Goal: Transaction & Acquisition: Purchase product/service

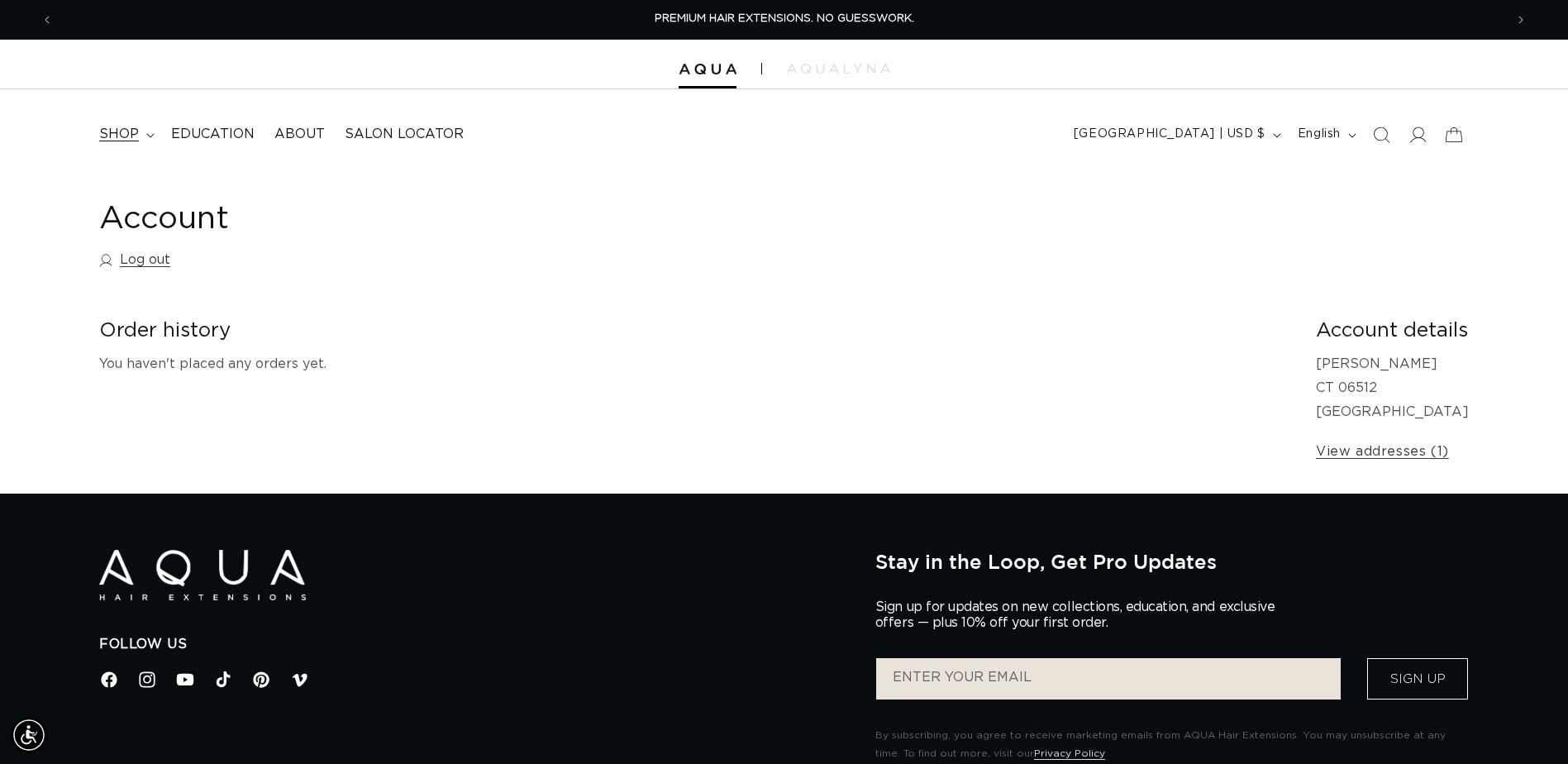
click at [143, 131] on summary "shop" at bounding box center [124, 134] width 72 height 38
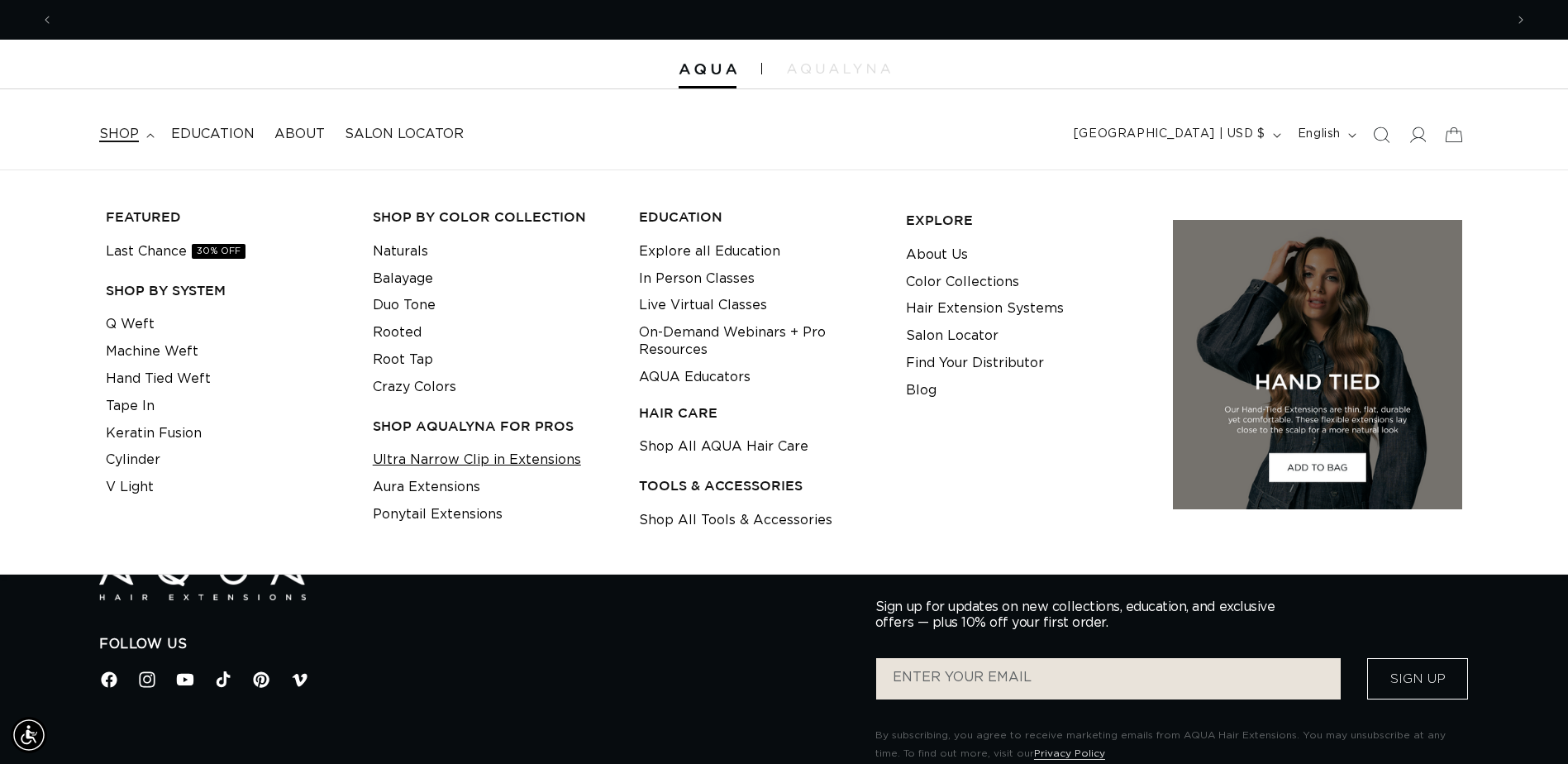
scroll to position [0, 1451]
click at [688, 518] on link "Shop All Tools & Accessories" at bounding box center [736, 521] width 193 height 28
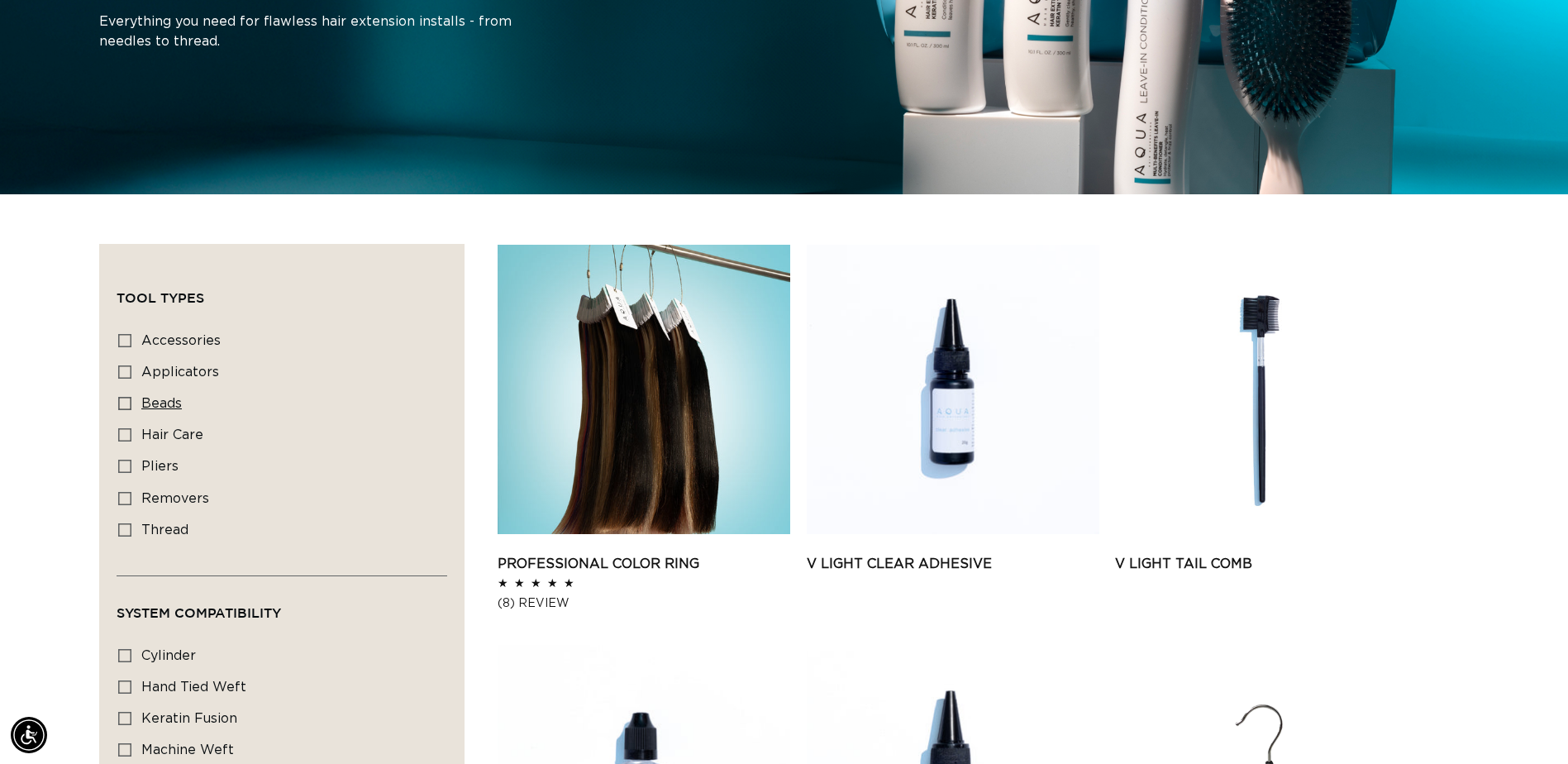
click at [130, 399] on icon at bounding box center [124, 403] width 13 height 13
click at [130, 399] on input "beads beads (2 products)" at bounding box center [124, 403] width 13 height 13
checkbox input "true"
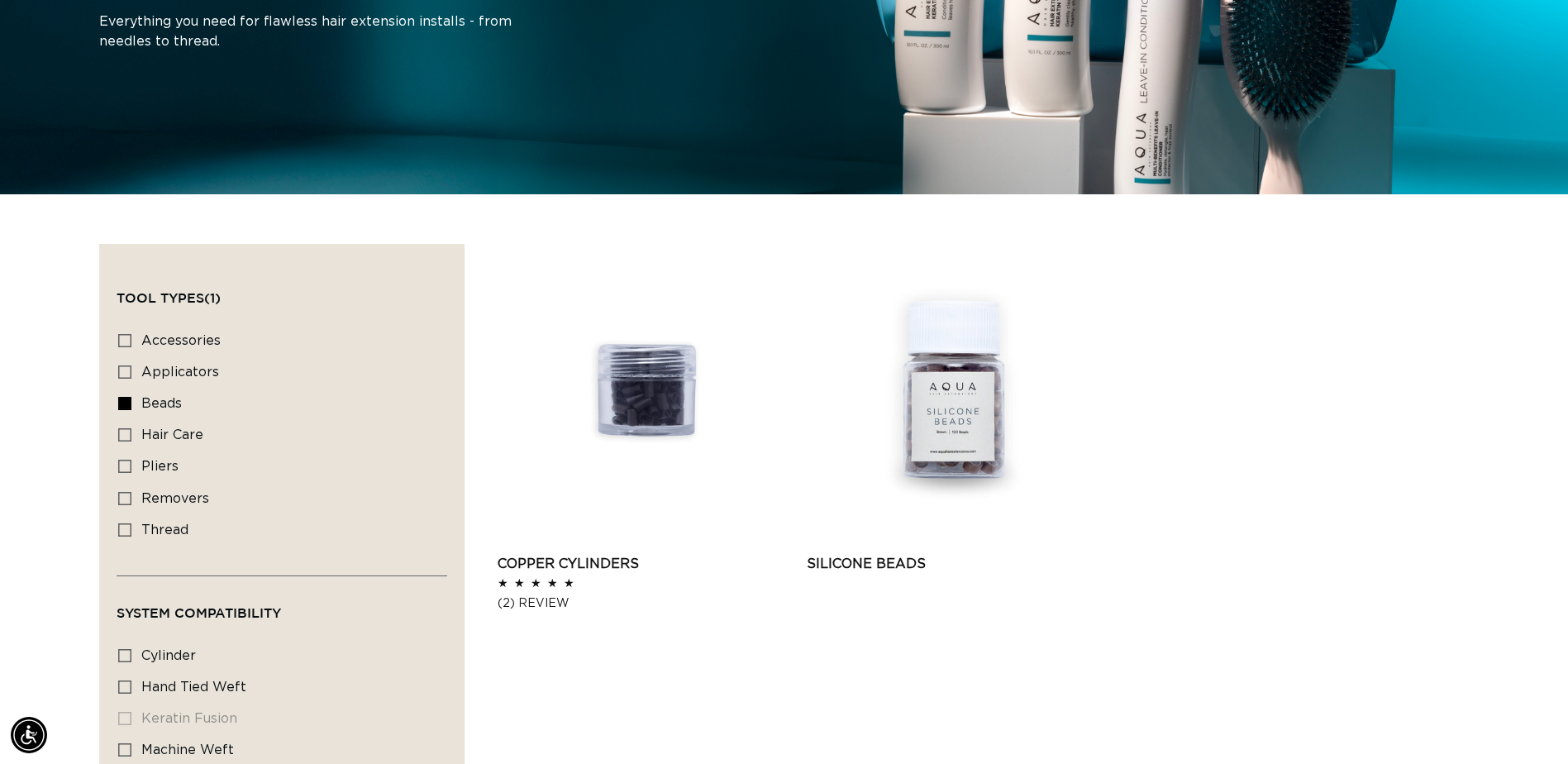
click at [125, 518] on label "thread thread (2 products)" at bounding box center [277, 531] width 318 height 32
click at [125, 523] on input "thread thread (2 products)" at bounding box center [124, 529] width 13 height 13
checkbox input "true"
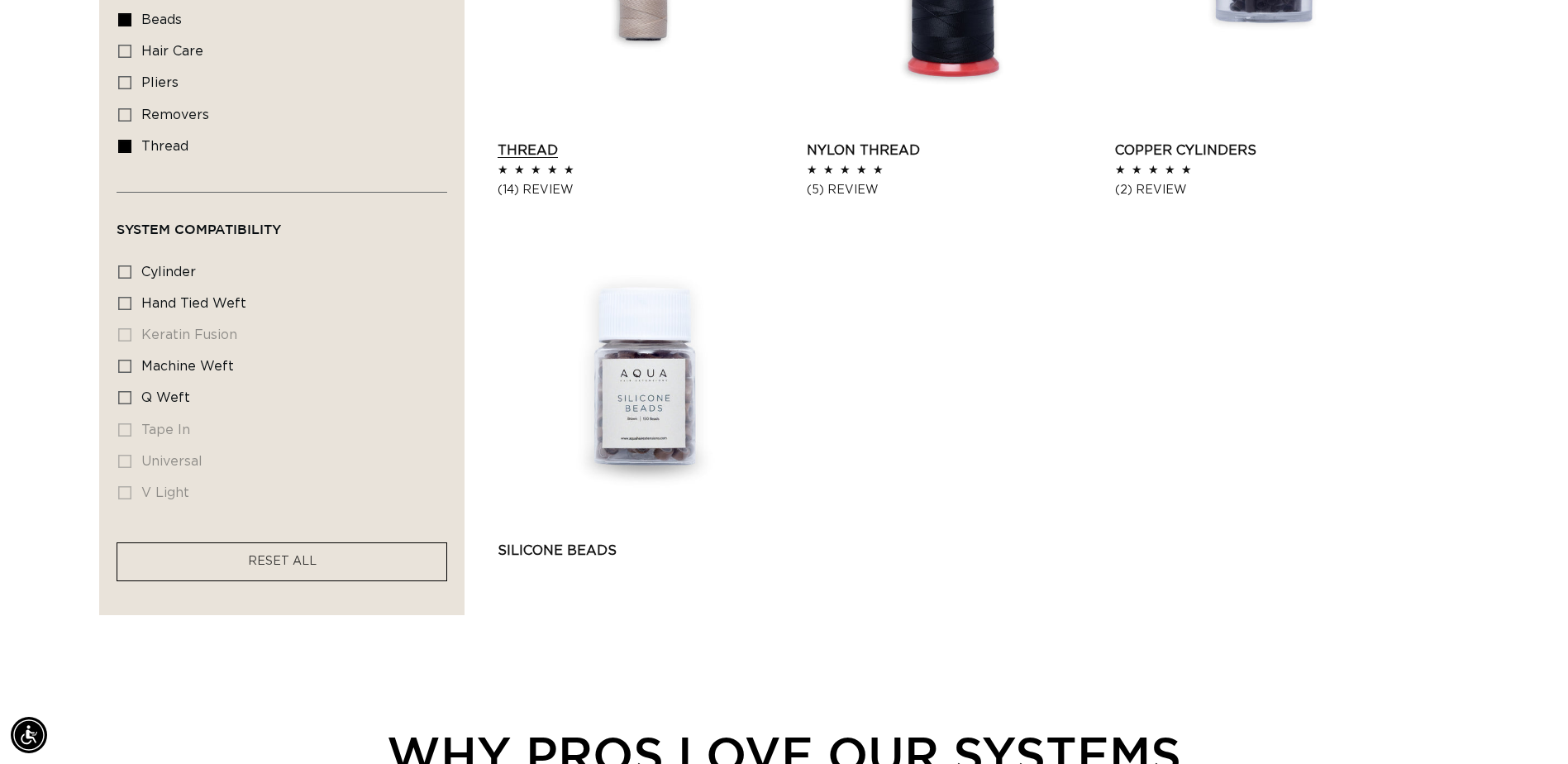
click at [549, 146] on link "Thread" at bounding box center [643, 150] width 293 height 20
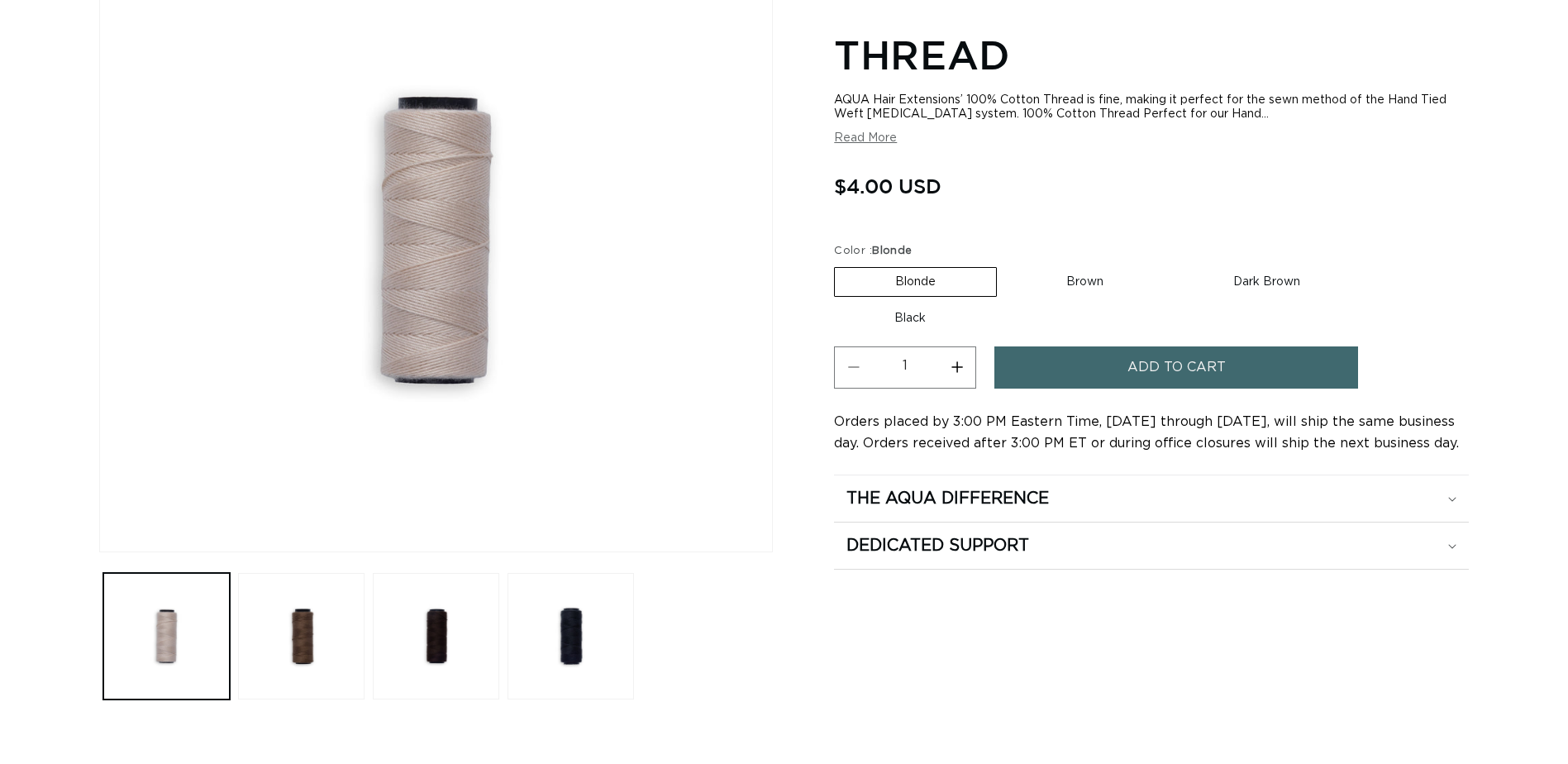
scroll to position [331, 0]
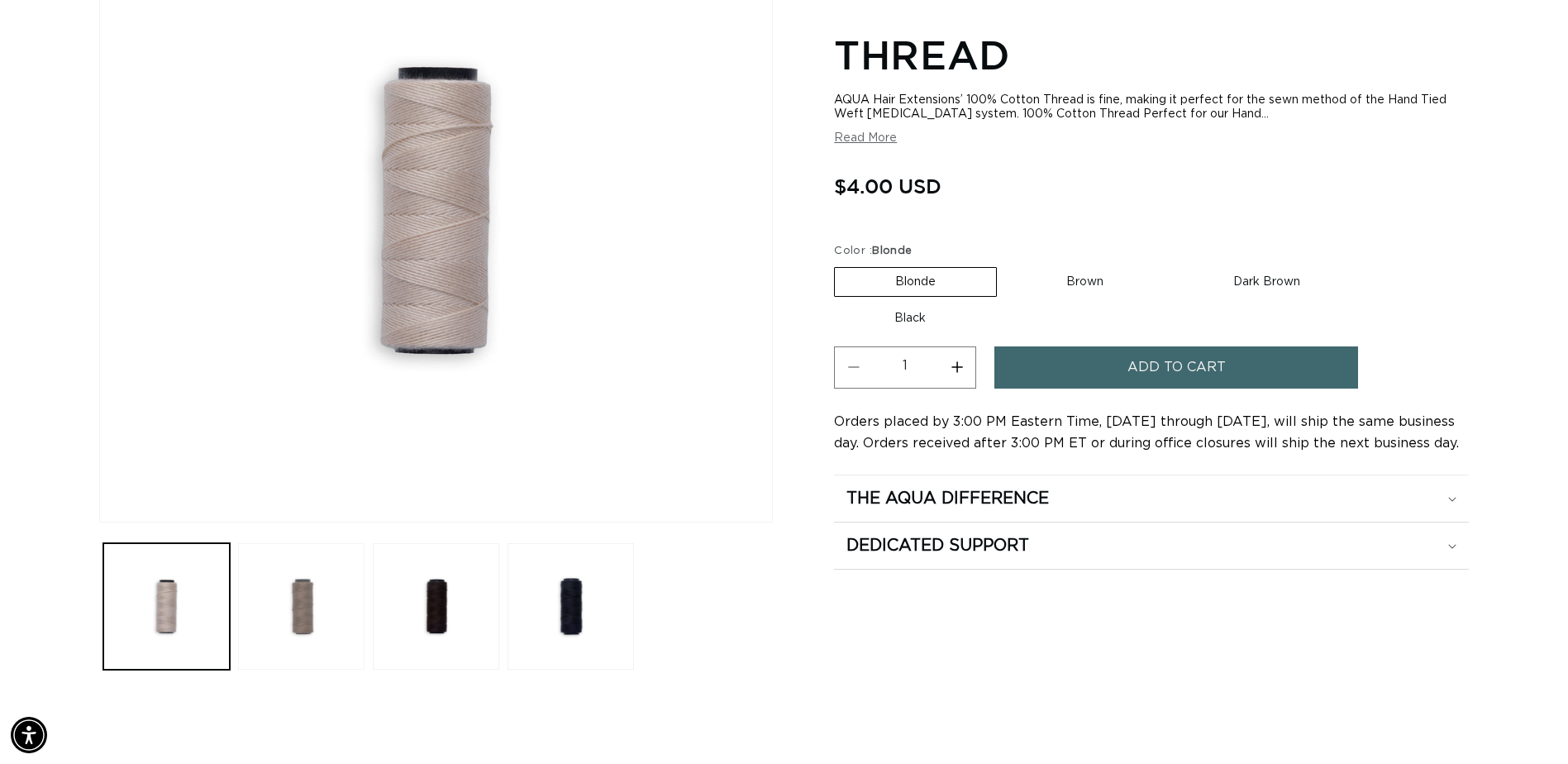
click at [346, 615] on button "Load image 2 in gallery view" at bounding box center [301, 606] width 126 height 126
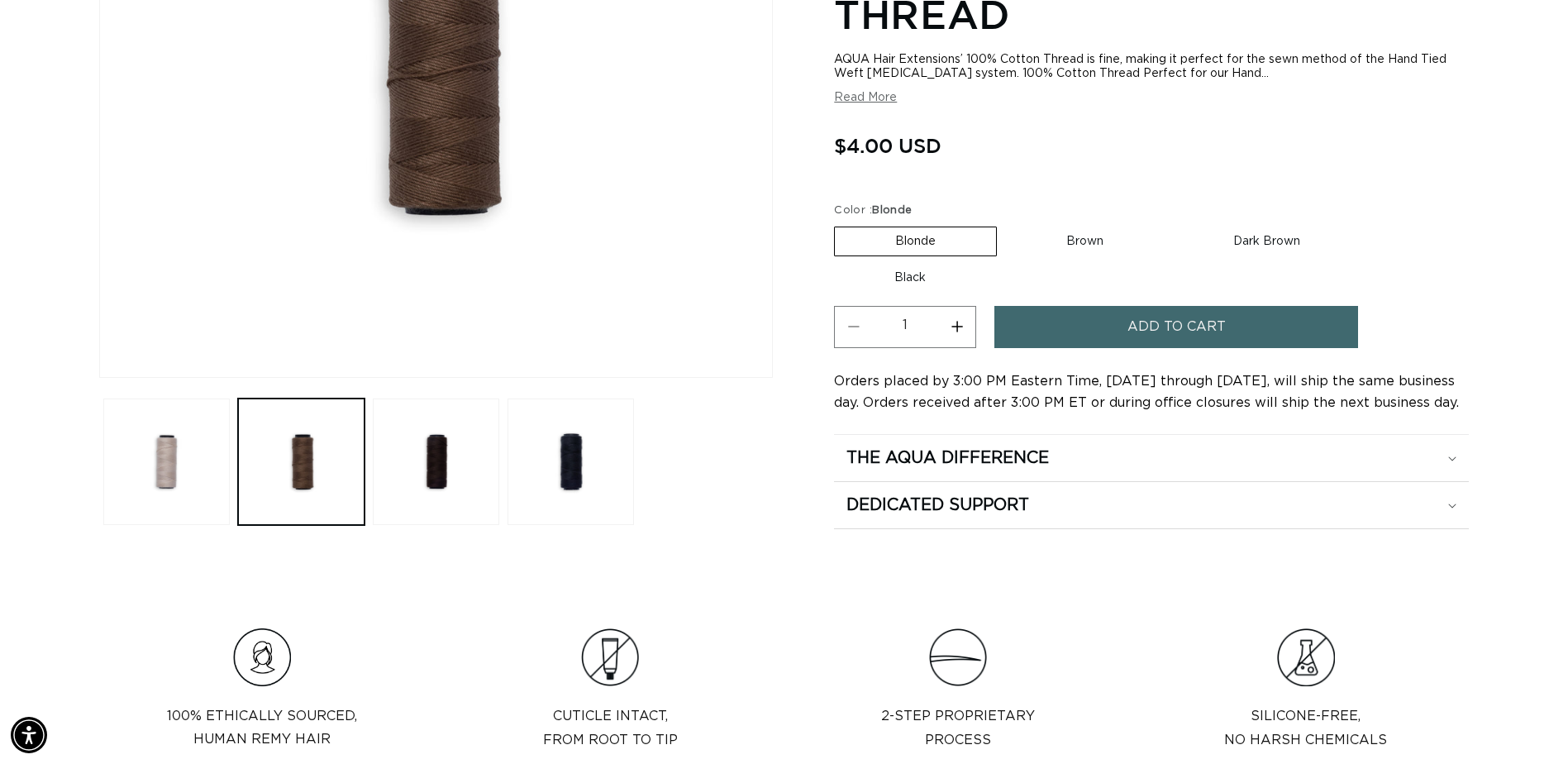
scroll to position [0, 2902]
click at [191, 475] on button "Load image 1 in gallery view" at bounding box center [167, 461] width 126 height 126
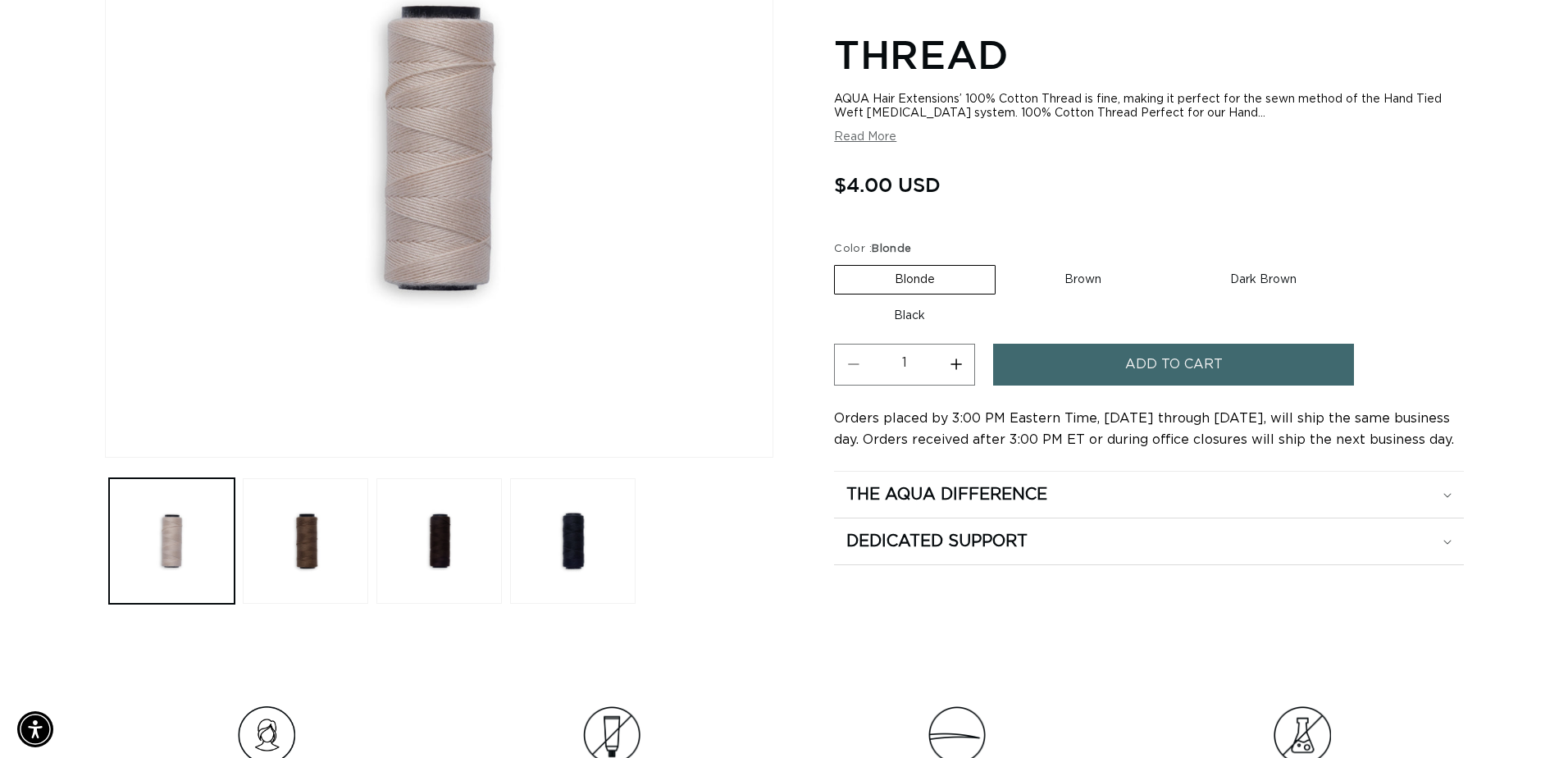
scroll to position [226, 0]
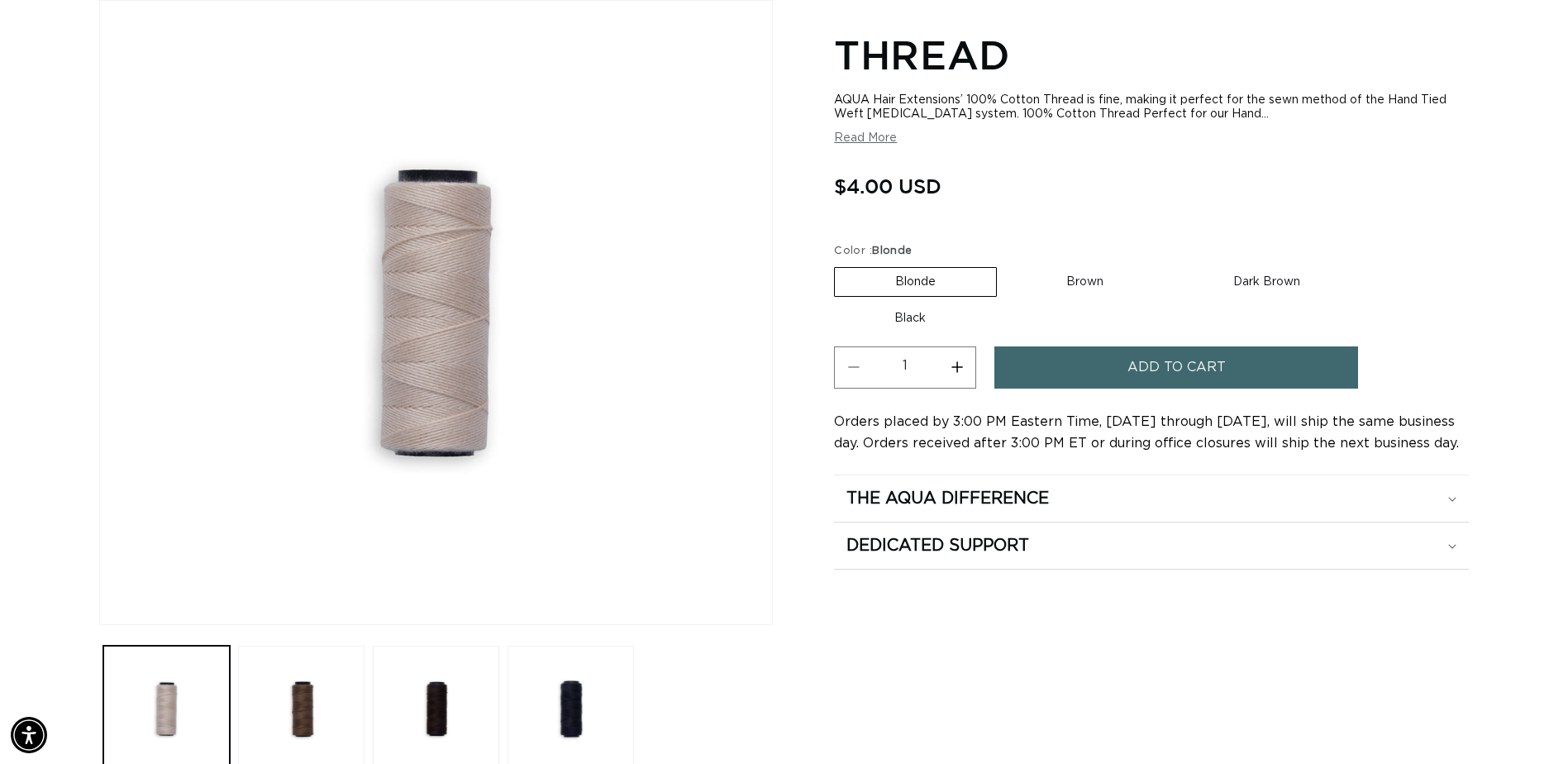
click at [1232, 374] on button "Add to cart" at bounding box center [1176, 367] width 364 height 42
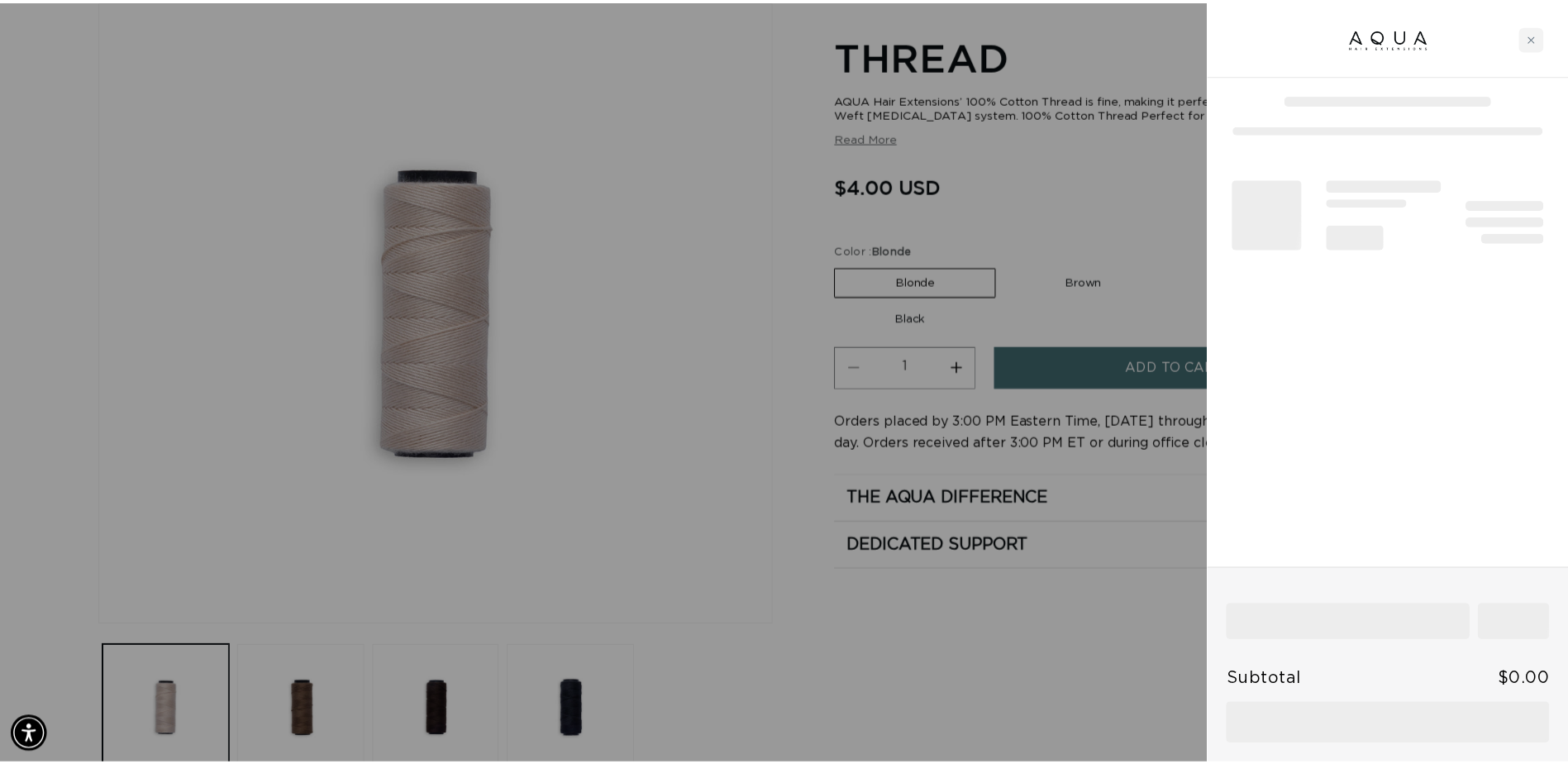
scroll to position [0, 0]
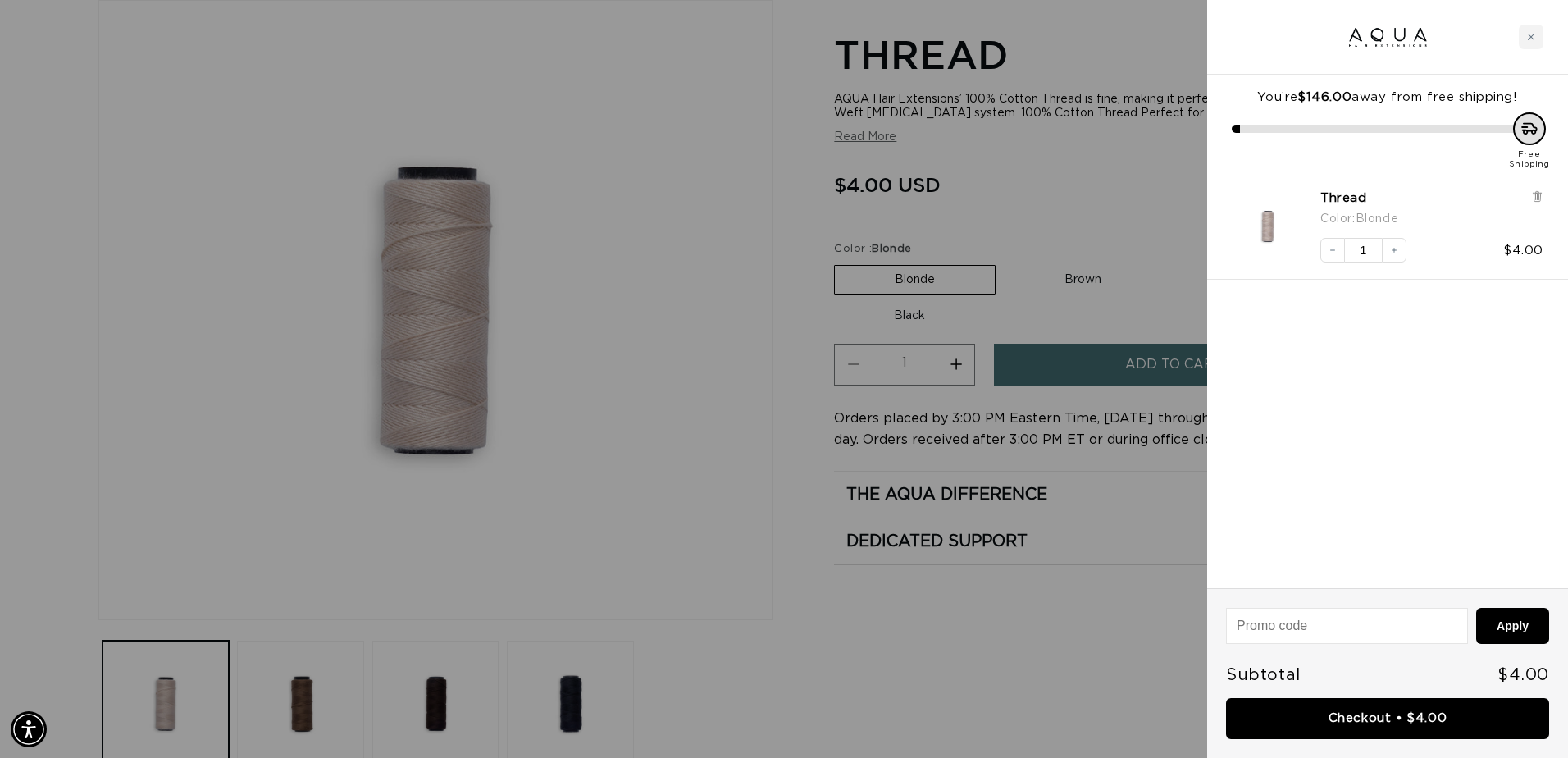
drag, startPoint x: 669, startPoint y: 475, endPoint x: 914, endPoint y: 351, distance: 274.6
click at [670, 474] on div at bounding box center [784, 379] width 1568 height 758
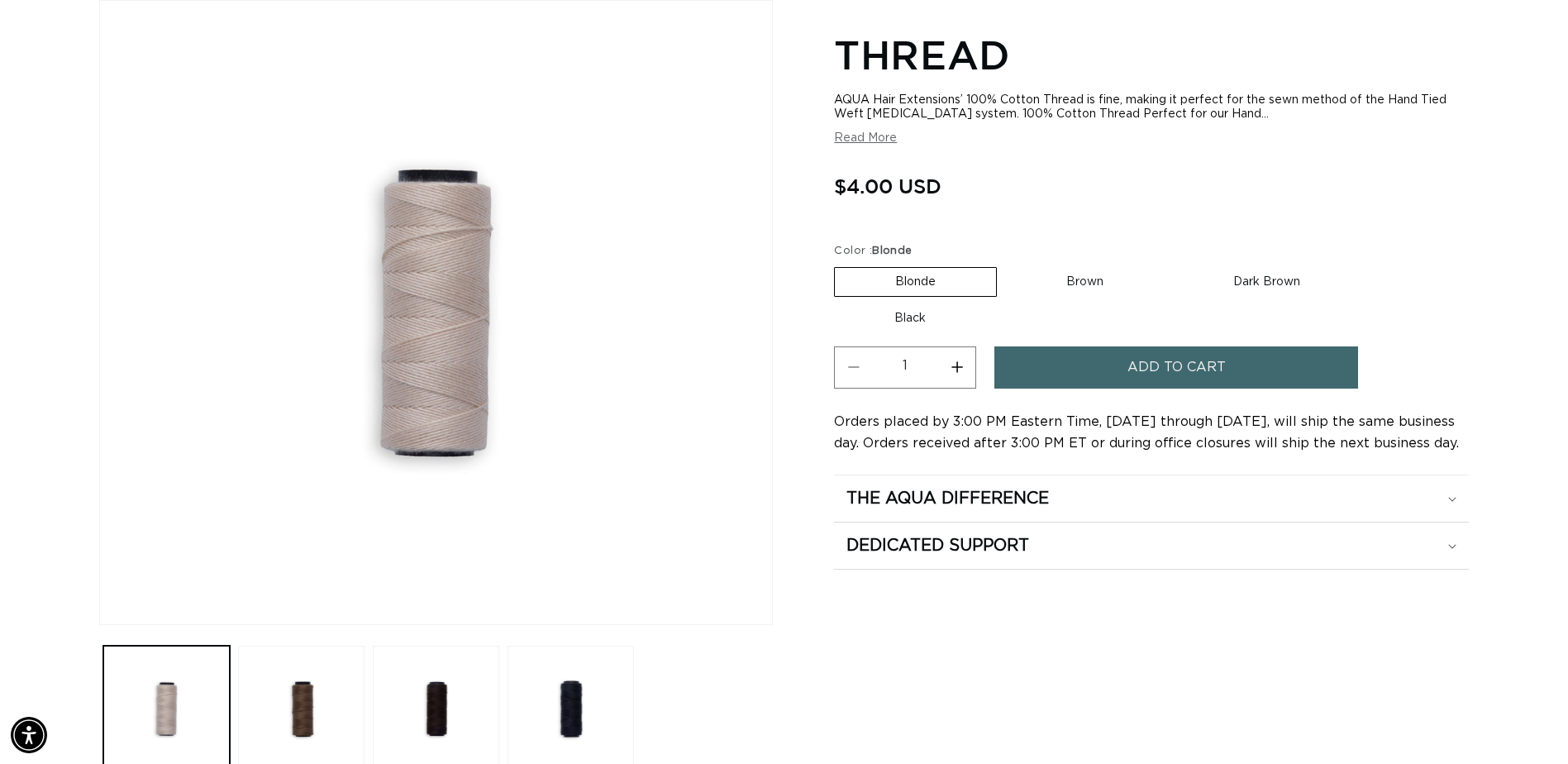
click at [1075, 296] on fieldset "Color : Blonde Blonde Variant sold out or unavailable Brown Variant sold out or…" at bounding box center [1151, 288] width 635 height 91
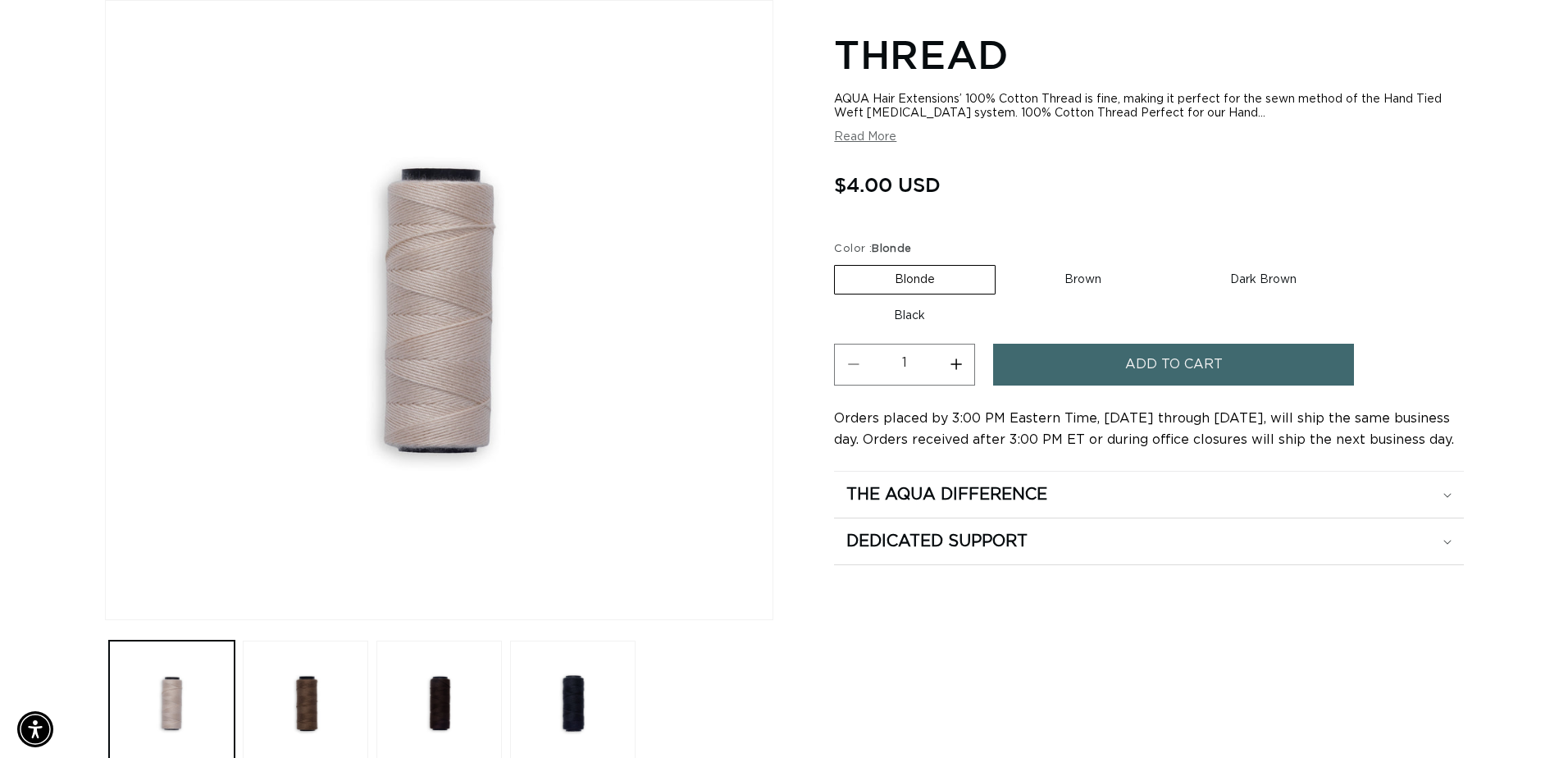
scroll to position [0, 1439]
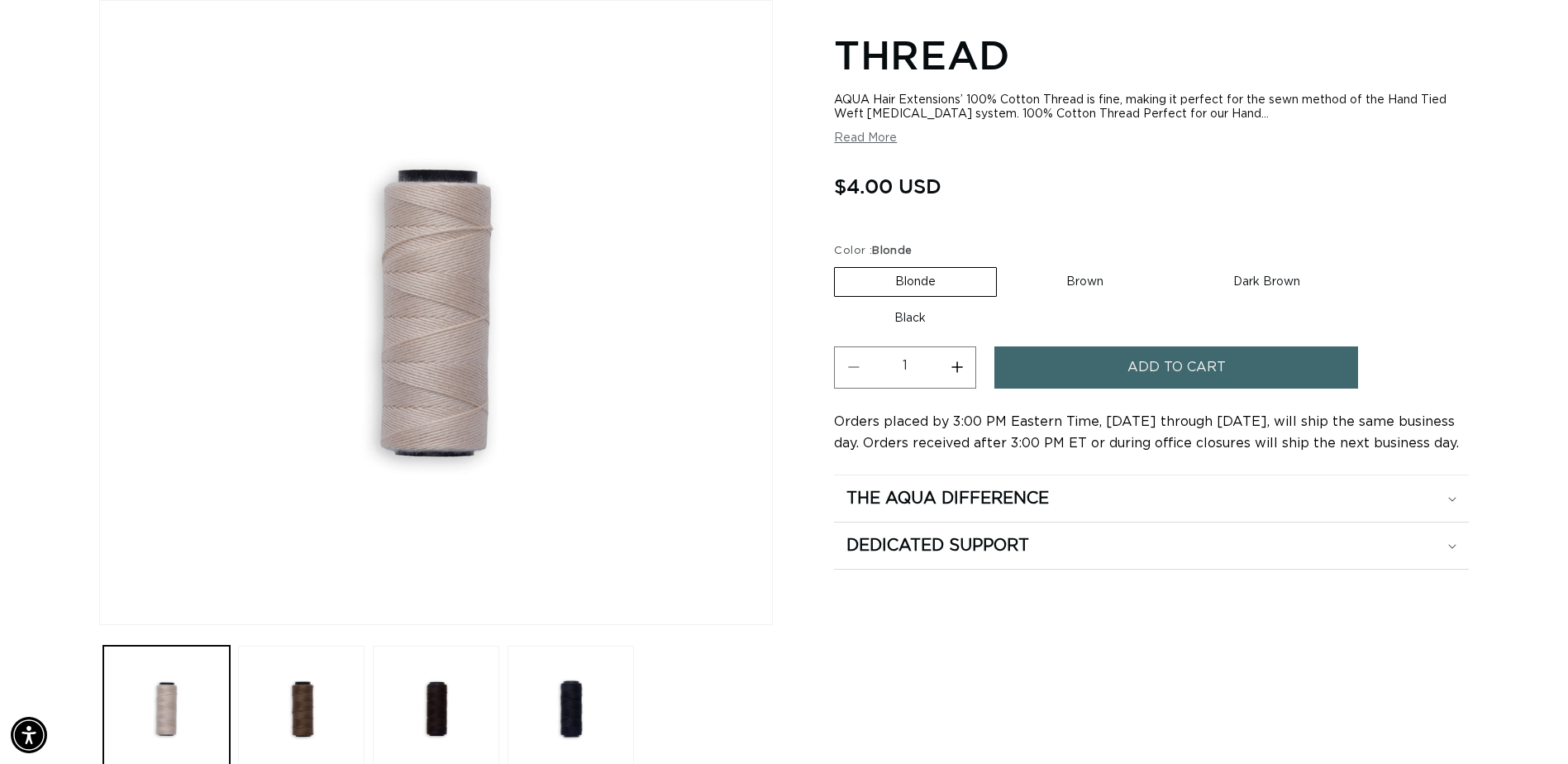
click at [1083, 280] on label "Brown Variant sold out or unavailable" at bounding box center [1085, 281] width 158 height 28
click at [1007, 265] on input "Brown Variant sold out or unavailable" at bounding box center [1006, 264] width 1 height 1
radio input "true"
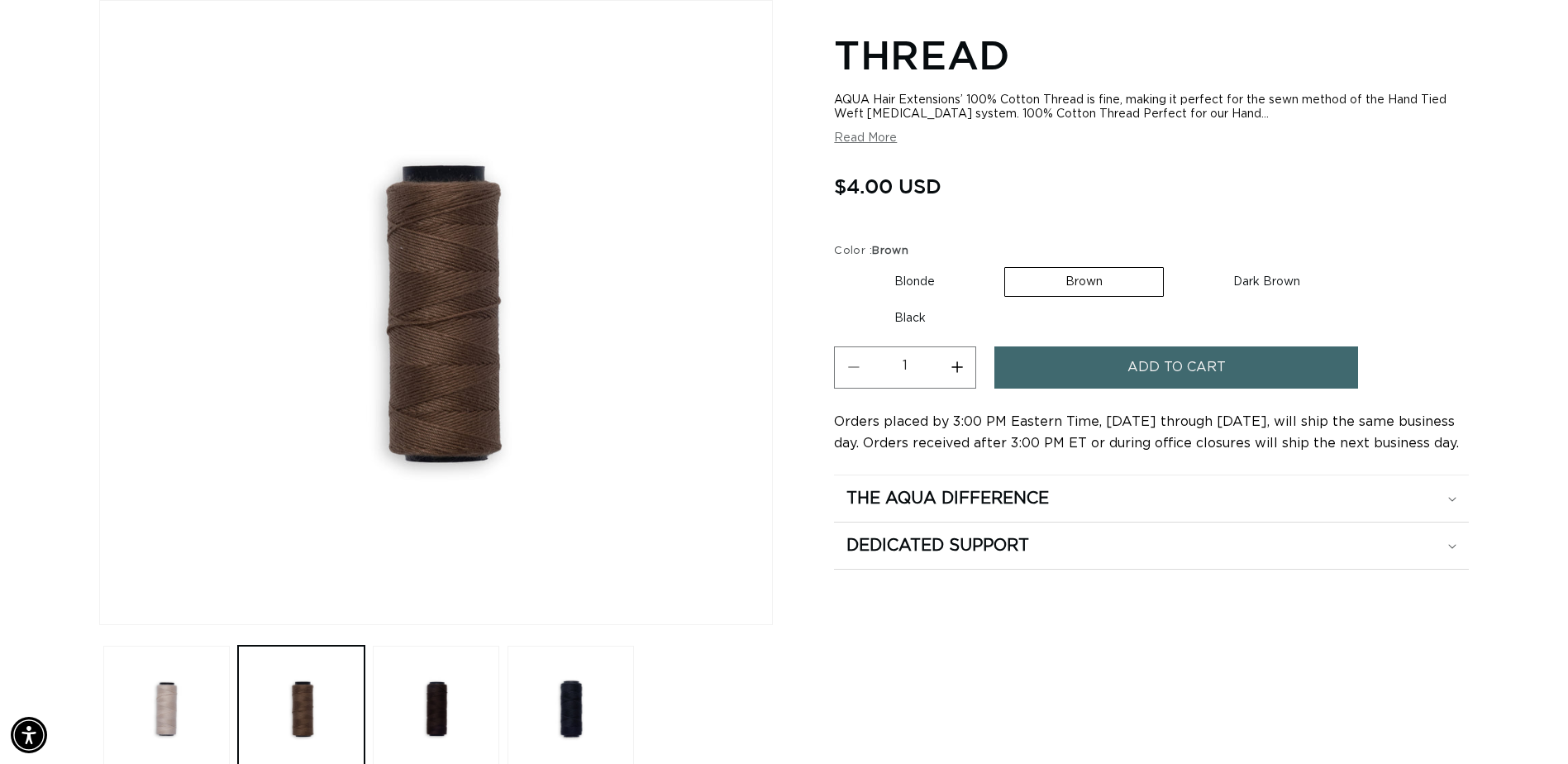
click at [1081, 364] on button "Add to cart" at bounding box center [1176, 367] width 364 height 42
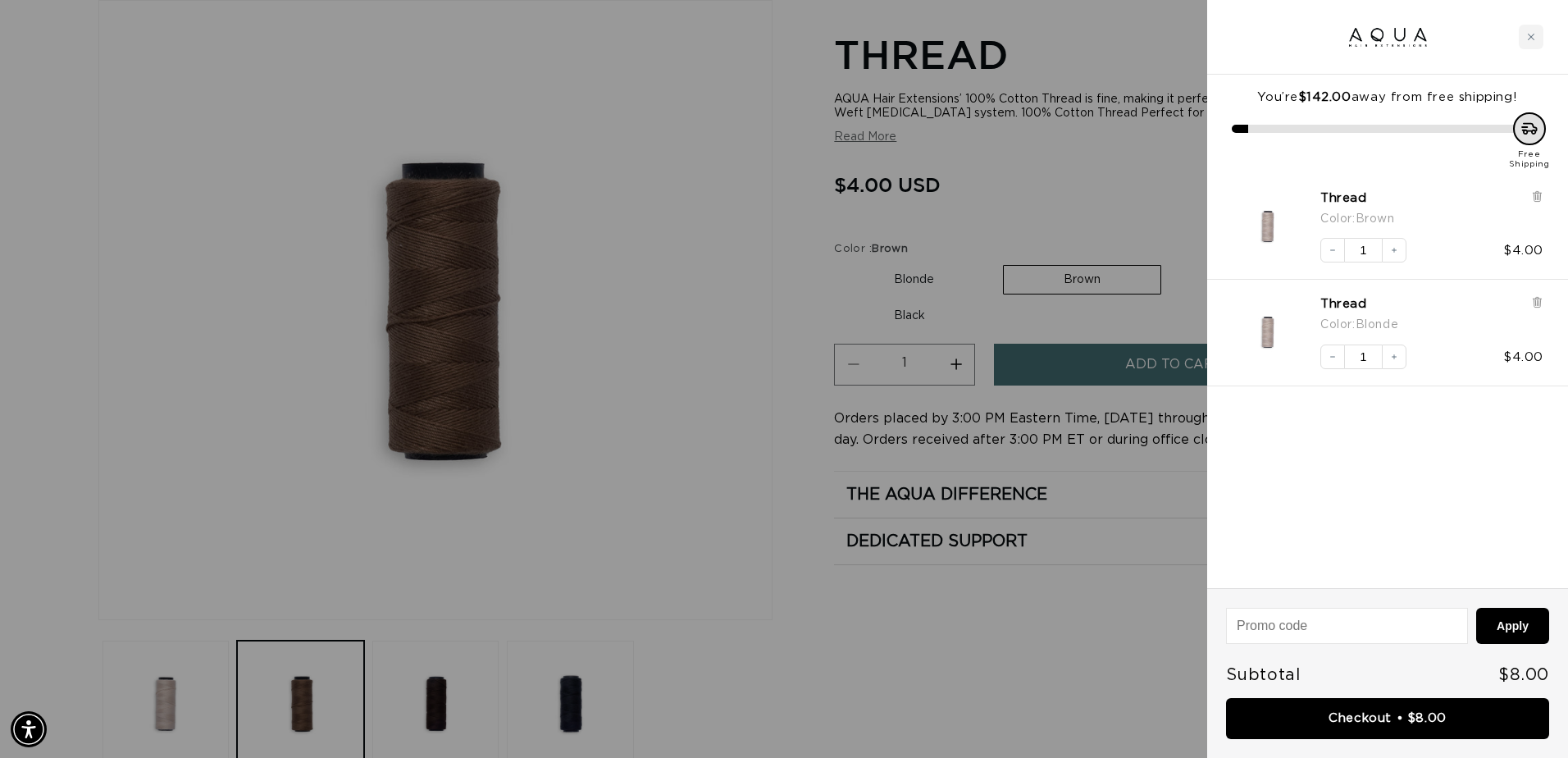
click at [569, 432] on div at bounding box center [784, 379] width 1568 height 758
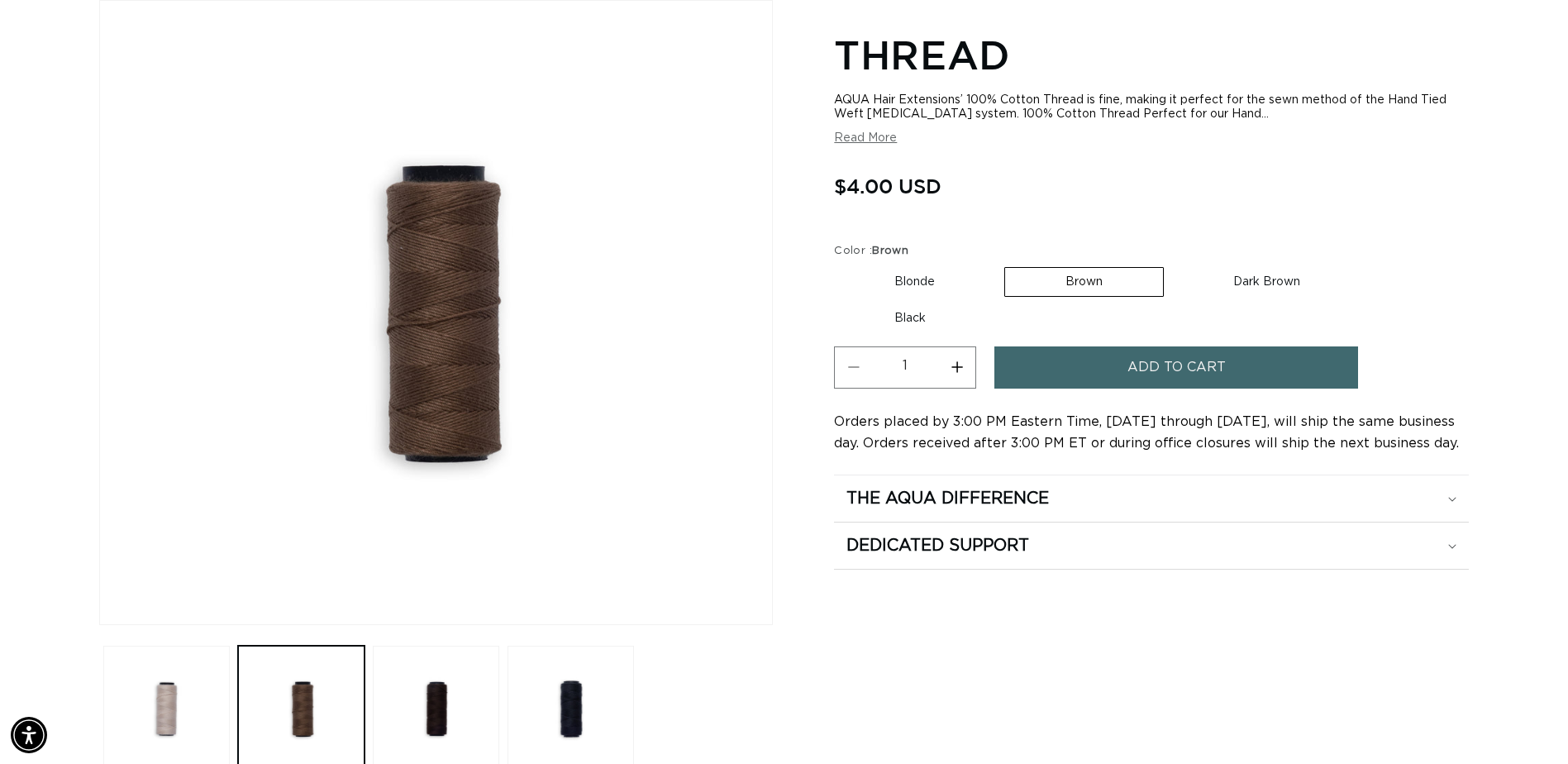
click at [911, 329] on label "Black Variant sold out or unavailable" at bounding box center [910, 318] width 152 height 28
click at [1369, 265] on input "Black Variant sold out or unavailable" at bounding box center [1369, 264] width 1 height 1
radio input "true"
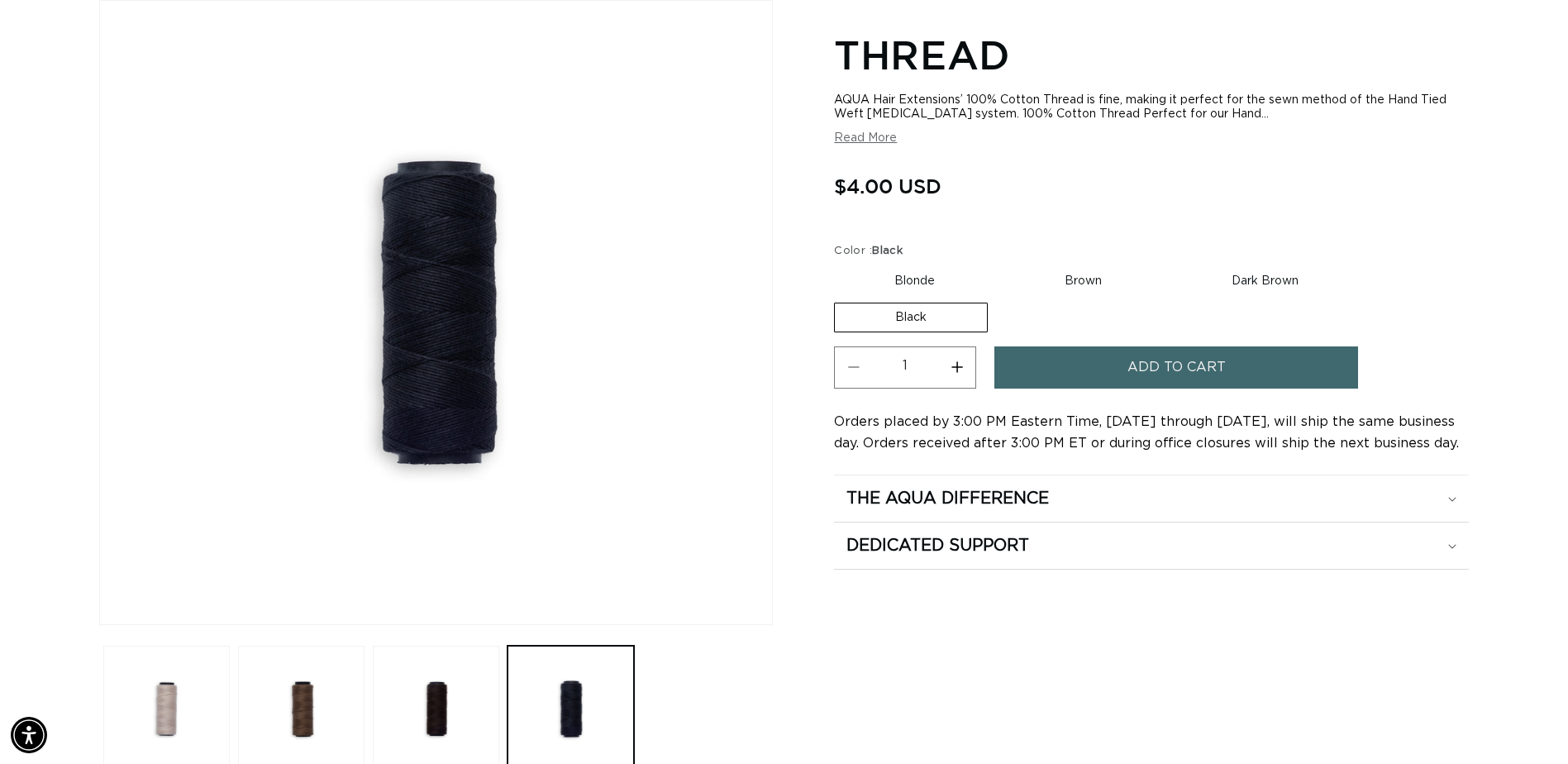
click at [1128, 350] on button "Add to cart" at bounding box center [1176, 367] width 364 height 42
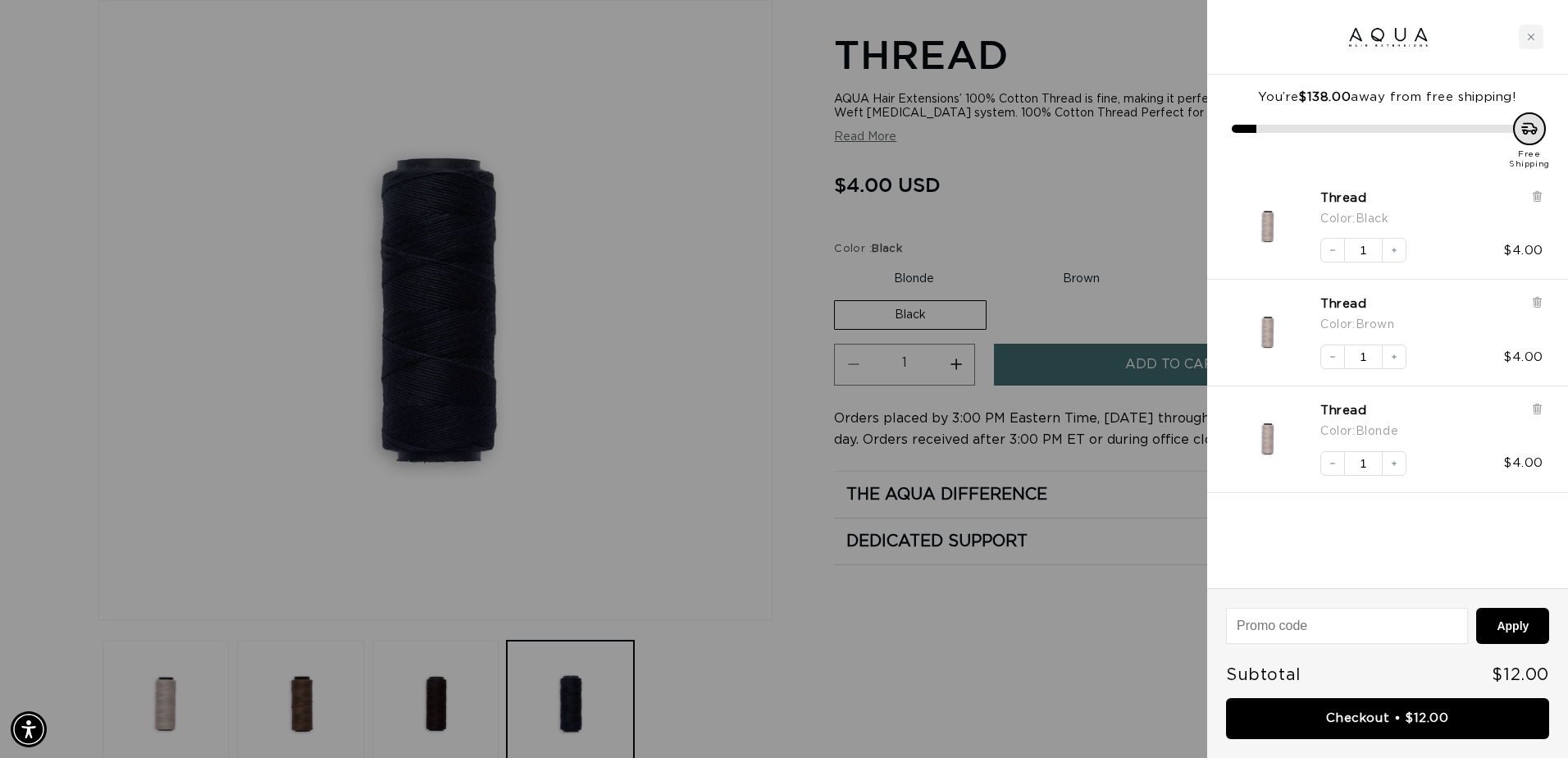
click at [623, 368] on div at bounding box center [784, 379] width 1568 height 758
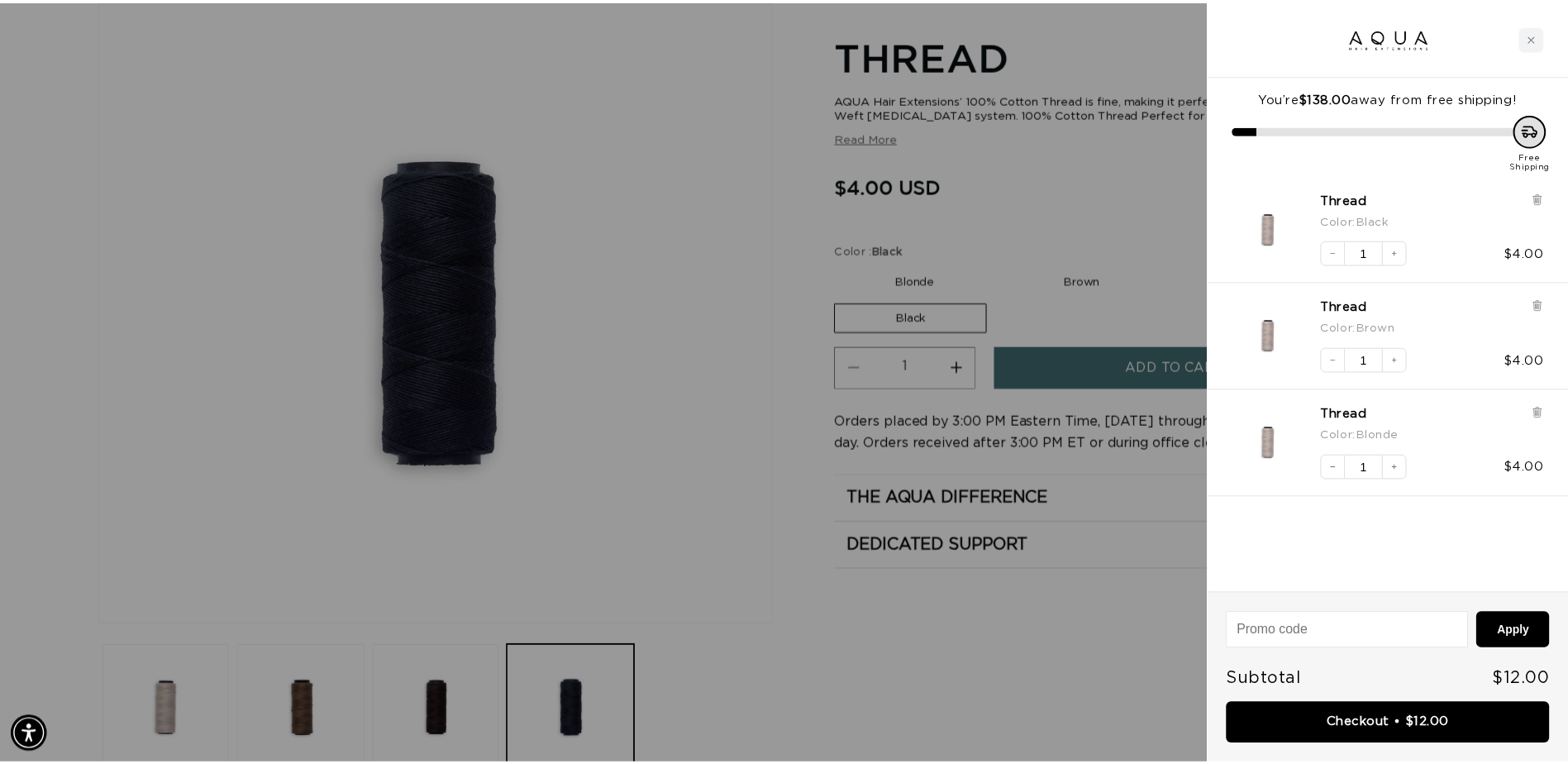
scroll to position [0, 2902]
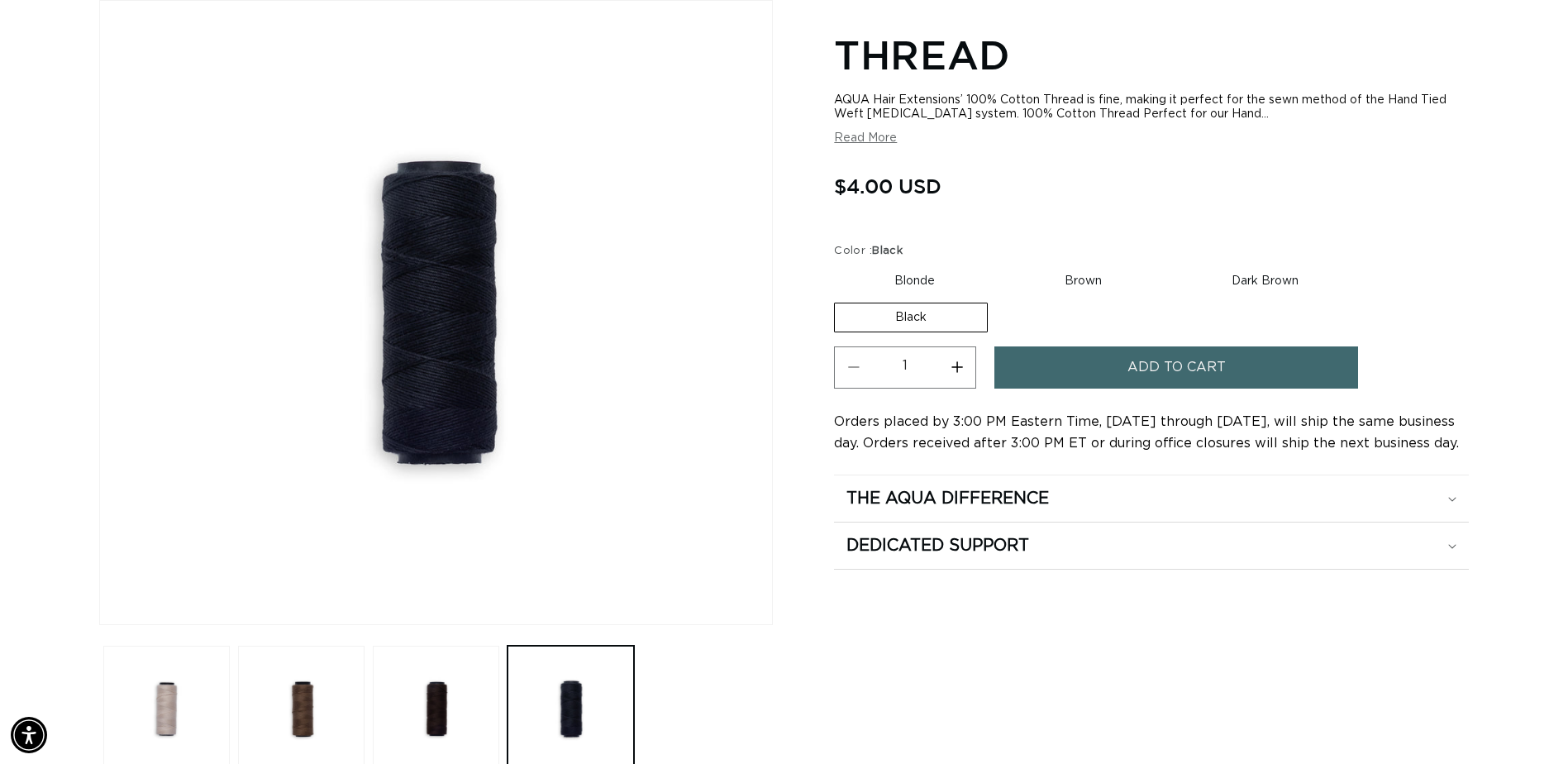
click at [1277, 293] on label "Dark Brown Variant sold out or unavailable" at bounding box center [1265, 281] width 187 height 28
click at [1171, 265] on input "Dark Brown Variant sold out or unavailable" at bounding box center [1170, 264] width 1 height 1
radio input "true"
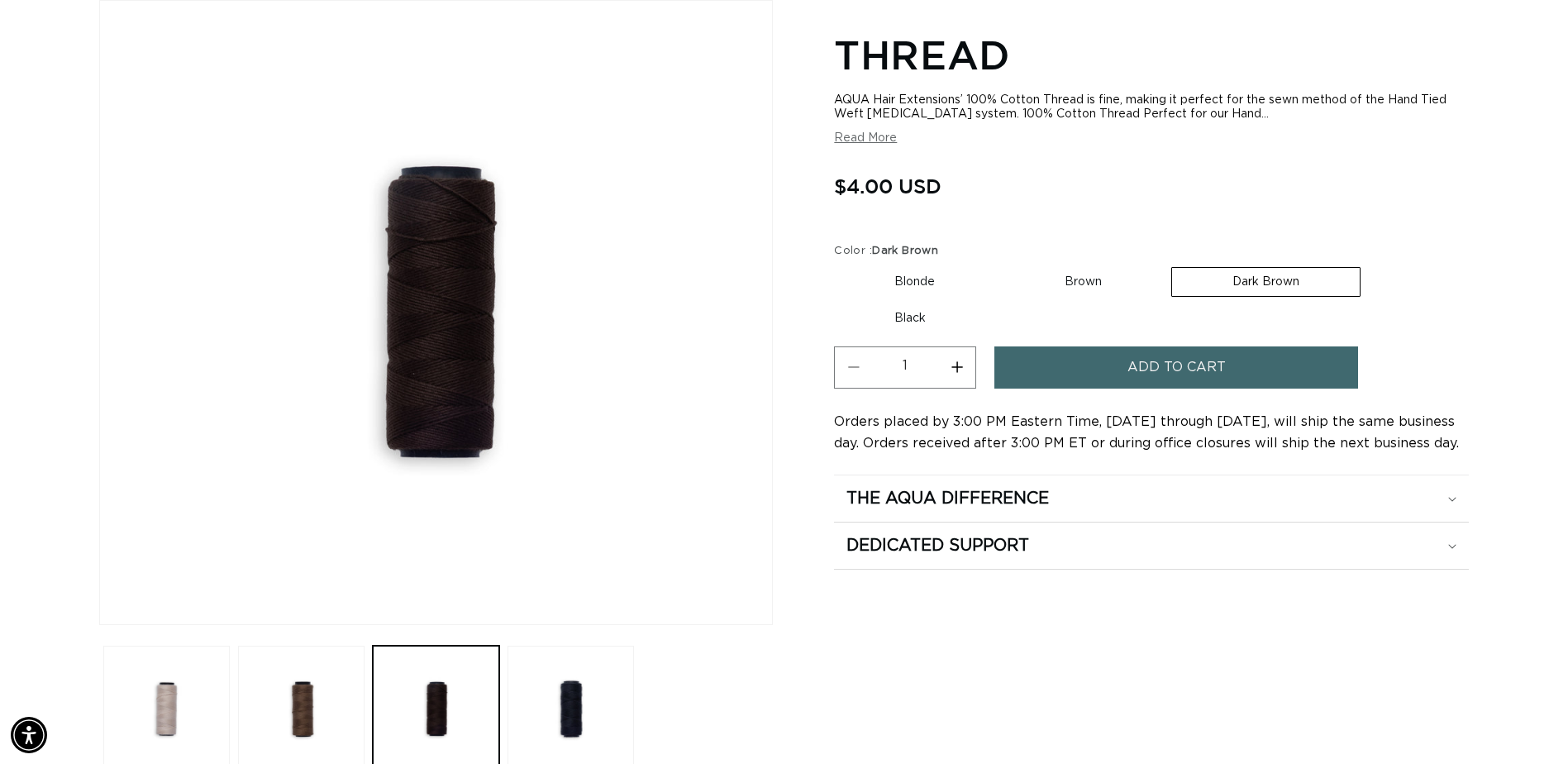
click at [1189, 374] on span "Add to cart" at bounding box center [1177, 367] width 99 height 42
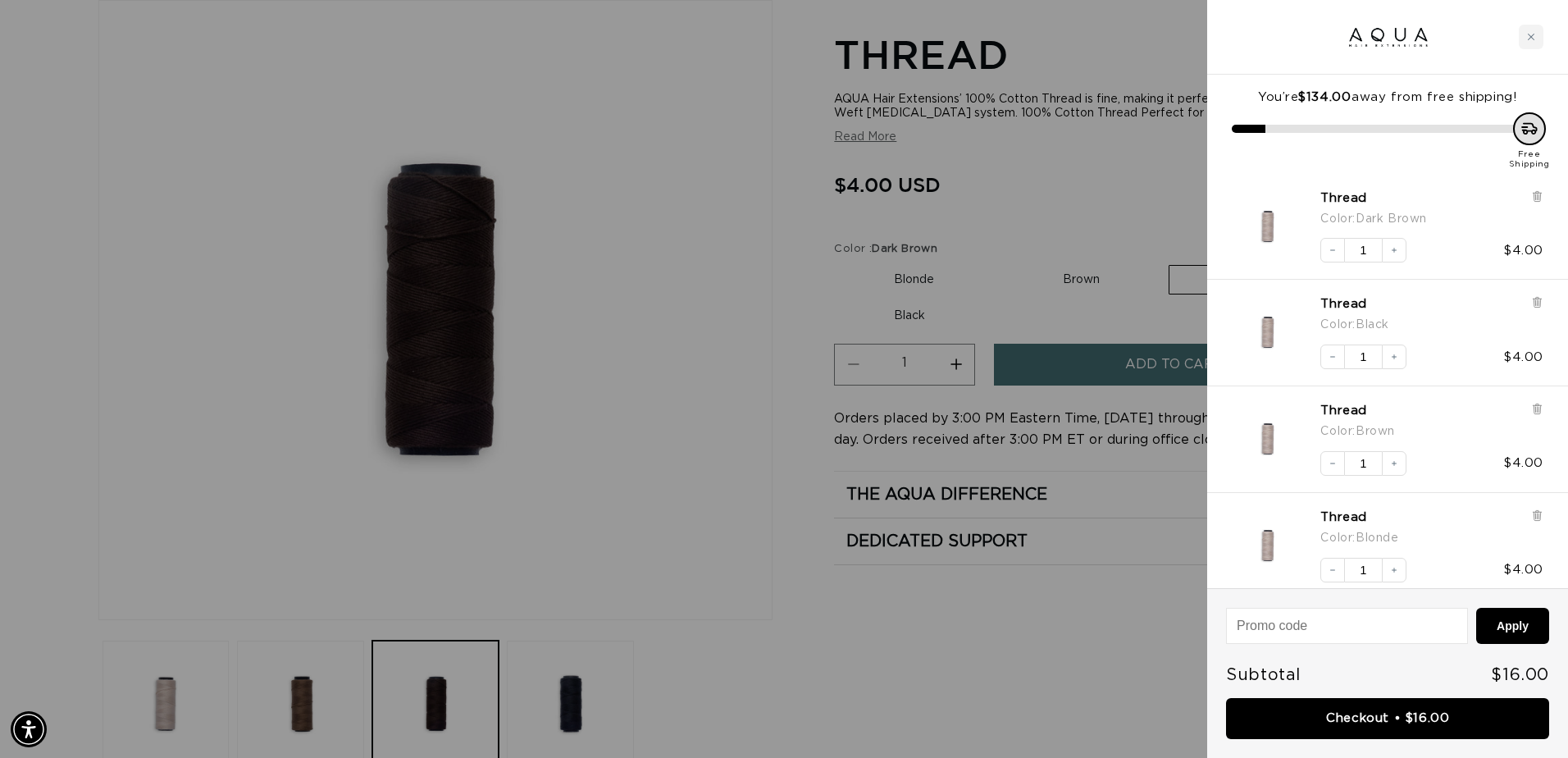
click at [610, 474] on div at bounding box center [784, 379] width 1568 height 758
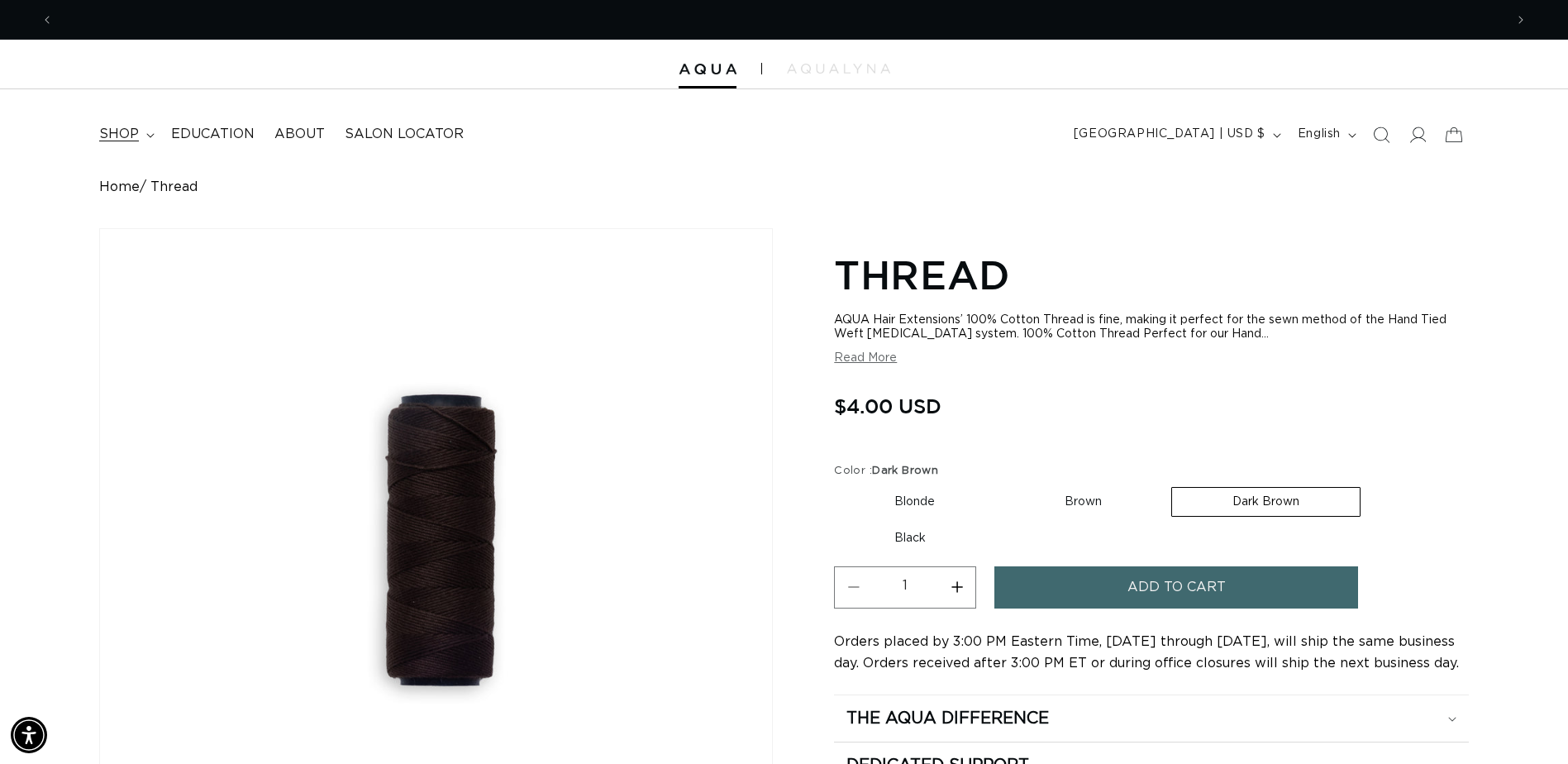
scroll to position [0, 2902]
click at [127, 187] on link "Home" at bounding box center [119, 188] width 40 height 16
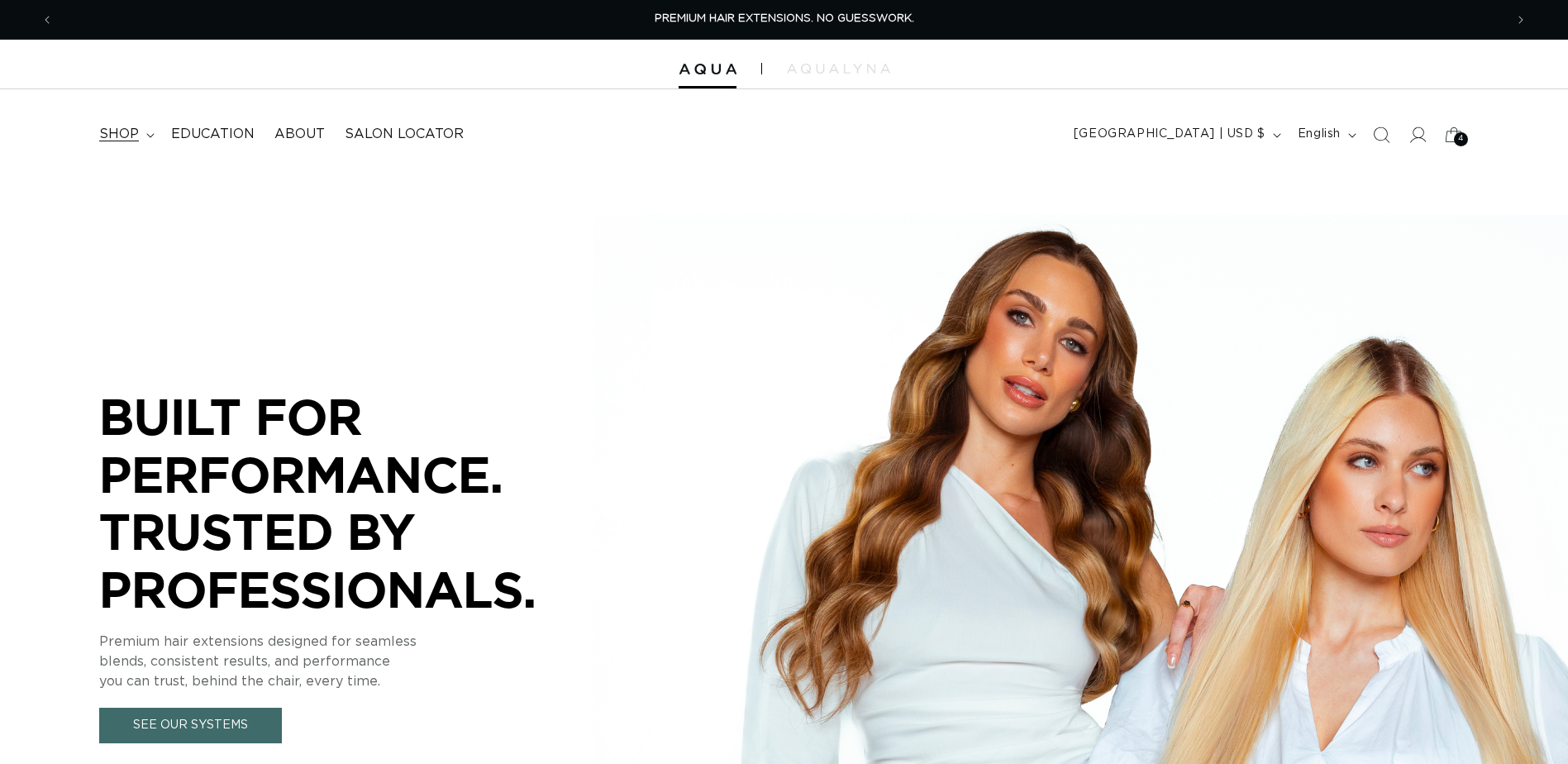
click at [130, 138] on span "shop" at bounding box center [119, 134] width 39 height 18
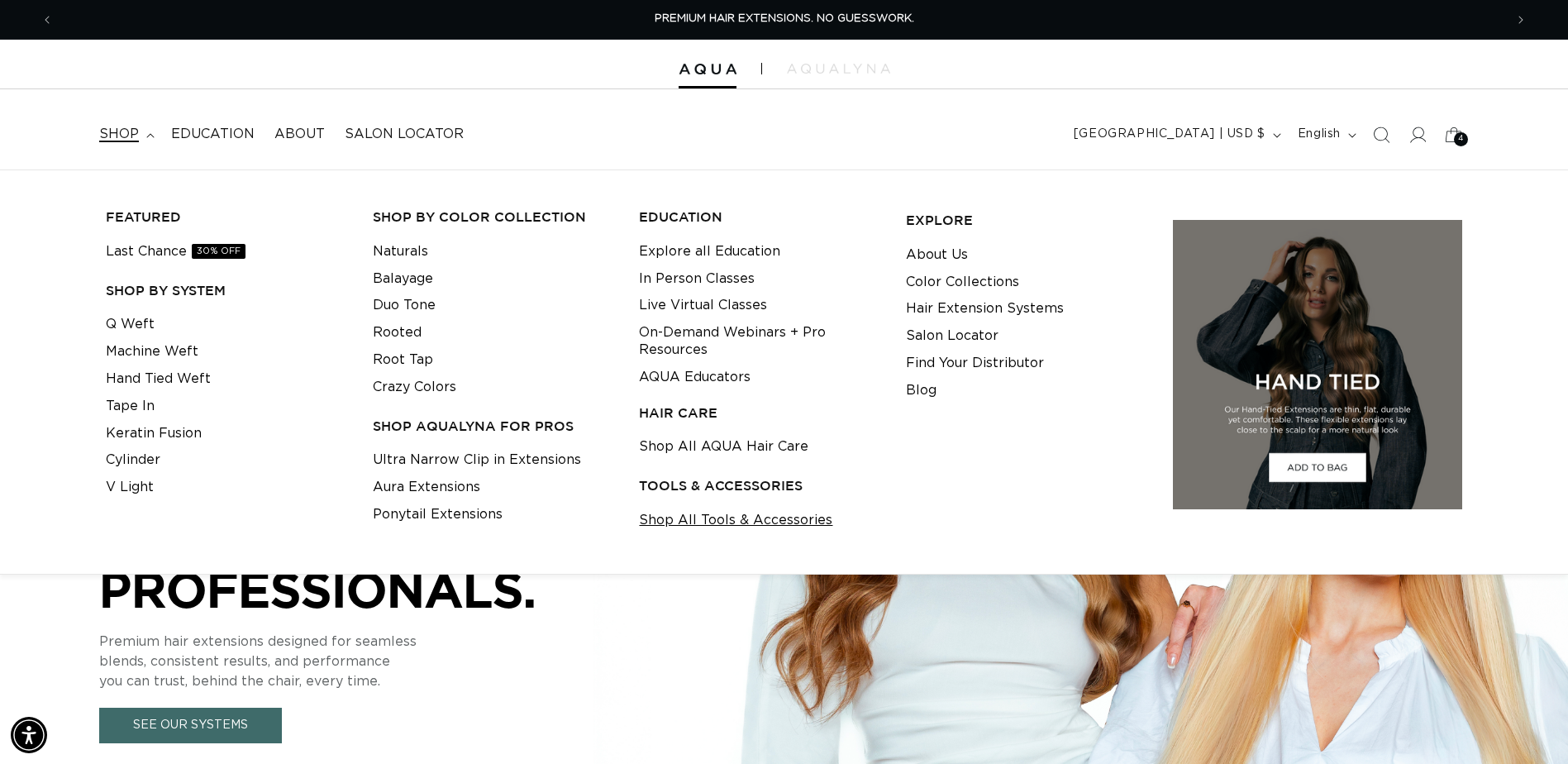
click at [666, 511] on link "Shop All Tools & Accessories" at bounding box center [736, 521] width 193 height 28
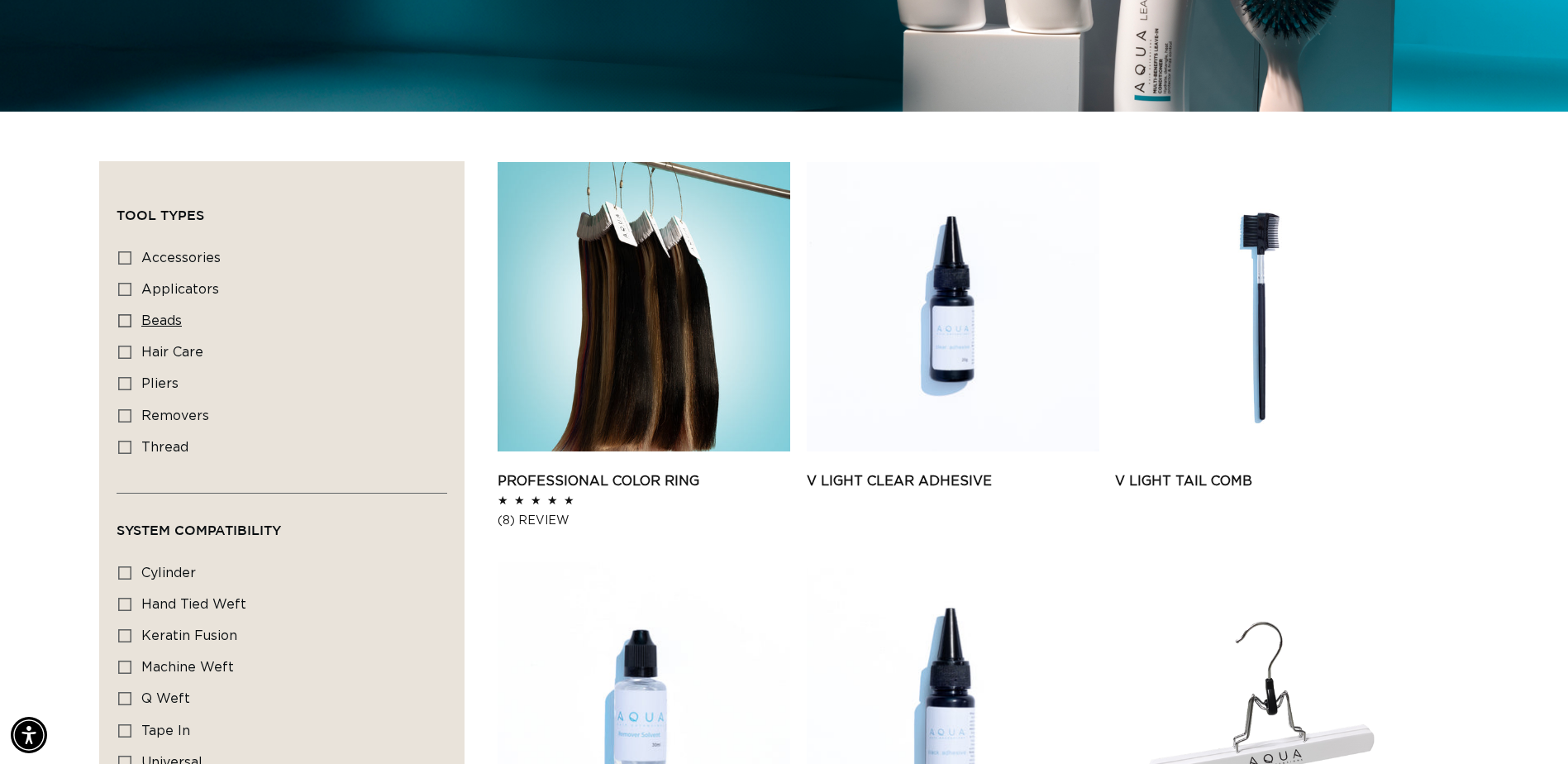
click at [121, 315] on rect at bounding box center [125, 321] width 12 height 12
click at [121, 314] on input "beads beads (2 products)" at bounding box center [124, 320] width 13 height 13
checkbox input "true"
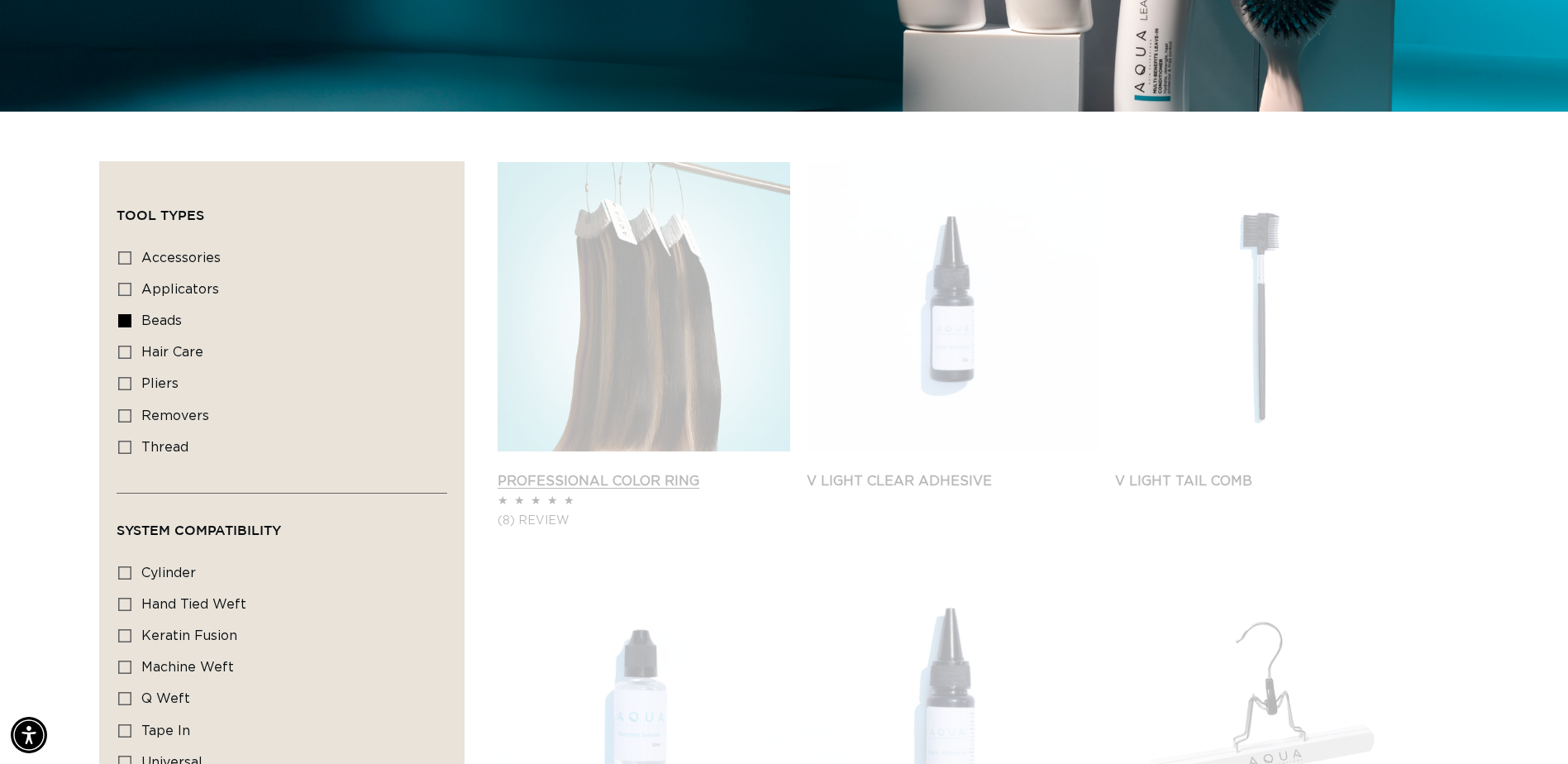
scroll to position [0, 1451]
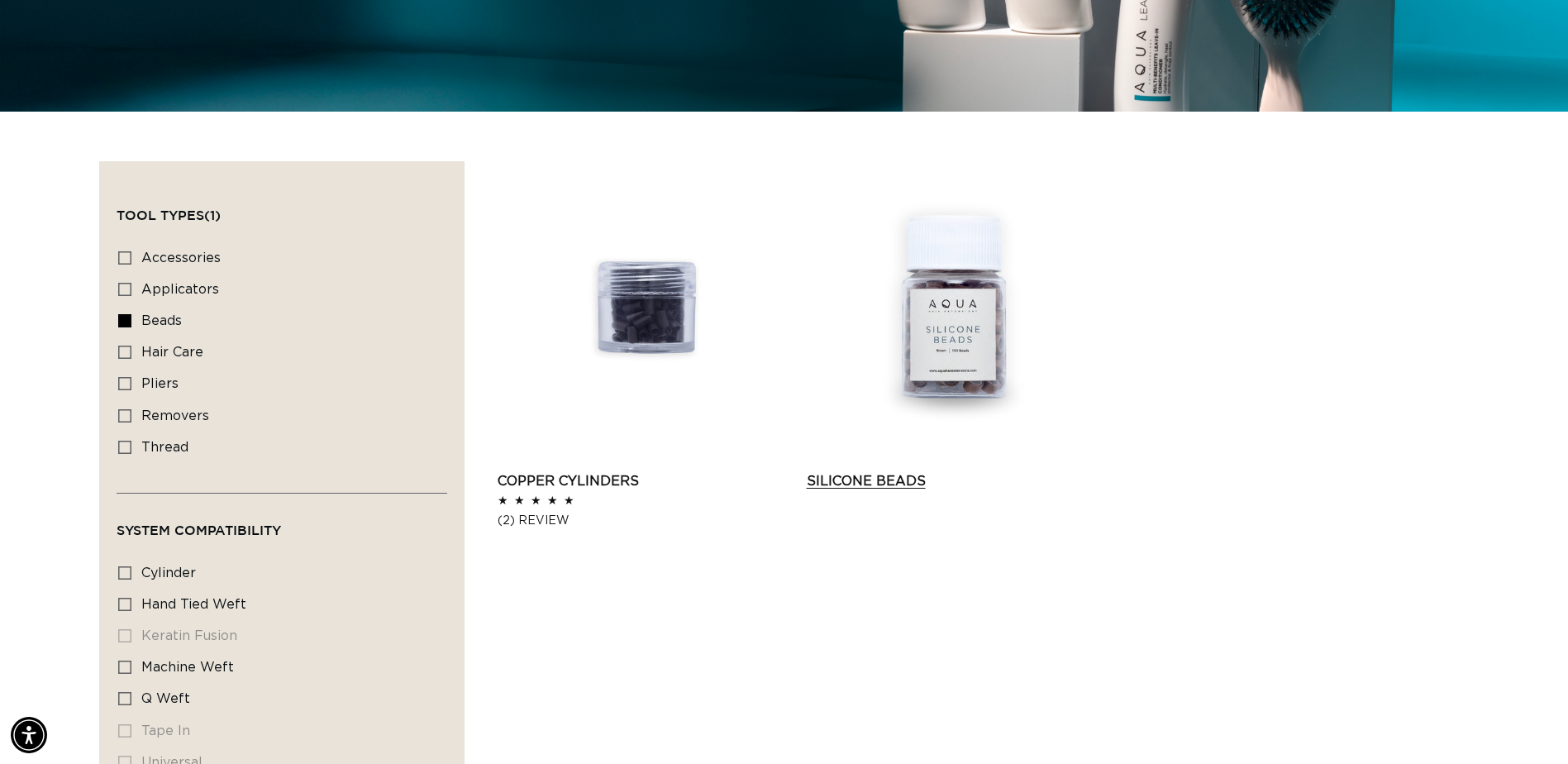
click at [936, 472] on link "Silicone Beads" at bounding box center [953, 482] width 293 height 20
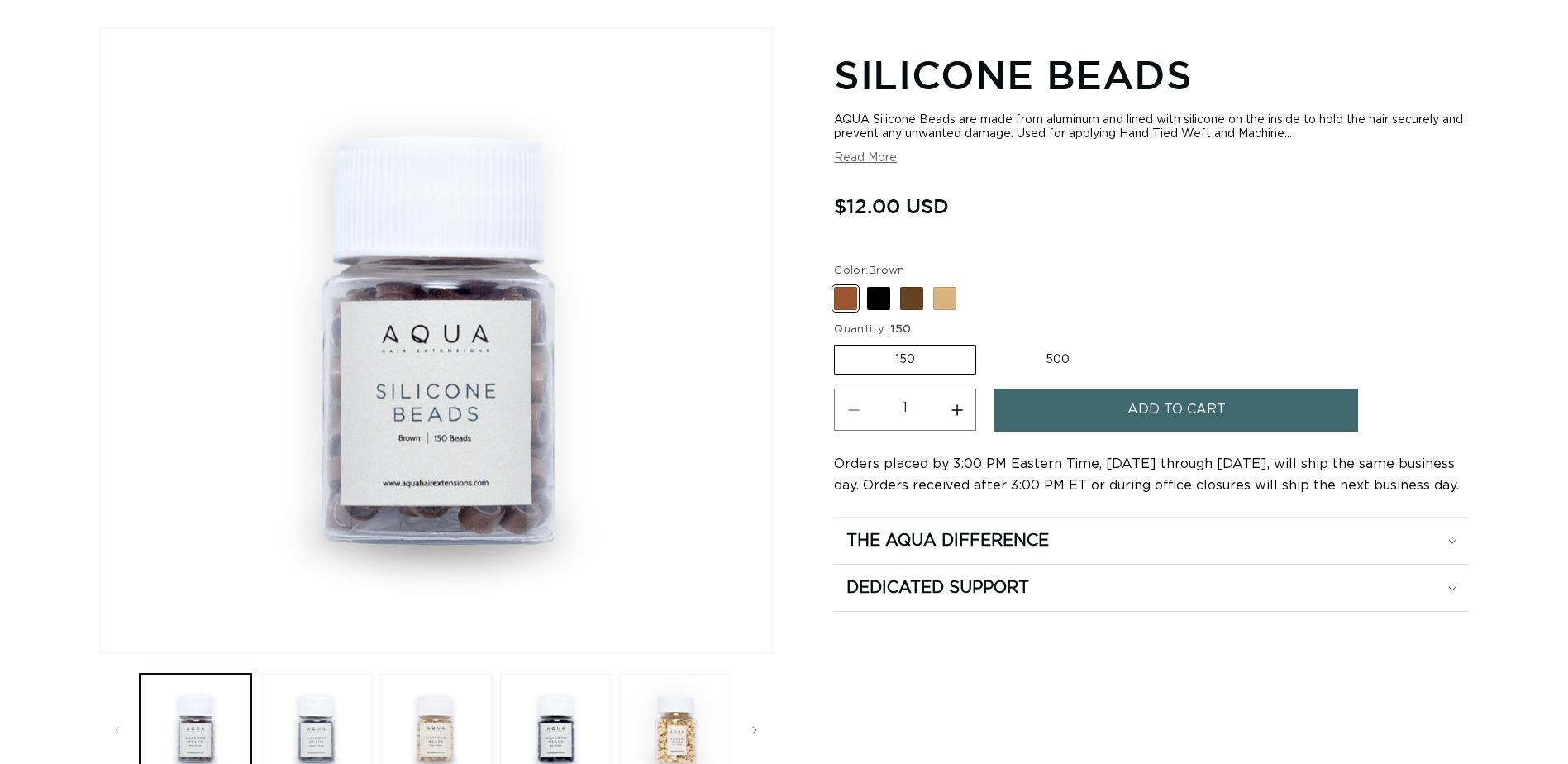
scroll to position [248, 0]
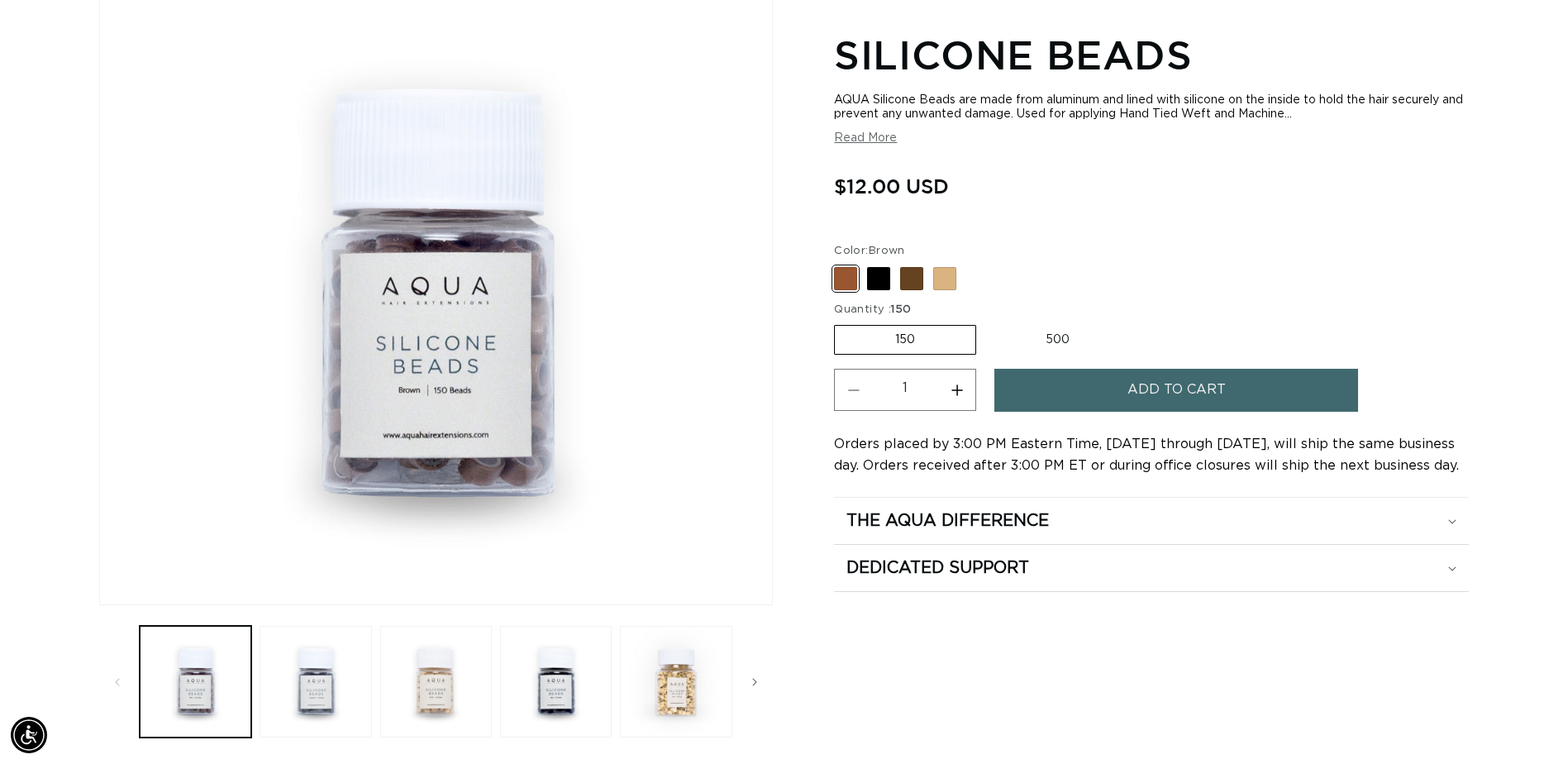
click at [1070, 395] on button "Add to cart" at bounding box center [1176, 390] width 364 height 42
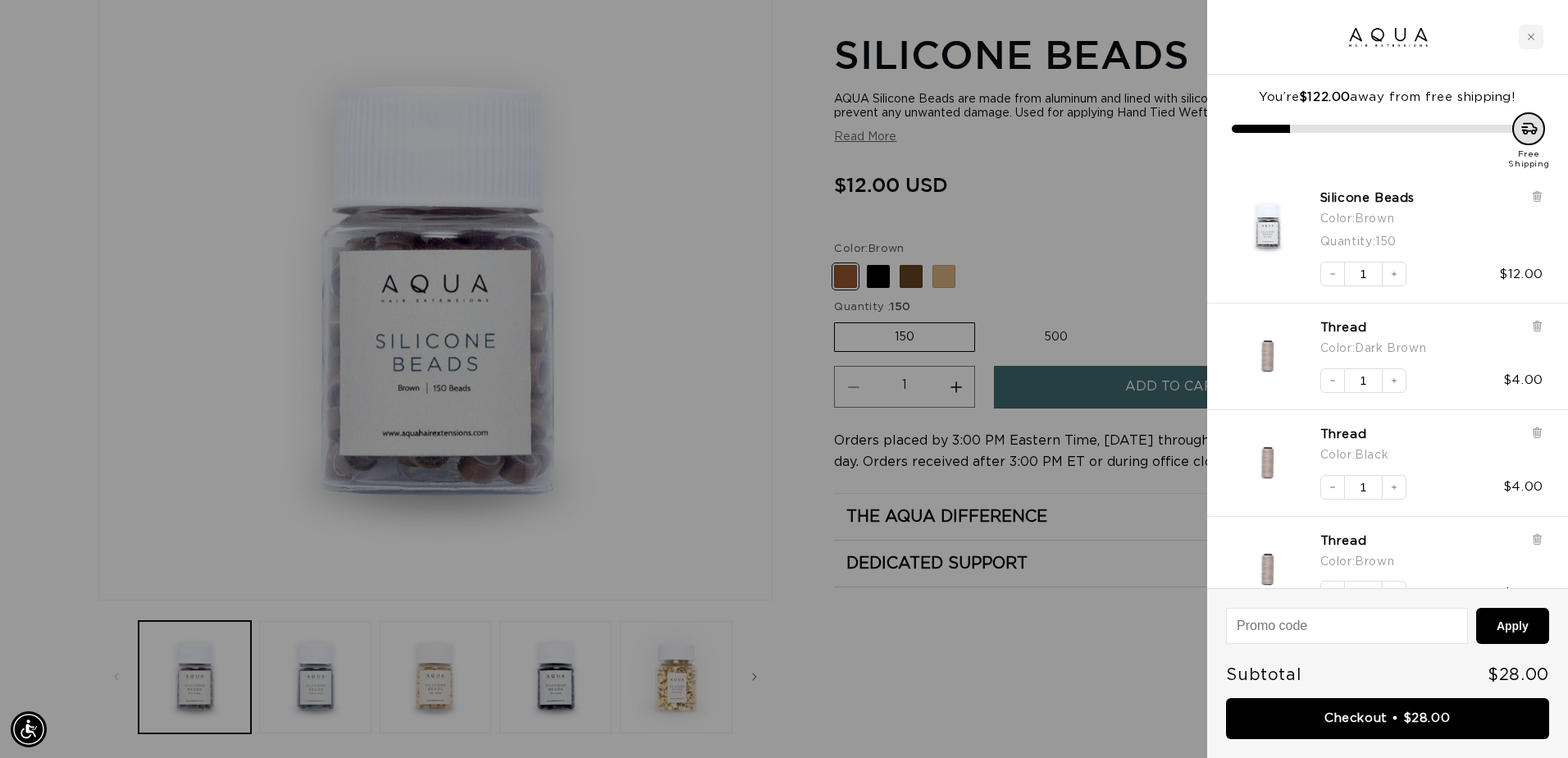
click at [870, 281] on div at bounding box center [784, 379] width 1568 height 758
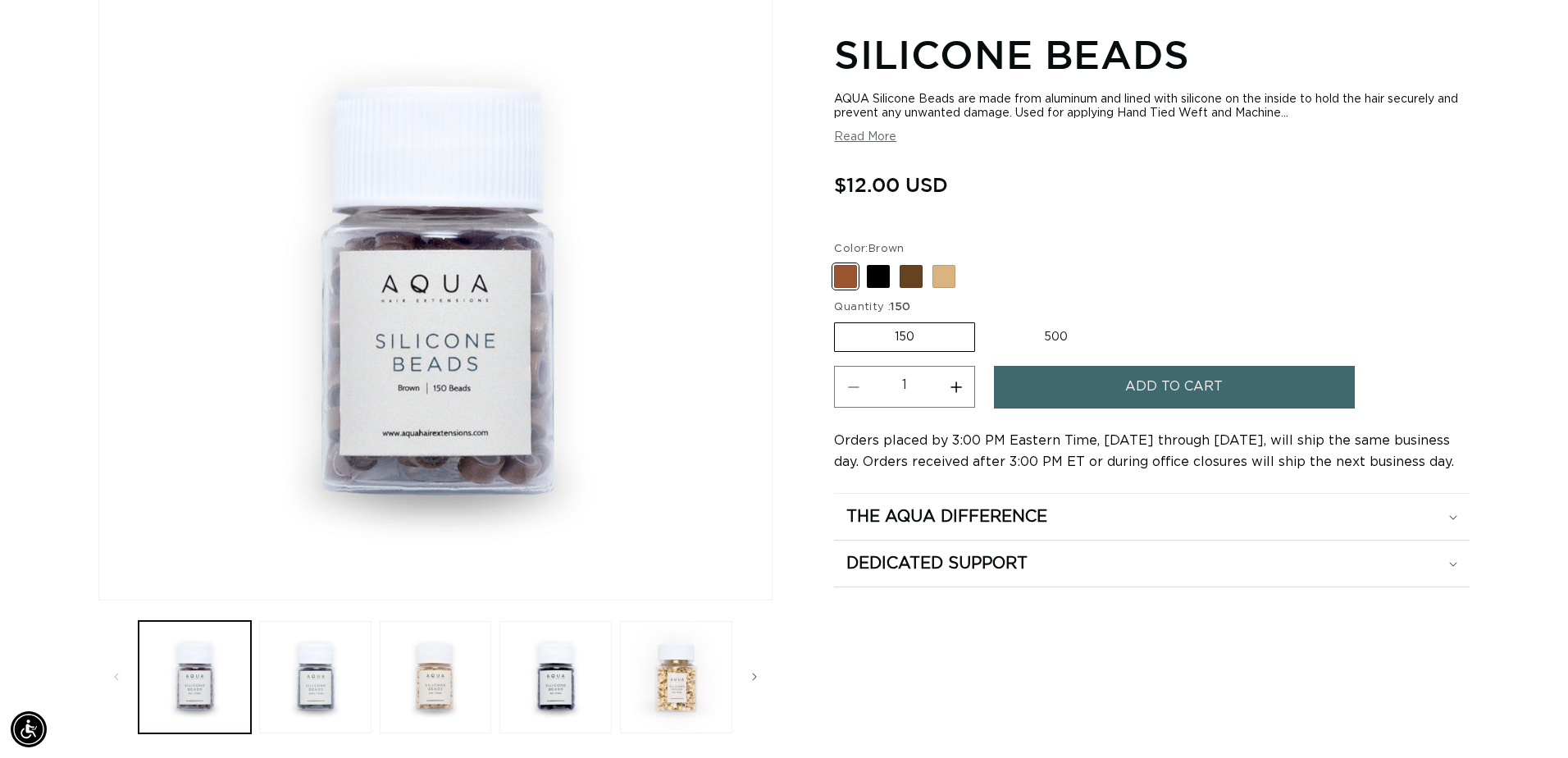
scroll to position [0, 1439]
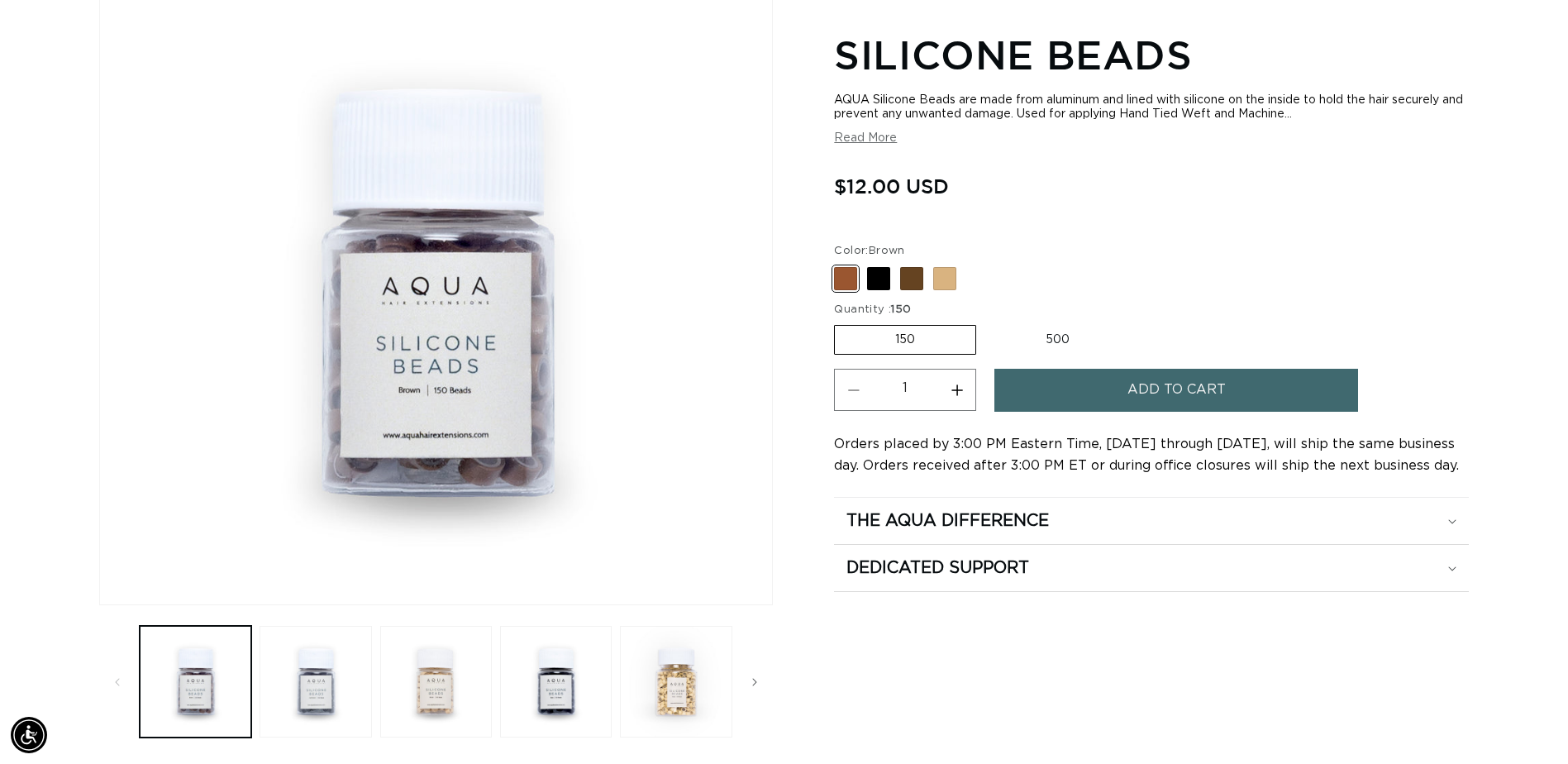
click at [877, 283] on span at bounding box center [878, 278] width 23 height 23
click at [839, 265] on input "Black Variant sold out or unavailable" at bounding box center [839, 264] width 1 height 1
radio input "true"
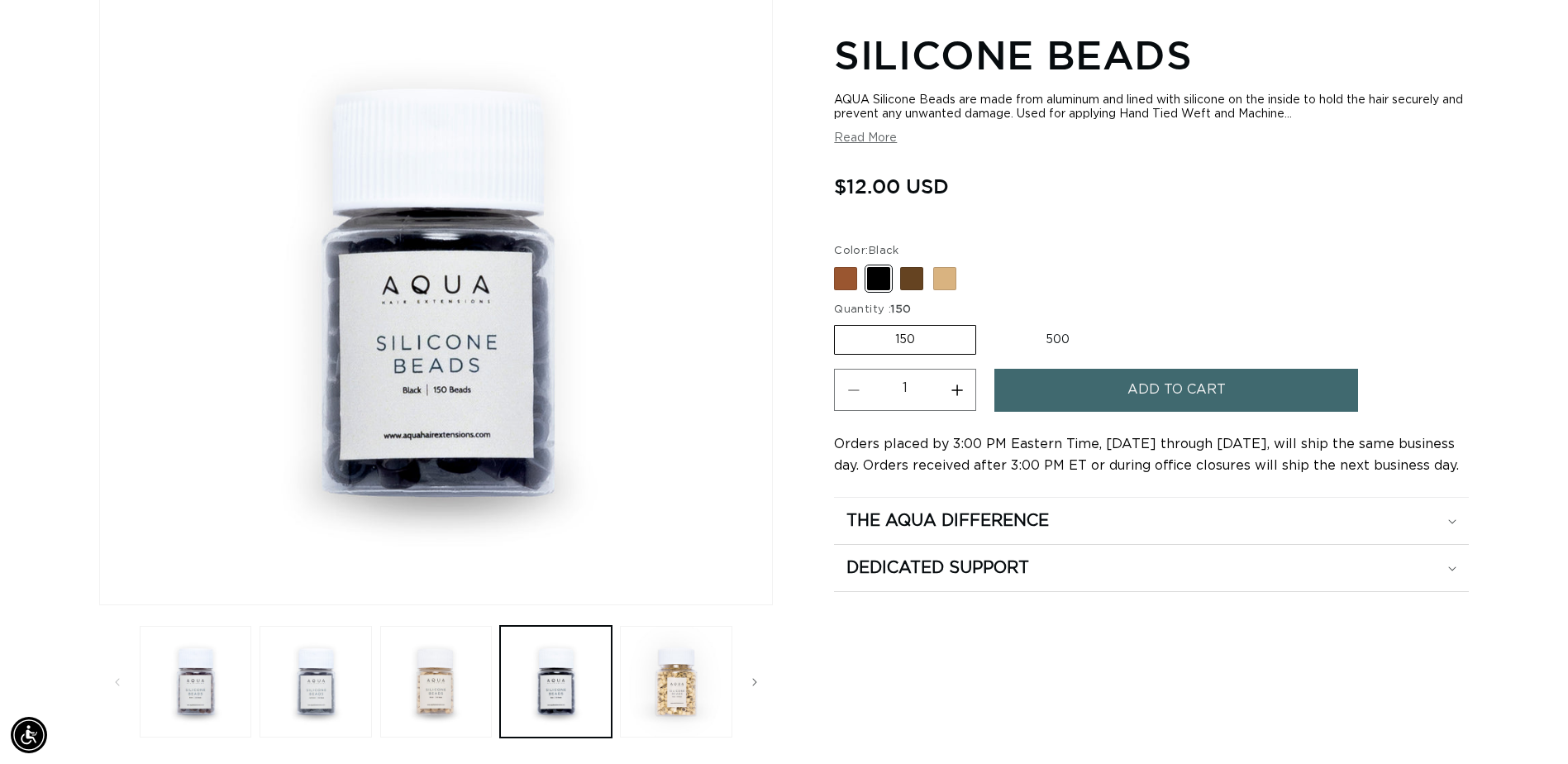
click at [1094, 397] on button "Add to cart" at bounding box center [1176, 390] width 364 height 42
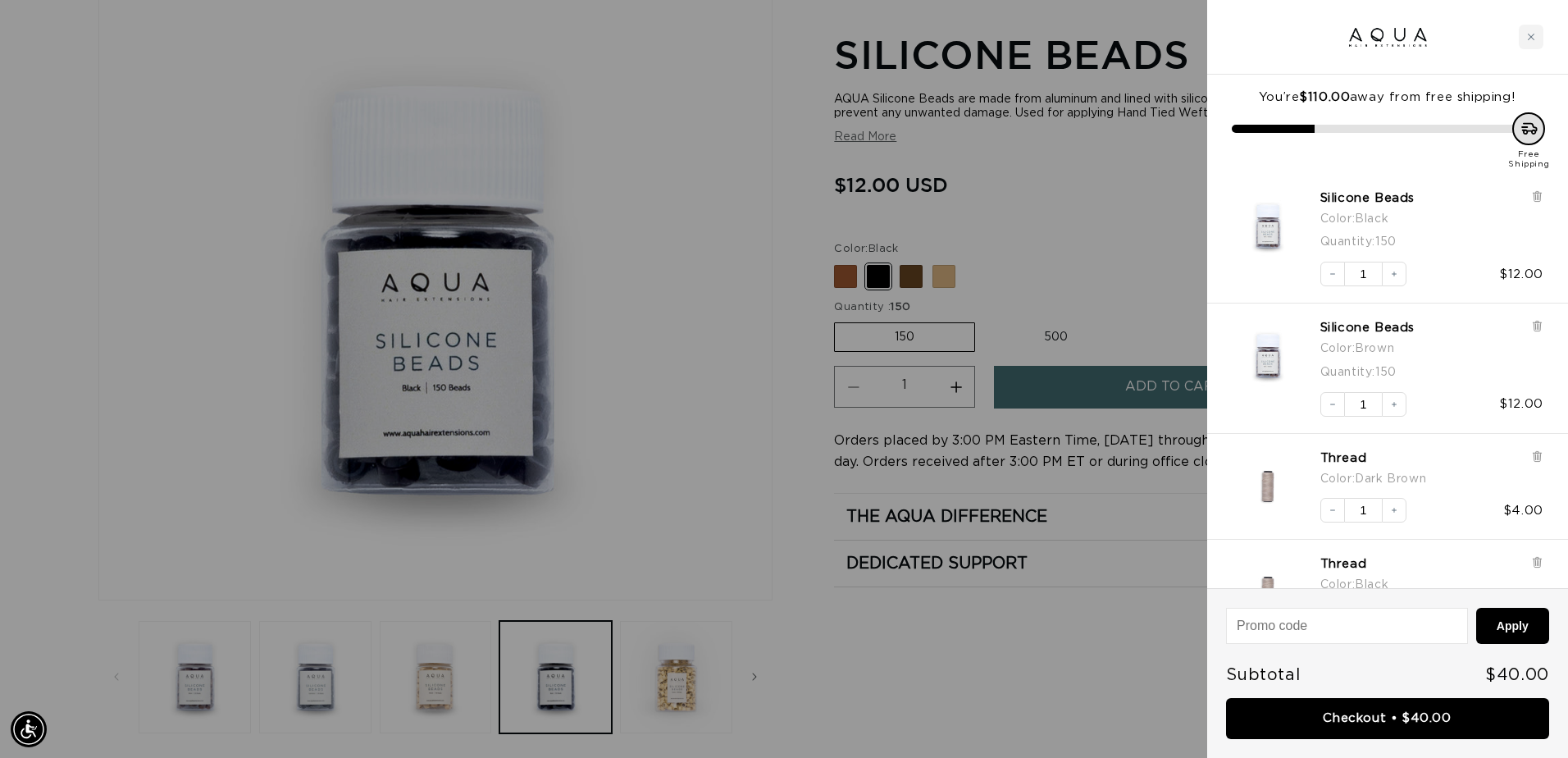
click at [922, 276] on div at bounding box center [784, 379] width 1568 height 758
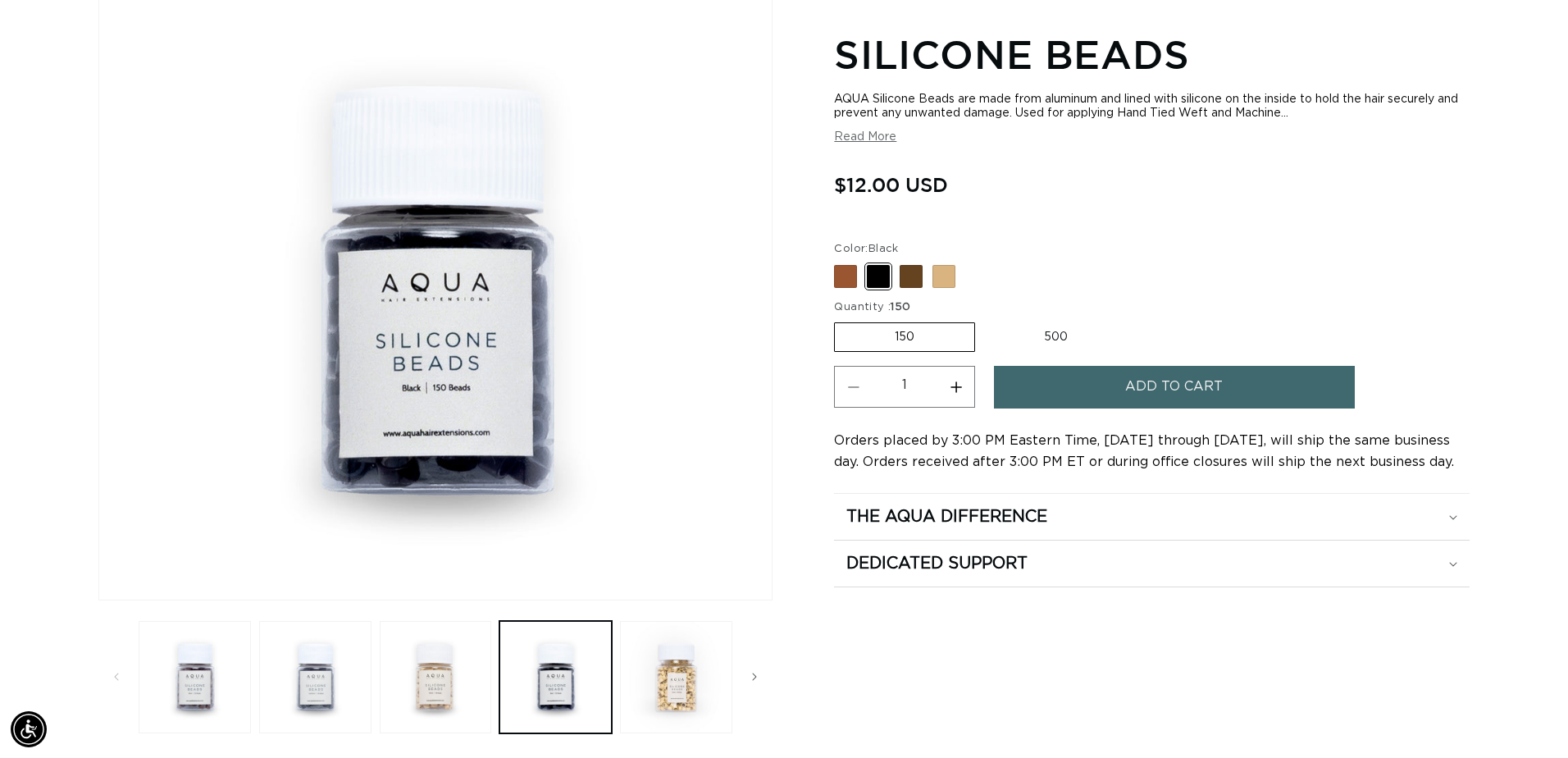
scroll to position [0, 2879]
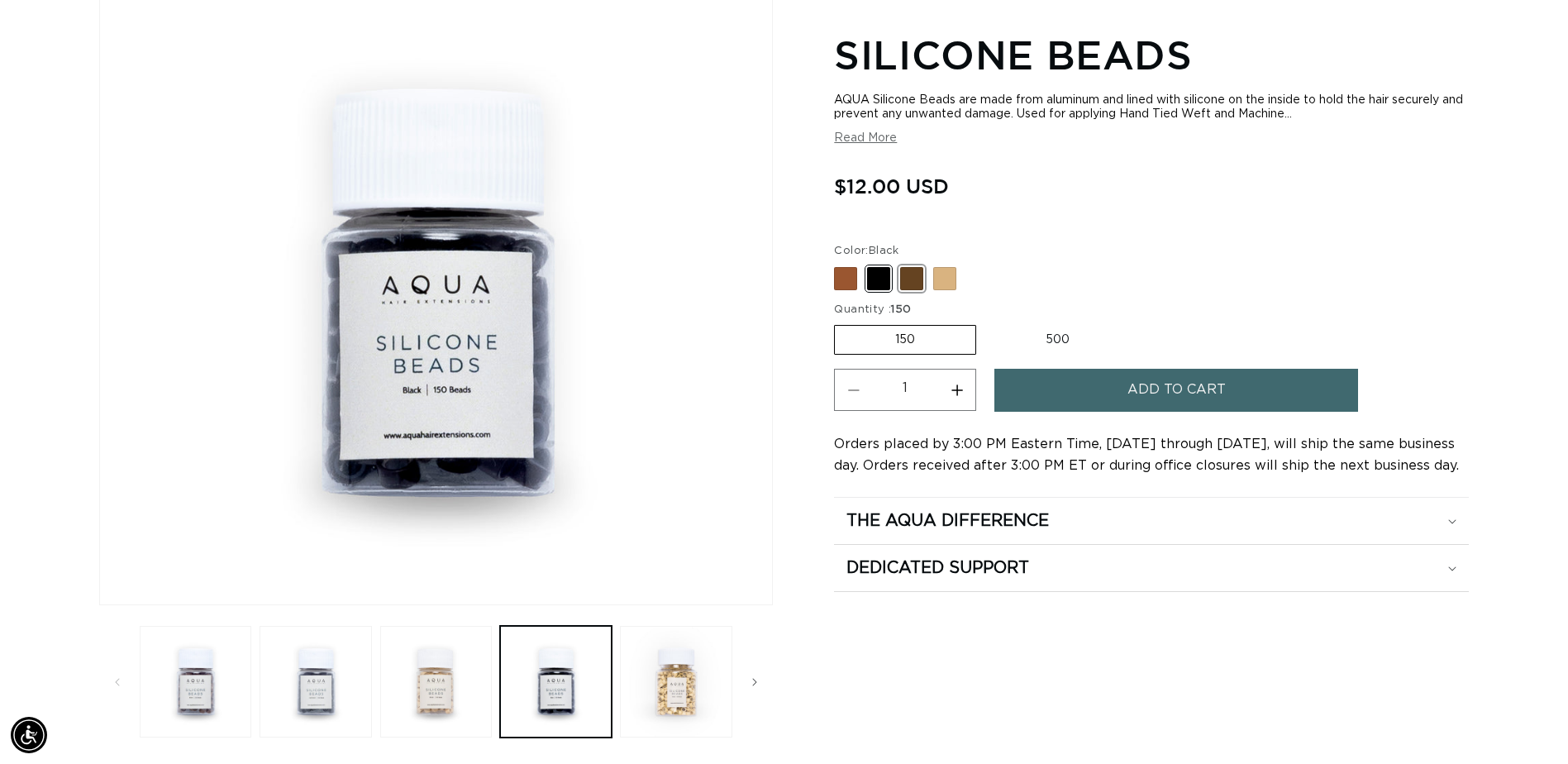
click at [924, 273] on span at bounding box center [911, 278] width 23 height 23
click at [839, 265] on input "Dark Brown Variant sold out or unavailable" at bounding box center [839, 264] width 1 height 1
radio input "true"
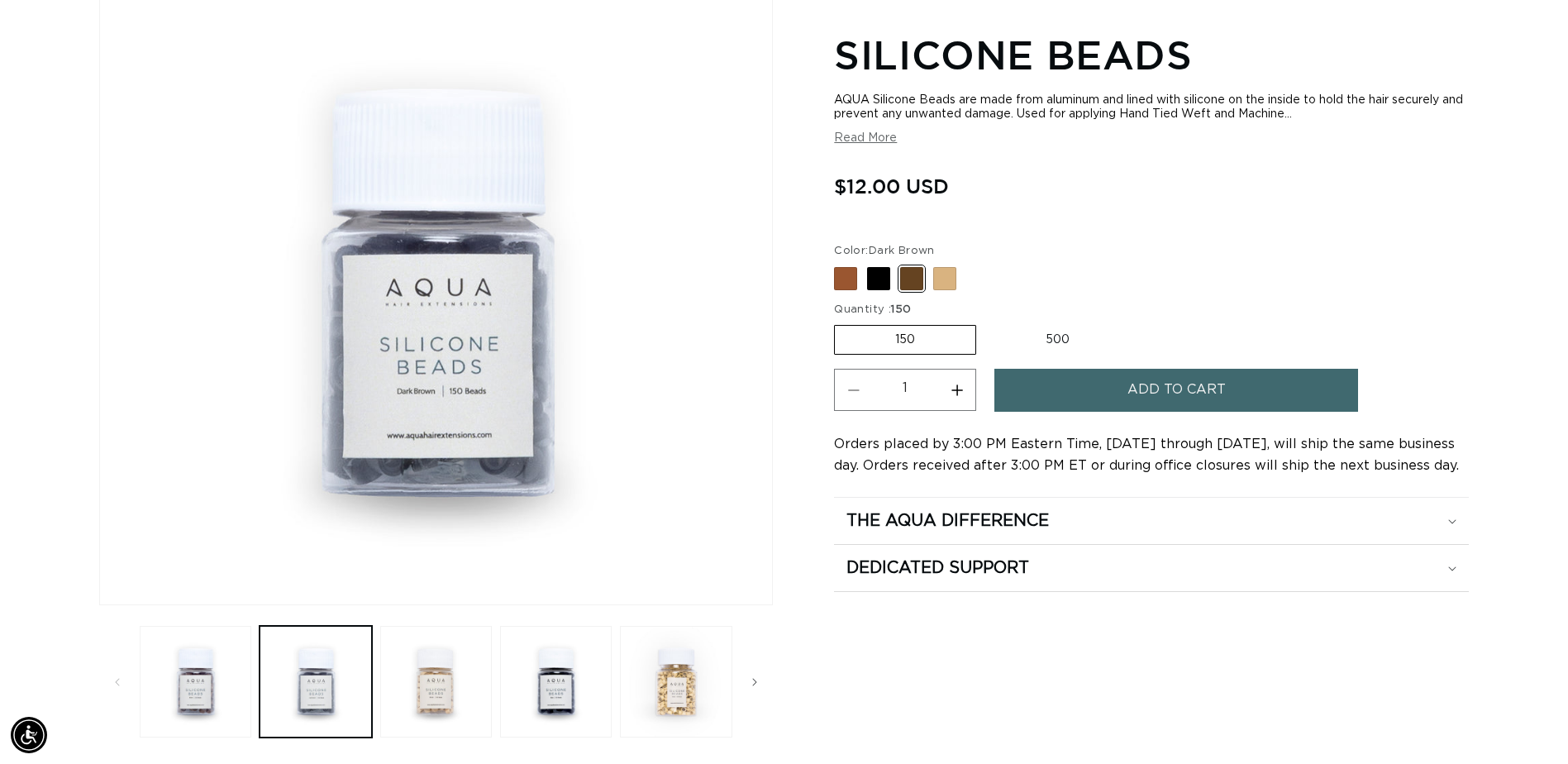
click at [1070, 390] on button "Add to cart" at bounding box center [1176, 390] width 364 height 42
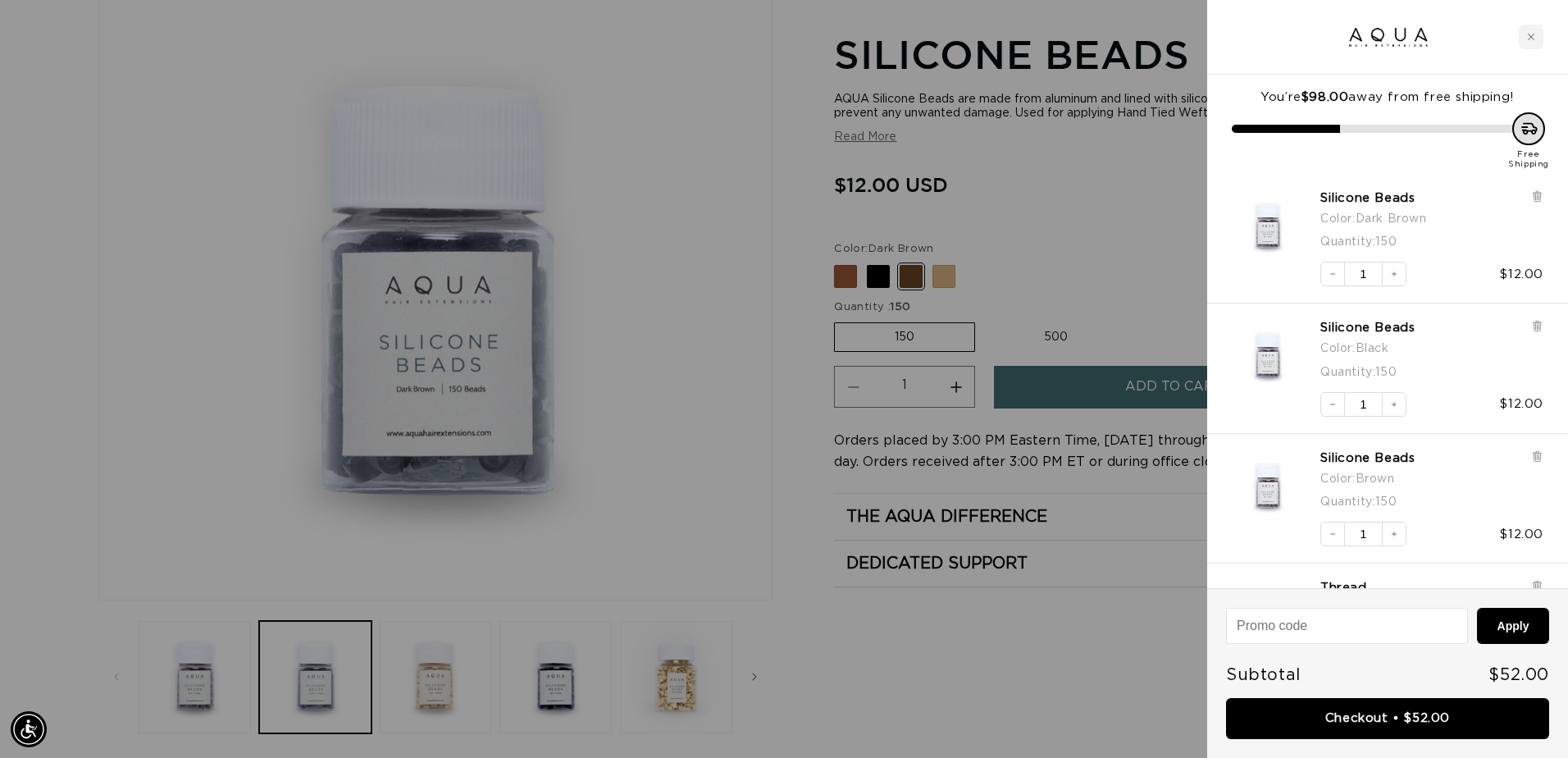
click at [944, 277] on div at bounding box center [784, 379] width 1568 height 758
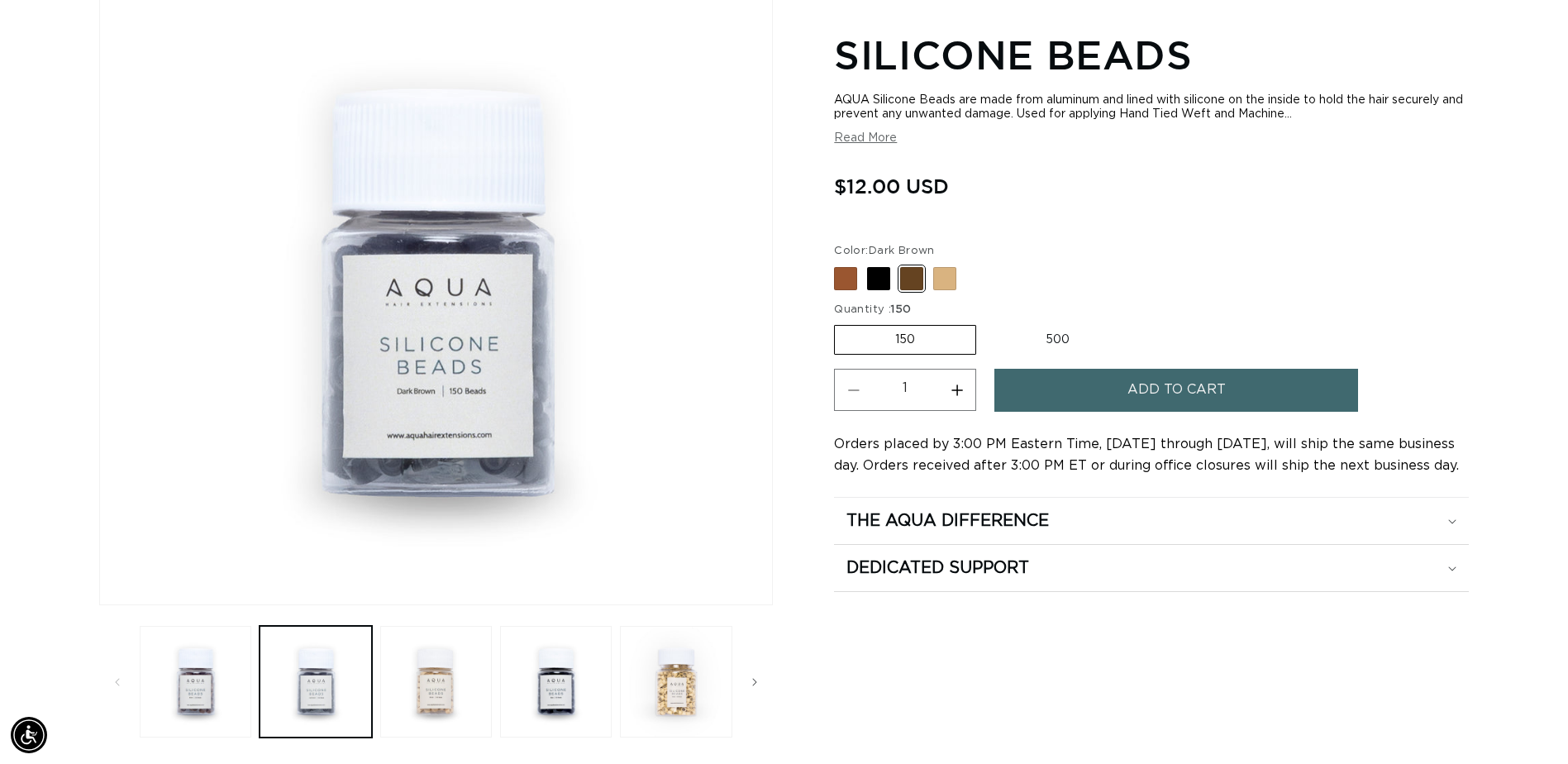
click at [951, 279] on span at bounding box center [944, 278] width 23 height 23
click at [839, 265] on input "Blonde Variant sold out or unavailable" at bounding box center [839, 264] width 1 height 1
radio input "true"
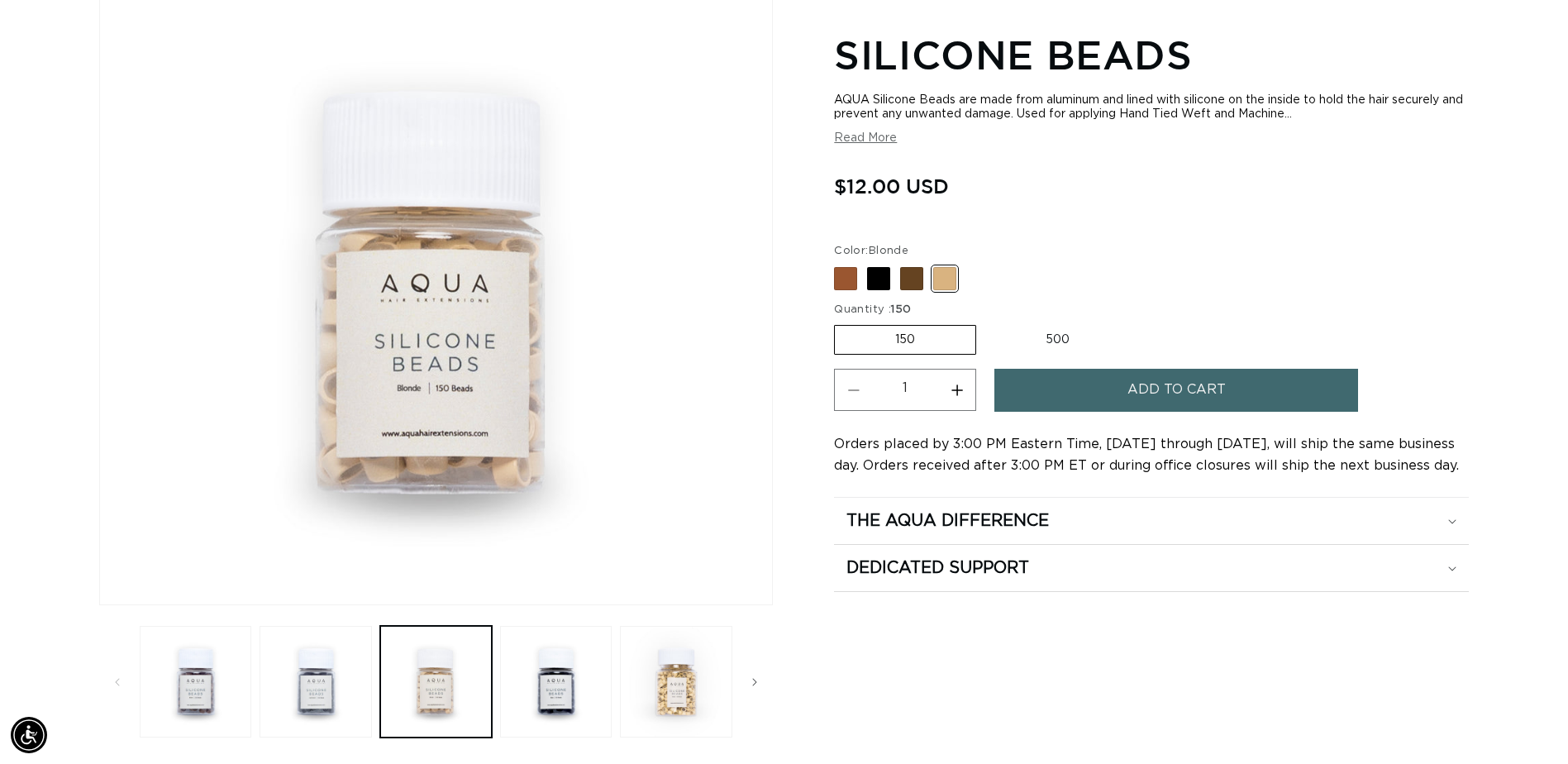
click at [1095, 386] on button "Add to cart" at bounding box center [1176, 390] width 364 height 42
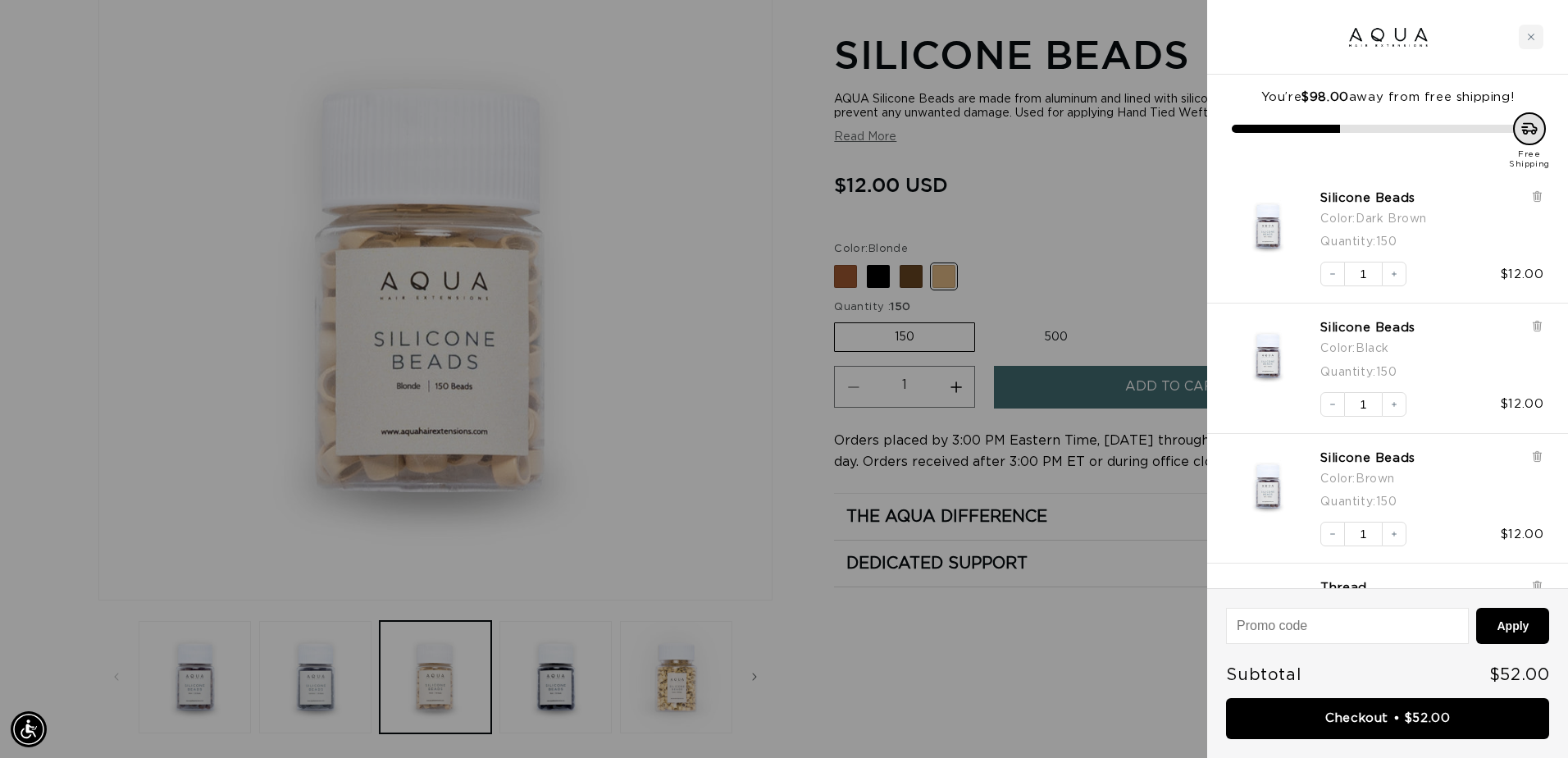
click at [624, 363] on div at bounding box center [784, 379] width 1568 height 758
click at [644, 361] on div at bounding box center [784, 379] width 1568 height 758
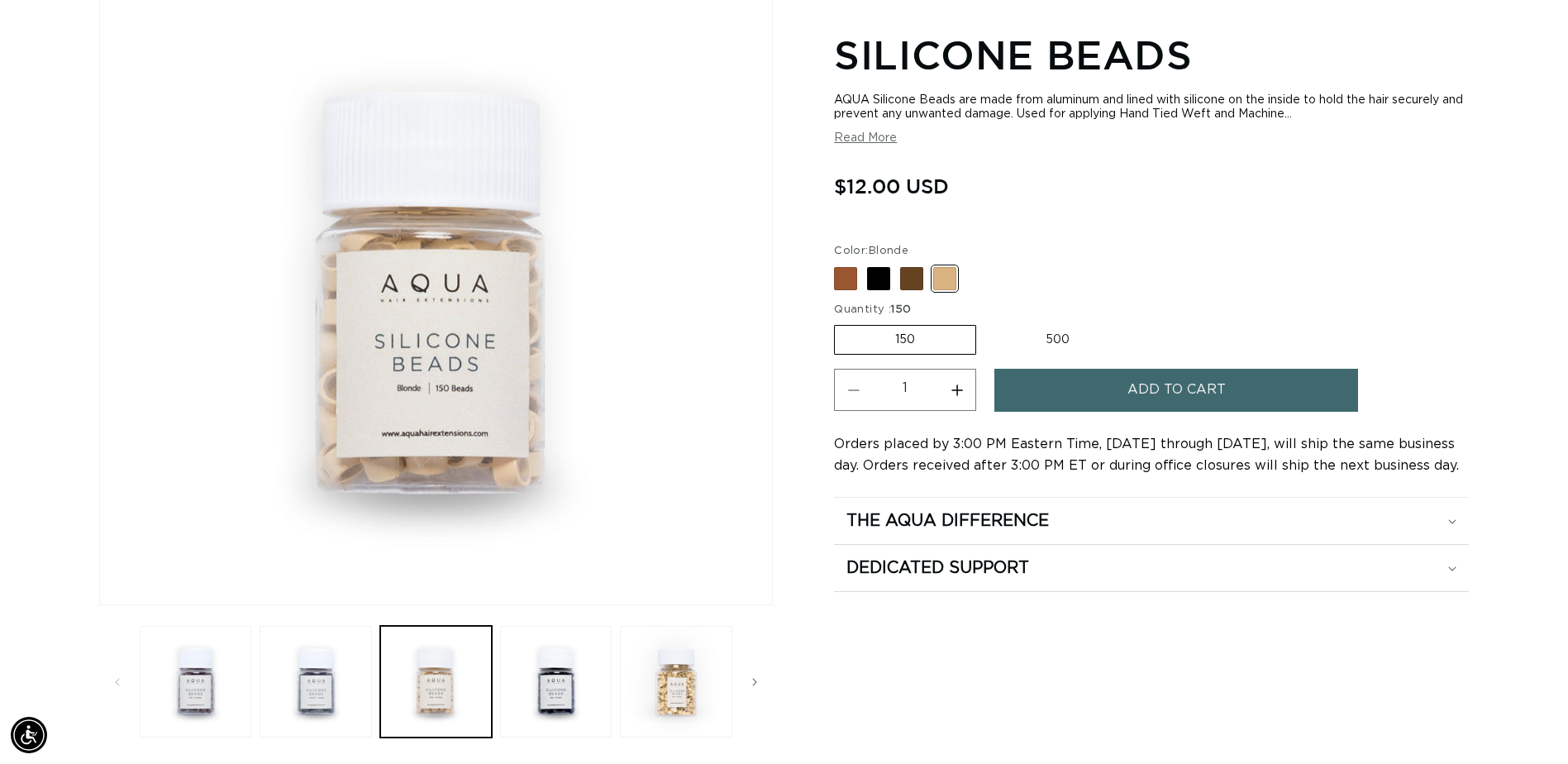
scroll to position [0, 1451]
click at [1063, 345] on label "500 Variant sold out or unavailable" at bounding box center [1058, 340] width 145 height 28
click at [986, 323] on input "500 Variant sold out or unavailable" at bounding box center [985, 322] width 1 height 1
radio input "true"
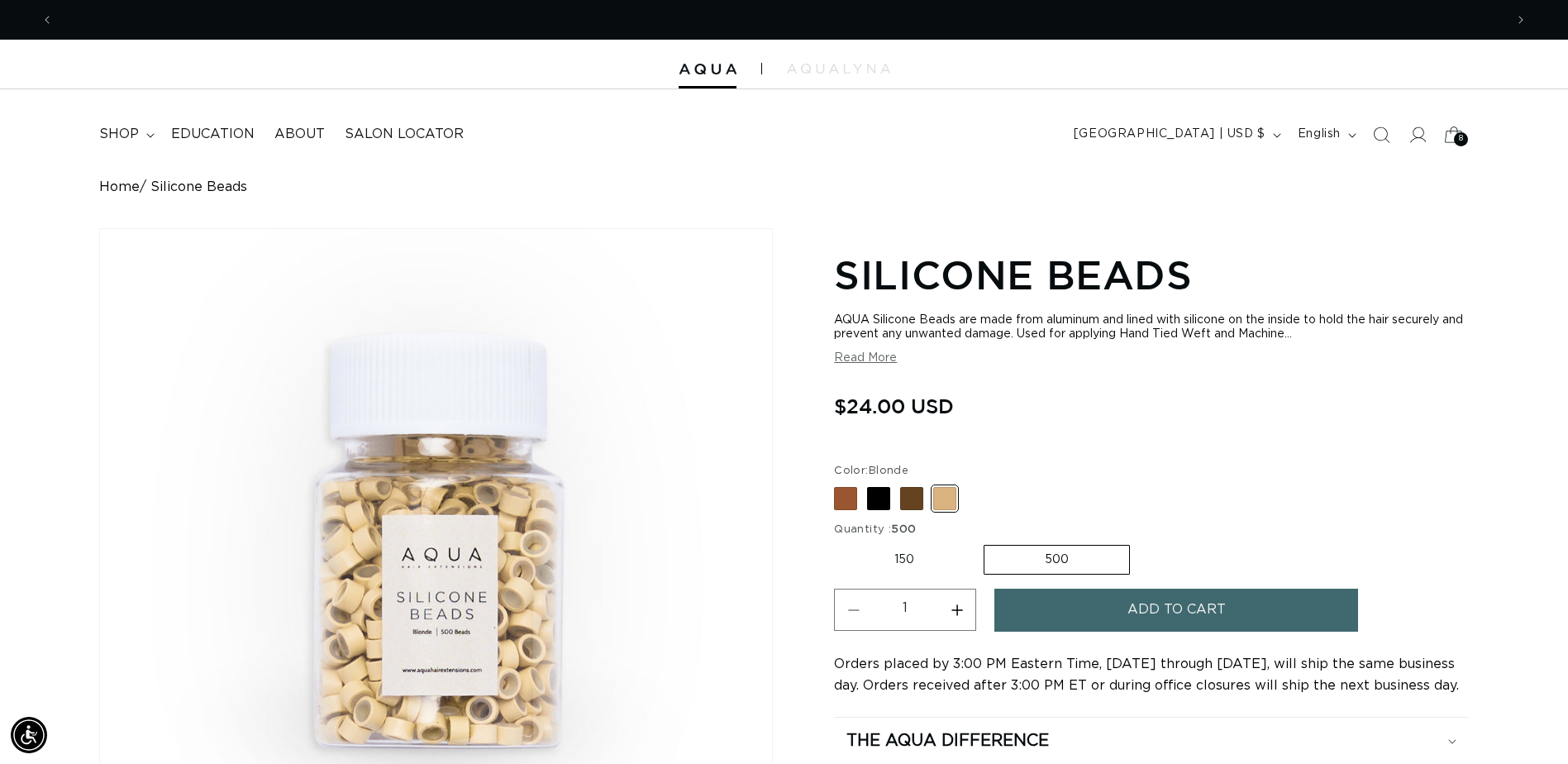
scroll to position [0, 2902]
click at [890, 551] on label "150 Variant sold out or unavailable" at bounding box center [904, 560] width 140 height 28
click at [839, 543] on input "150 Variant sold out or unavailable" at bounding box center [839, 542] width 1 height 1
radio input "true"
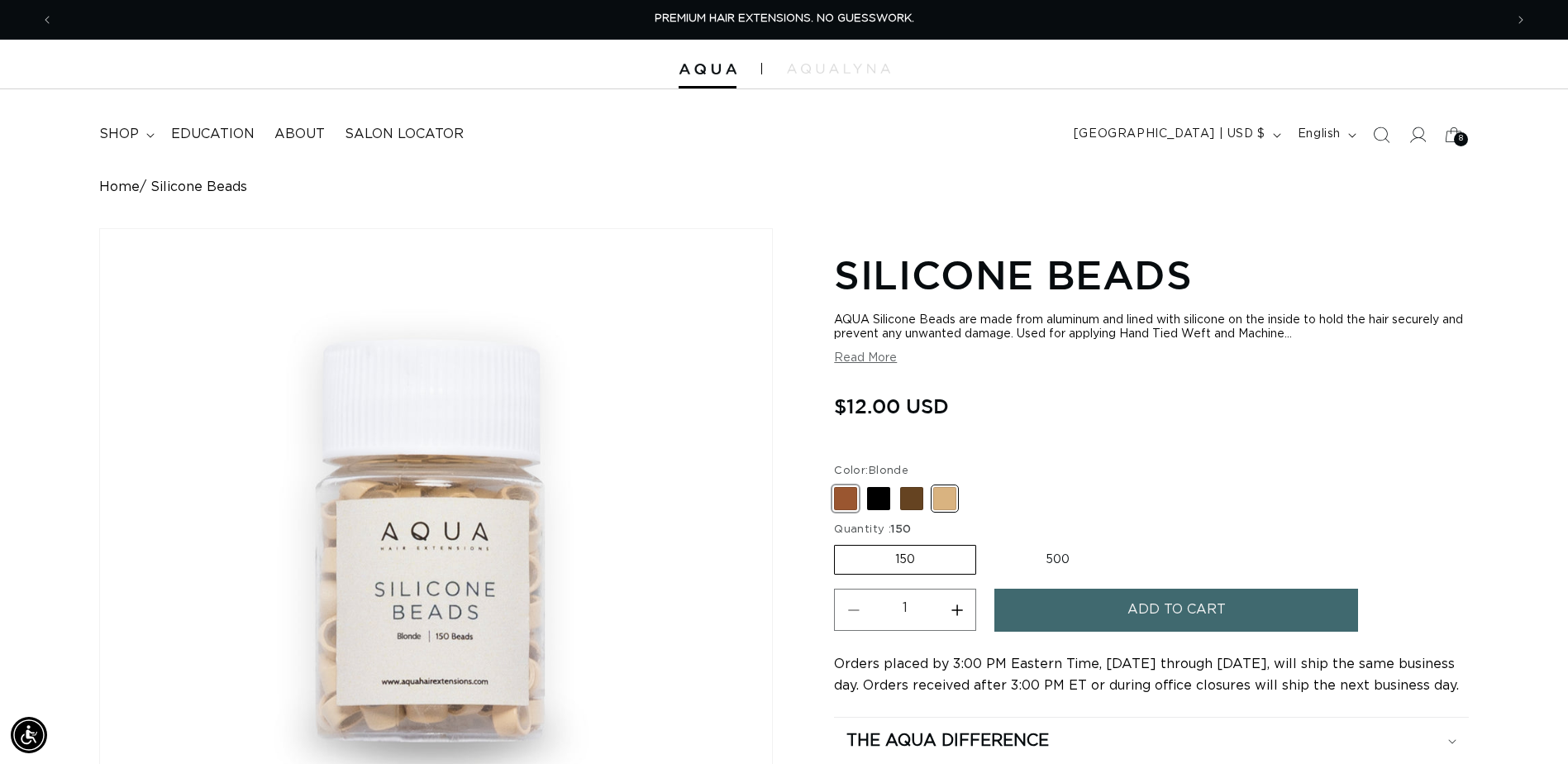
click at [849, 509] on span at bounding box center [845, 497] width 23 height 23
click at [839, 485] on input "Brown Variant sold out or unavailable" at bounding box center [839, 484] width 1 height 1
radio input "true"
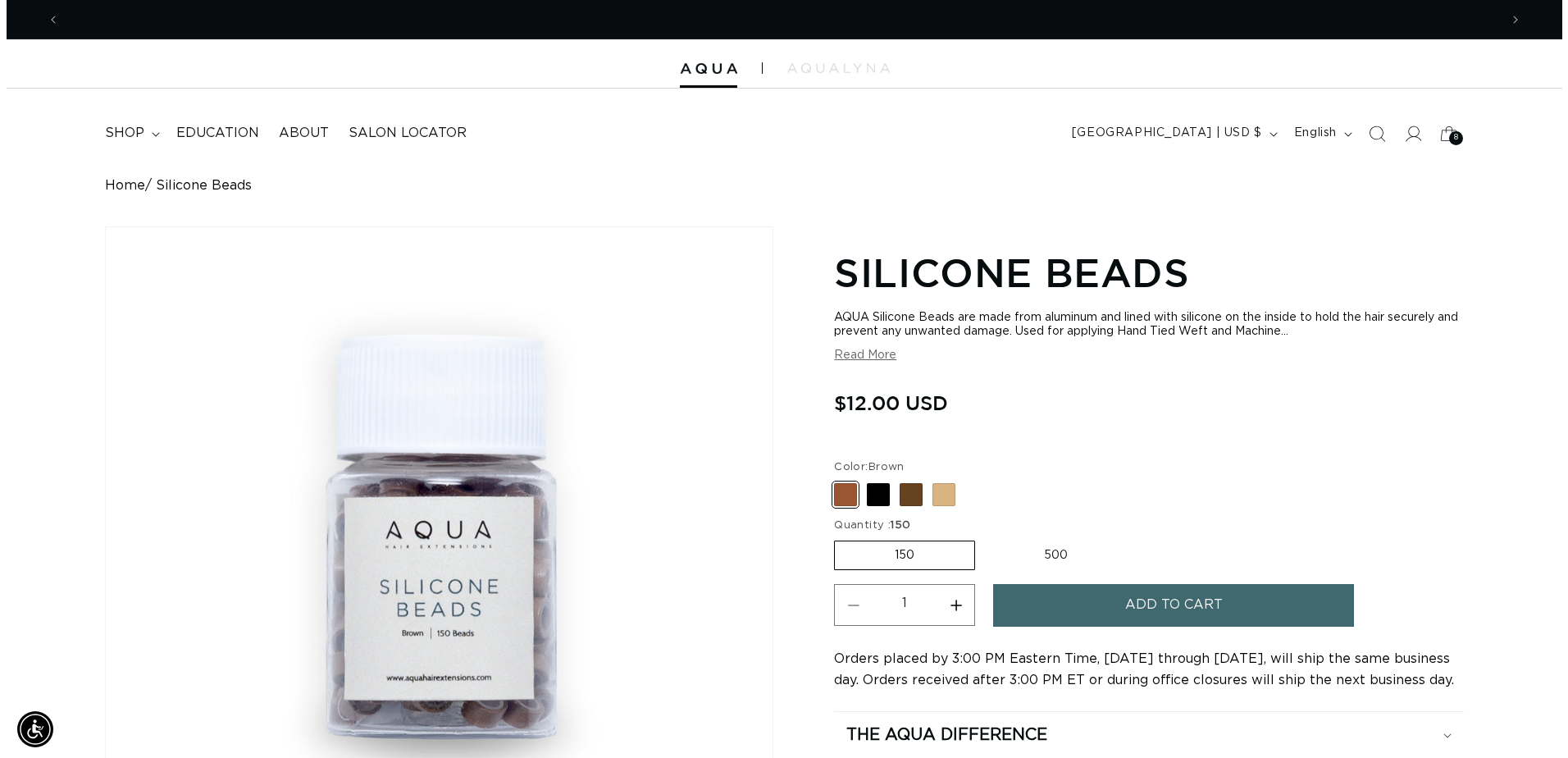
scroll to position [0, 1439]
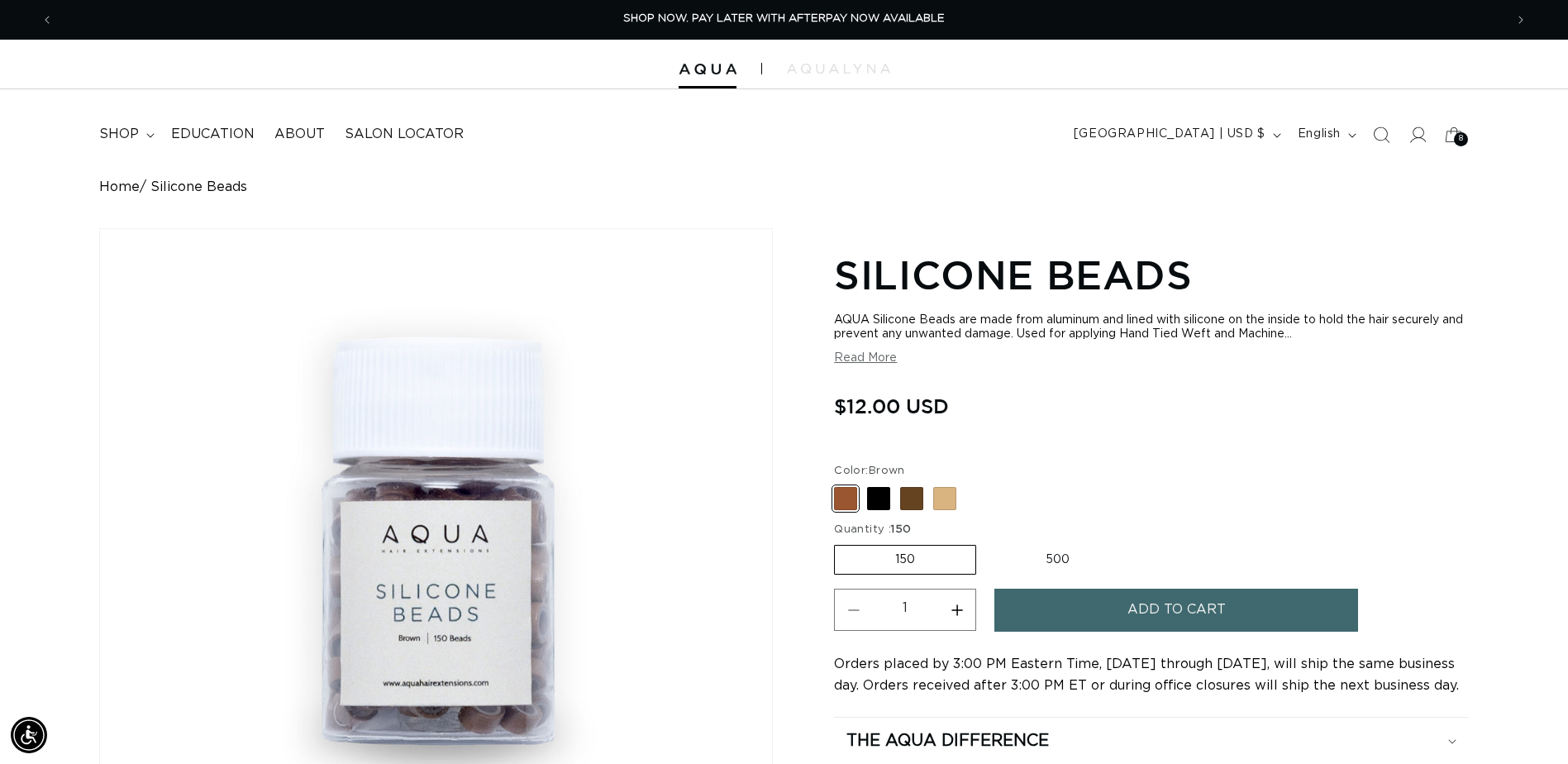
click at [1056, 605] on button "Add to cart" at bounding box center [1176, 610] width 364 height 42
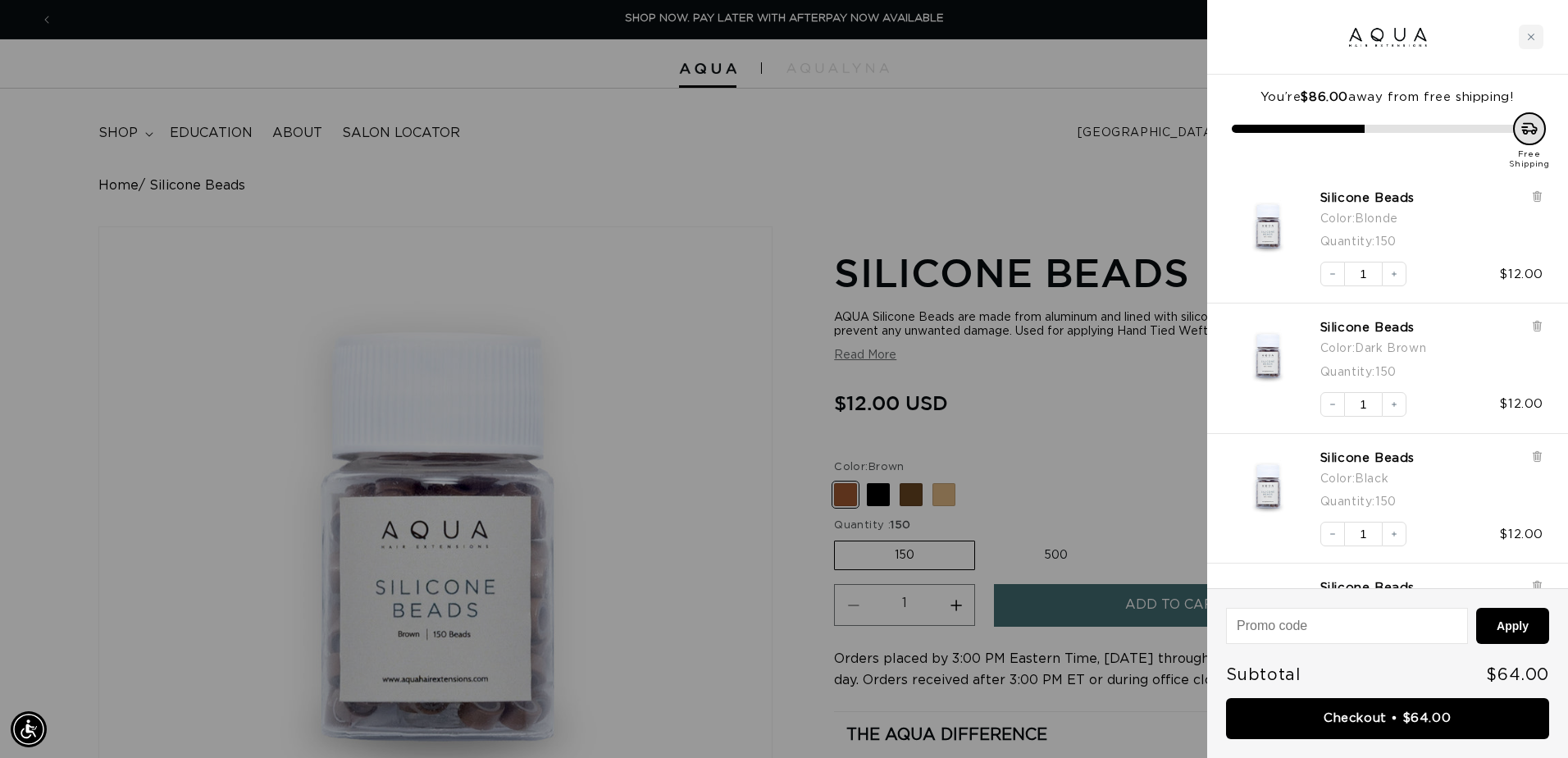
click at [876, 494] on div at bounding box center [784, 379] width 1568 height 758
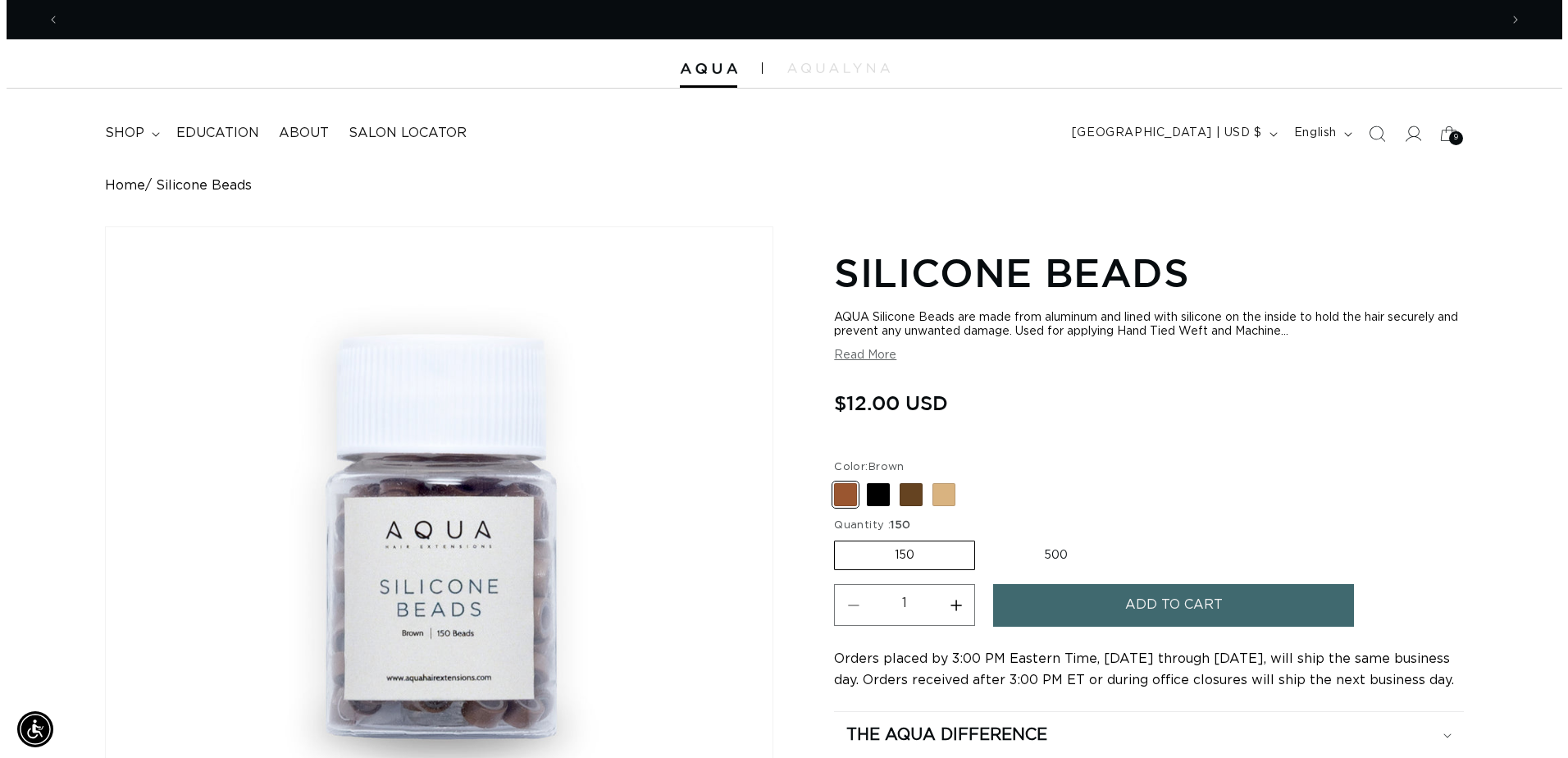
scroll to position [0, 2879]
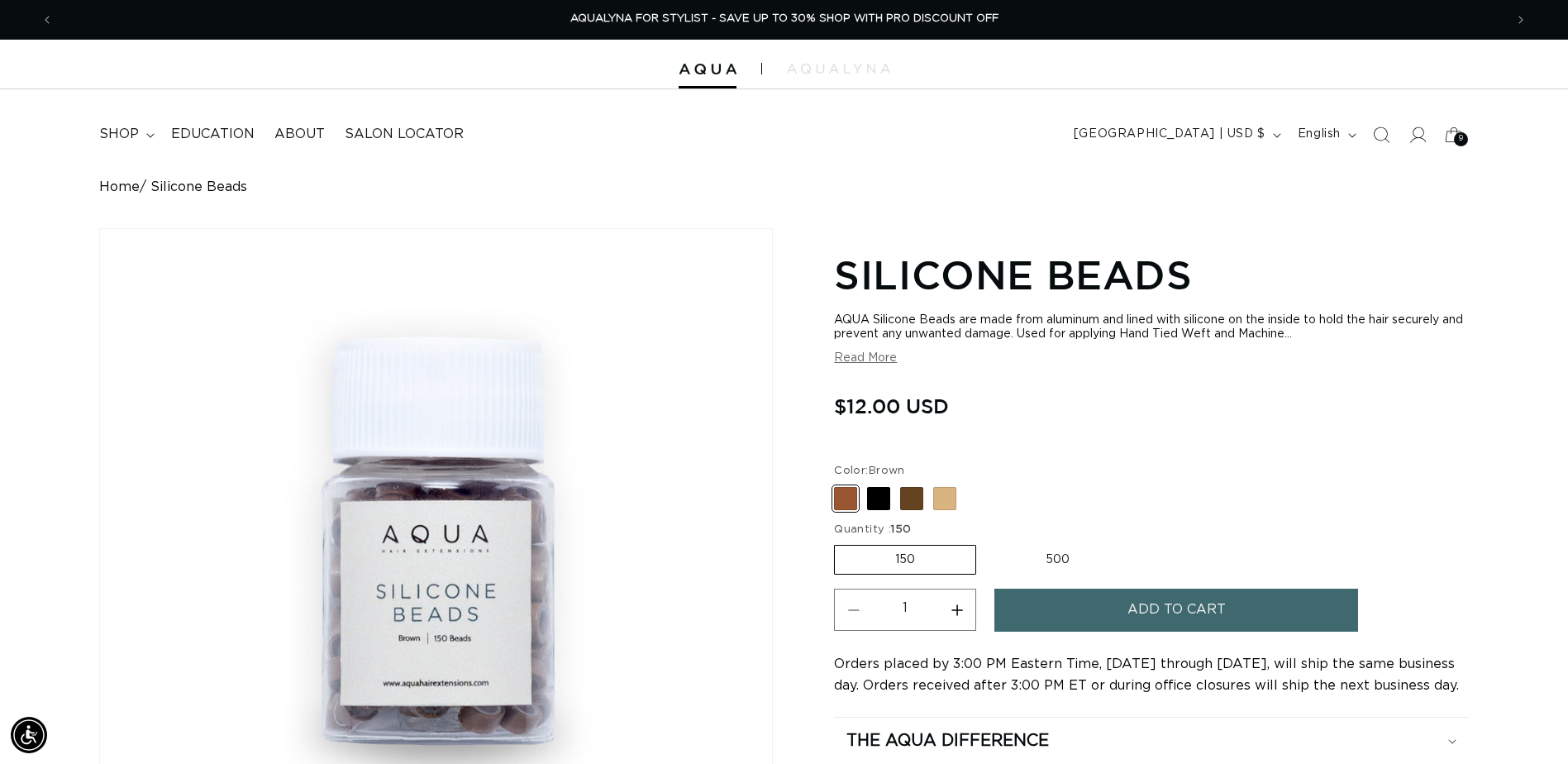
click at [1072, 548] on label "500 Variant sold out or unavailable" at bounding box center [1058, 560] width 145 height 28
click at [986, 543] on input "500 Variant sold out or unavailable" at bounding box center [985, 542] width 1 height 1
radio input "true"
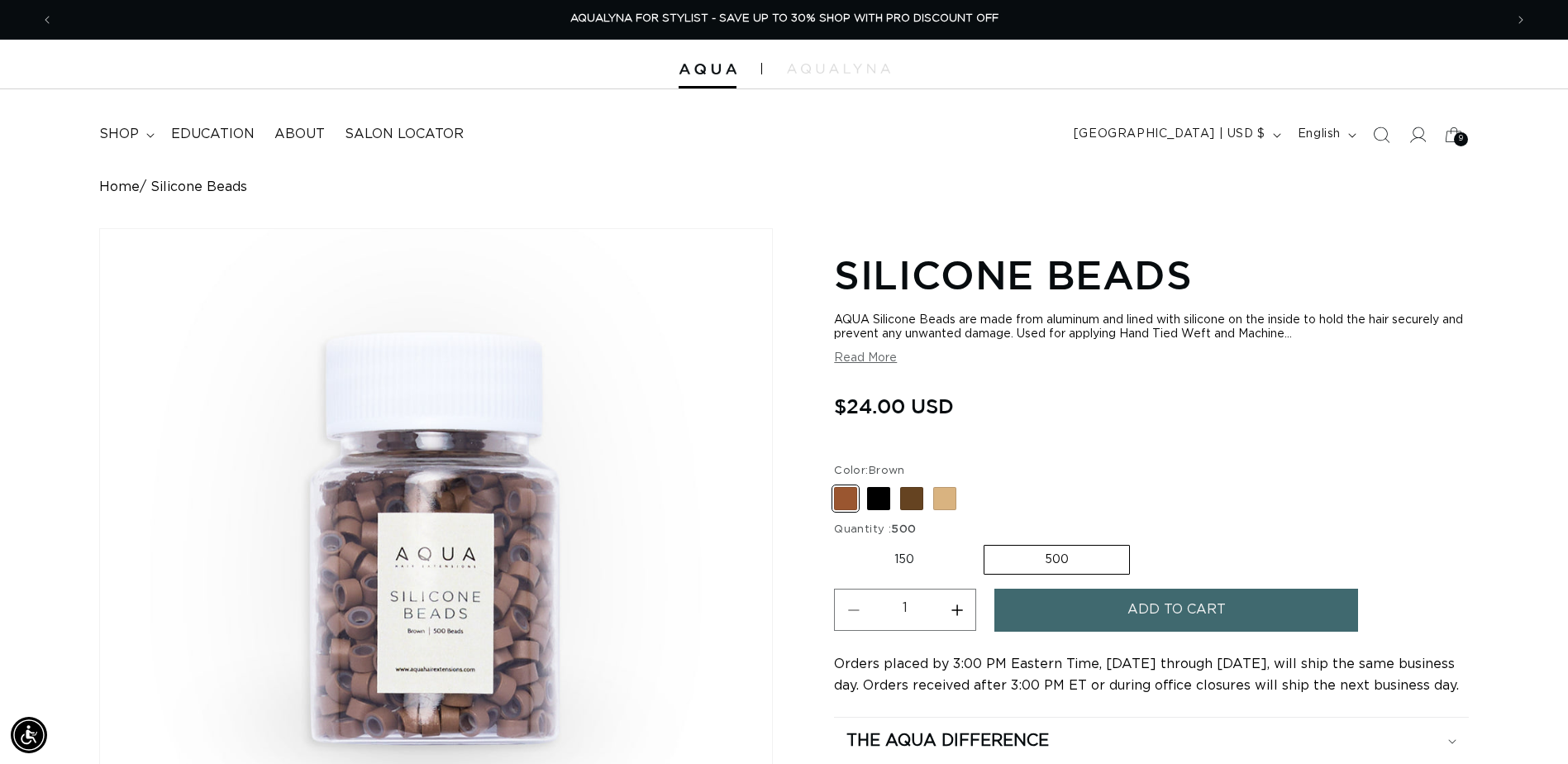
click at [1070, 614] on button "Add to cart" at bounding box center [1176, 610] width 364 height 42
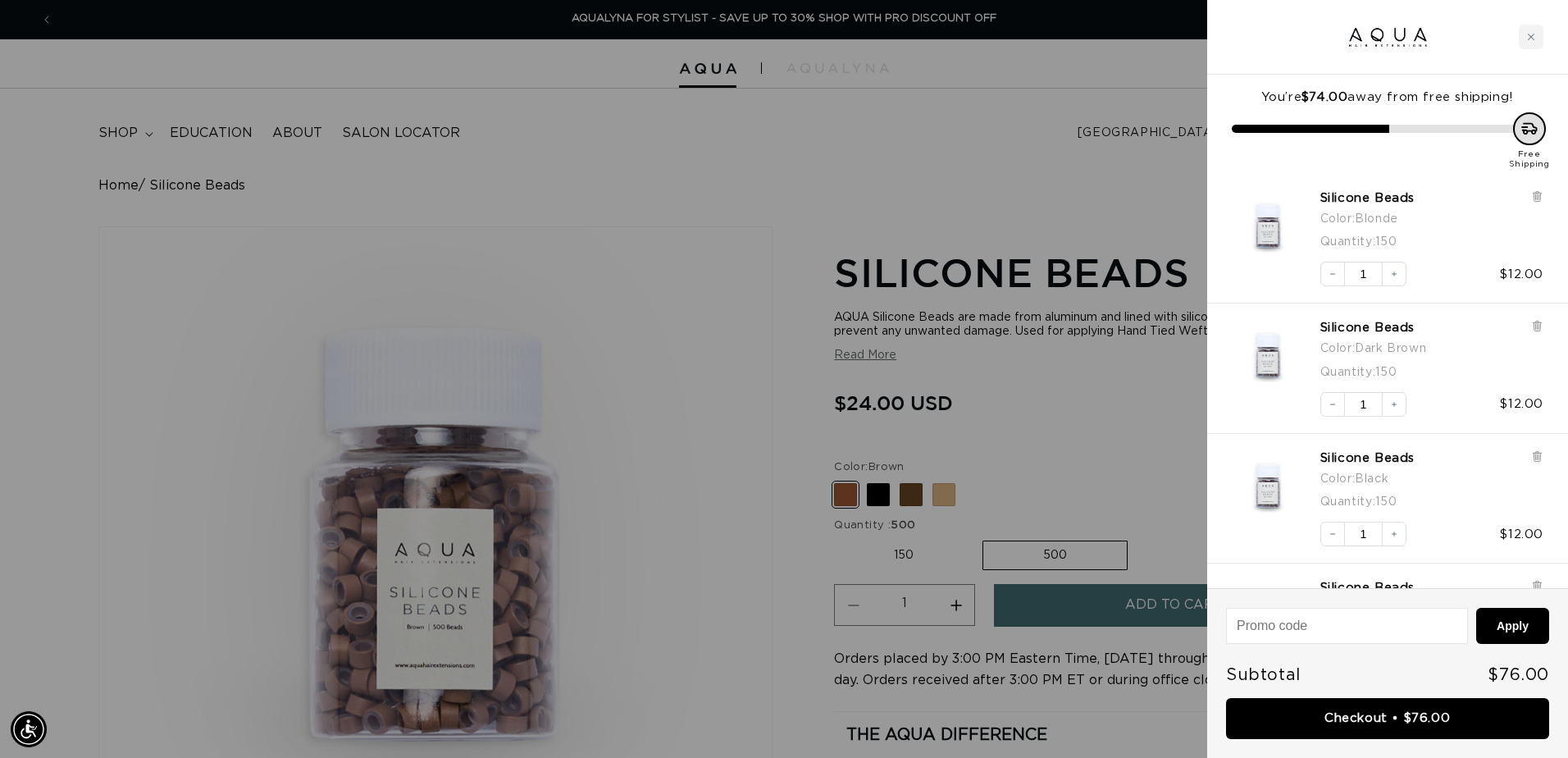
click at [915, 513] on div at bounding box center [784, 379] width 1568 height 758
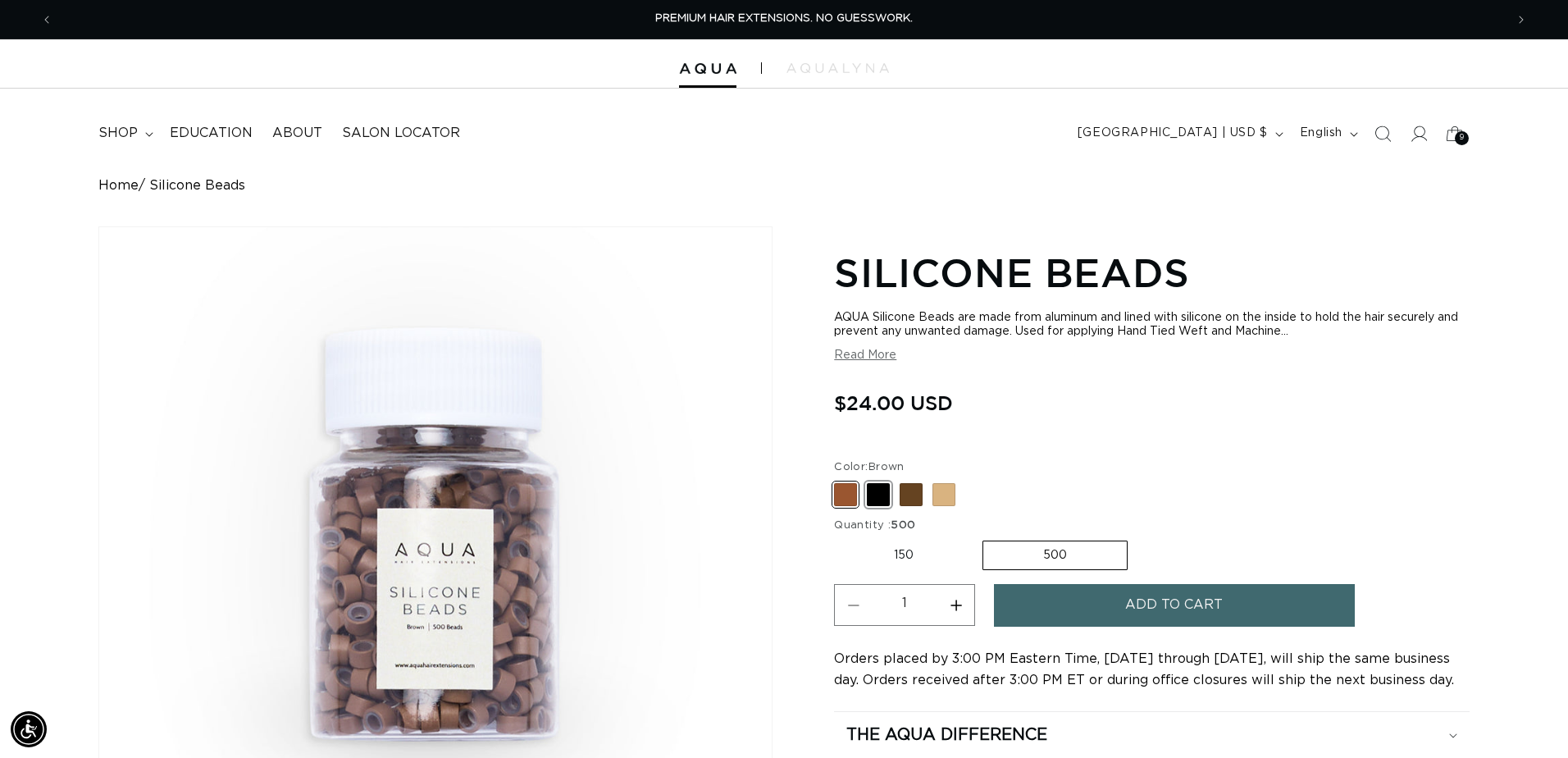
click at [0, 0] on div at bounding box center [0, 0] width 0 height 0
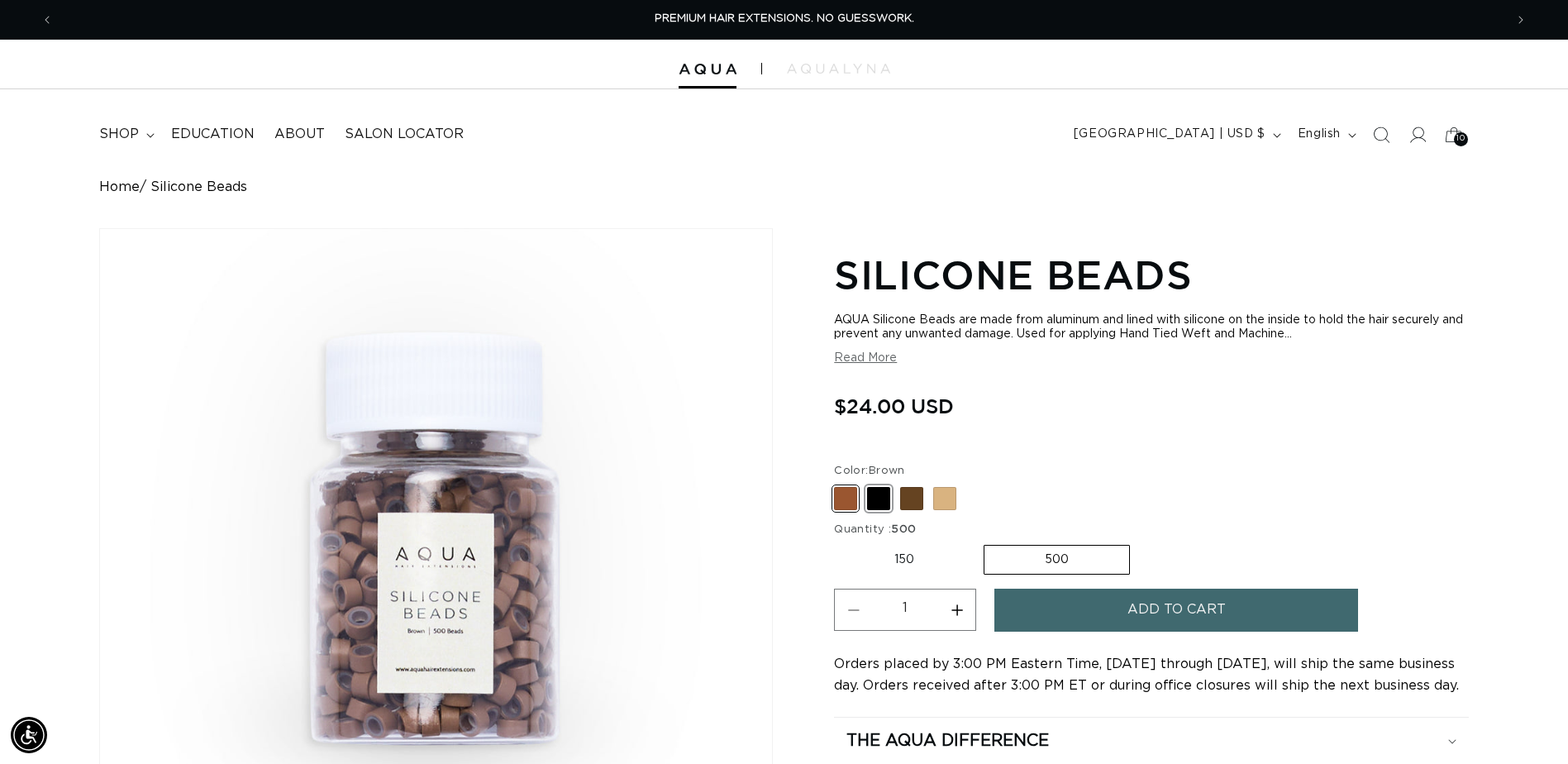
click at [879, 501] on span at bounding box center [878, 497] width 23 height 23
click at [839, 485] on input "Black Variant sold out or unavailable" at bounding box center [839, 484] width 1 height 1
radio input "true"
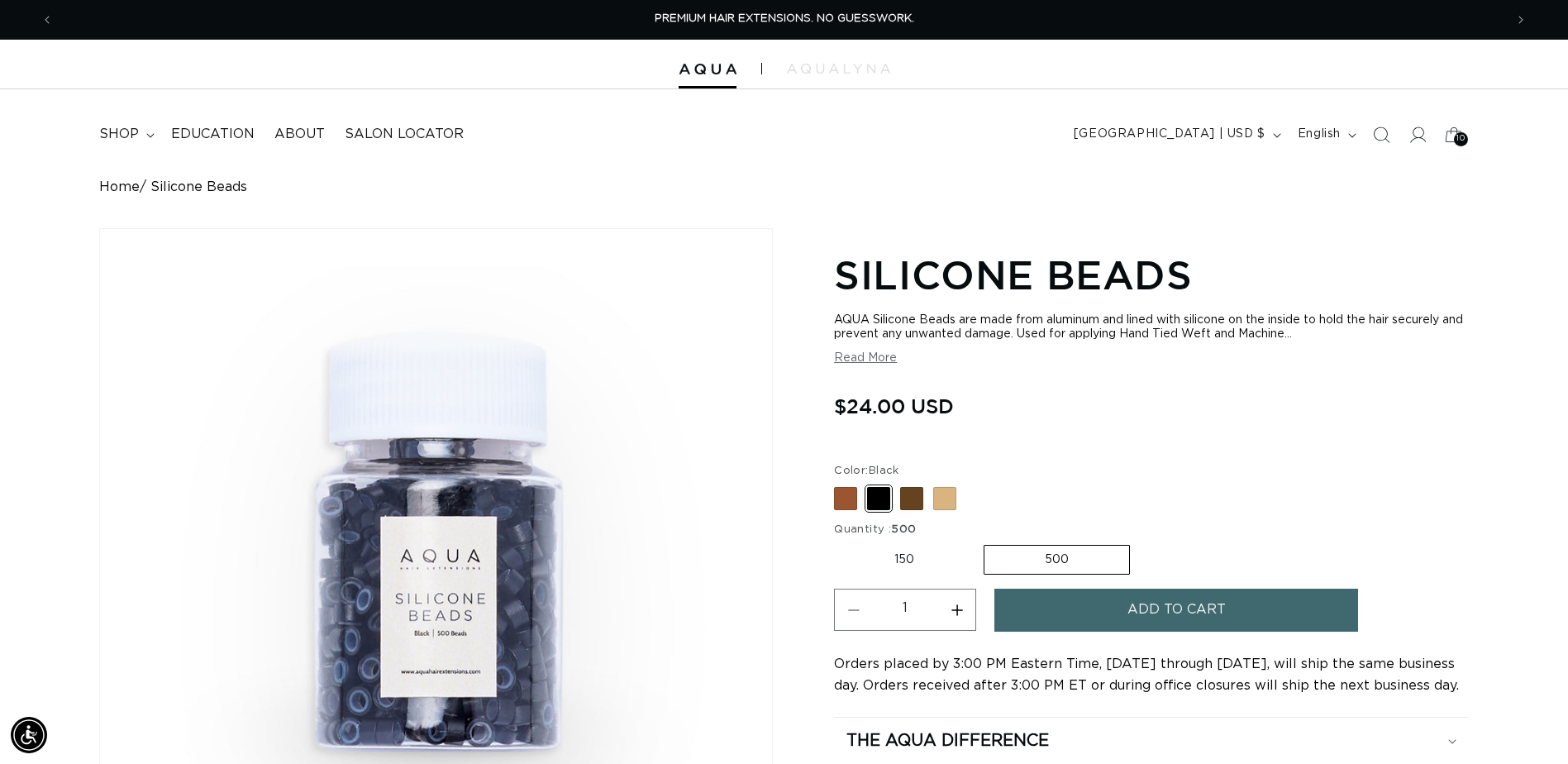
click at [1092, 620] on button "Add to cart" at bounding box center [1176, 610] width 364 height 42
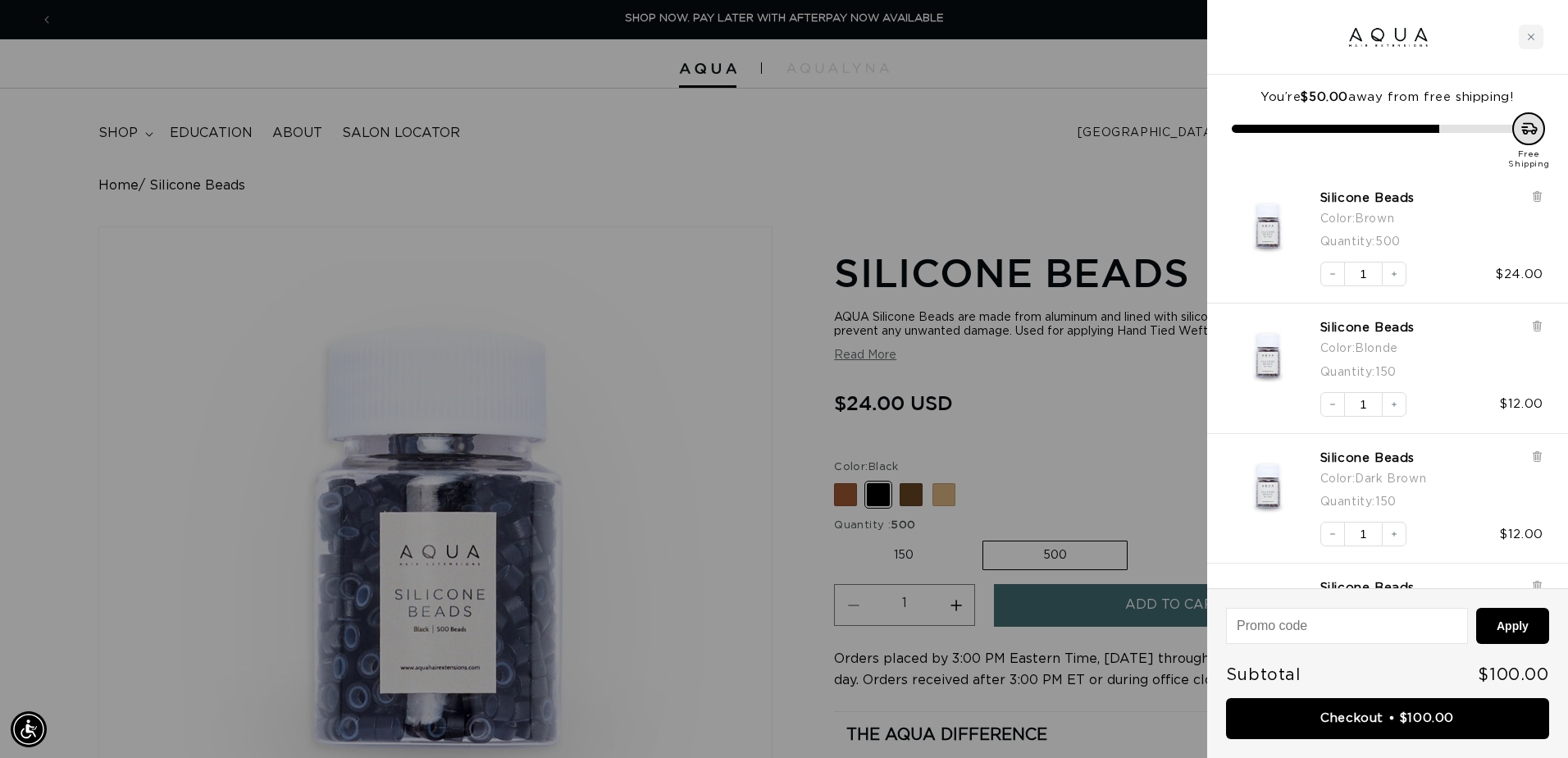
click at [898, 490] on div at bounding box center [784, 379] width 1568 height 758
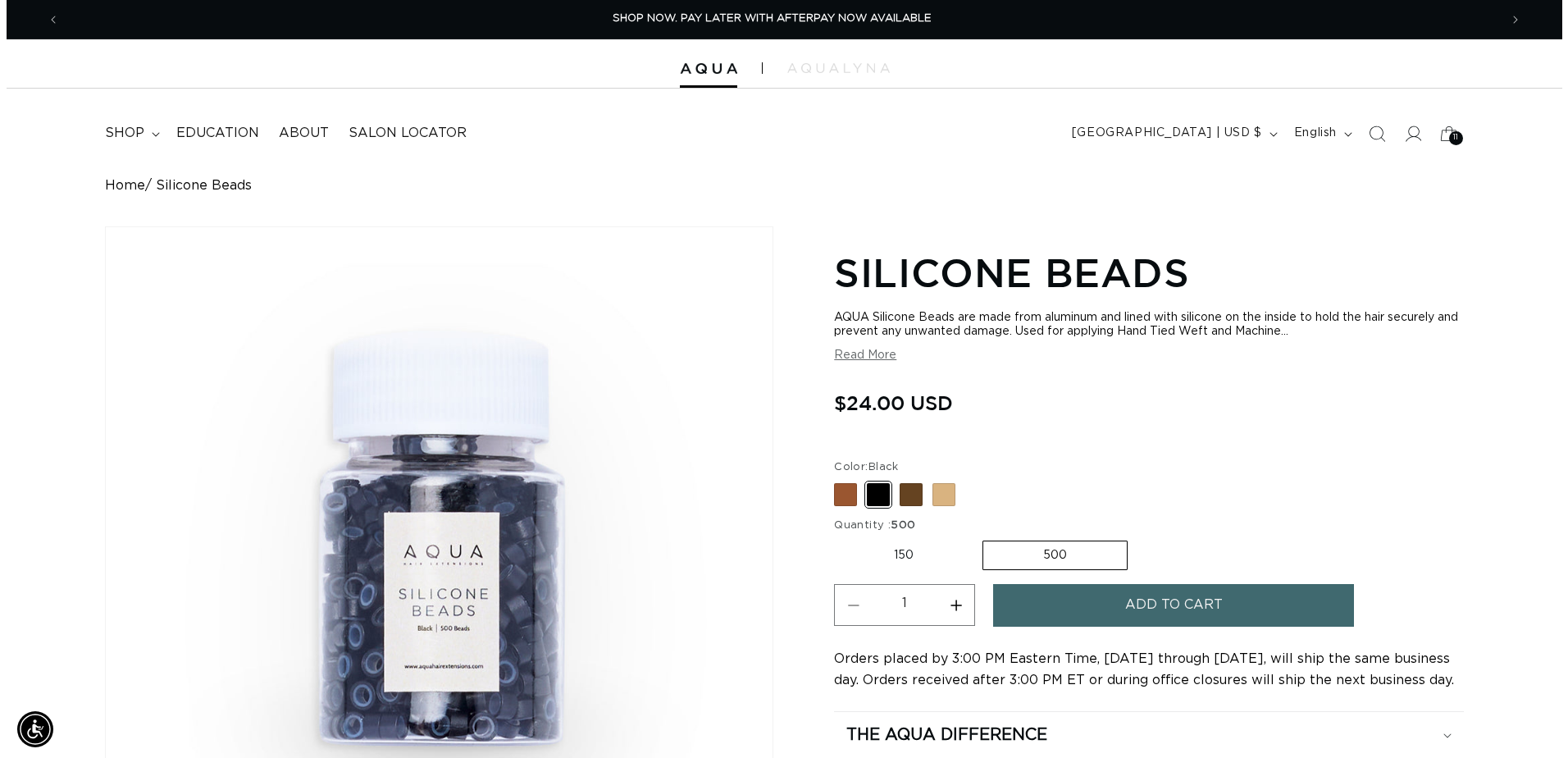
scroll to position [0, 1439]
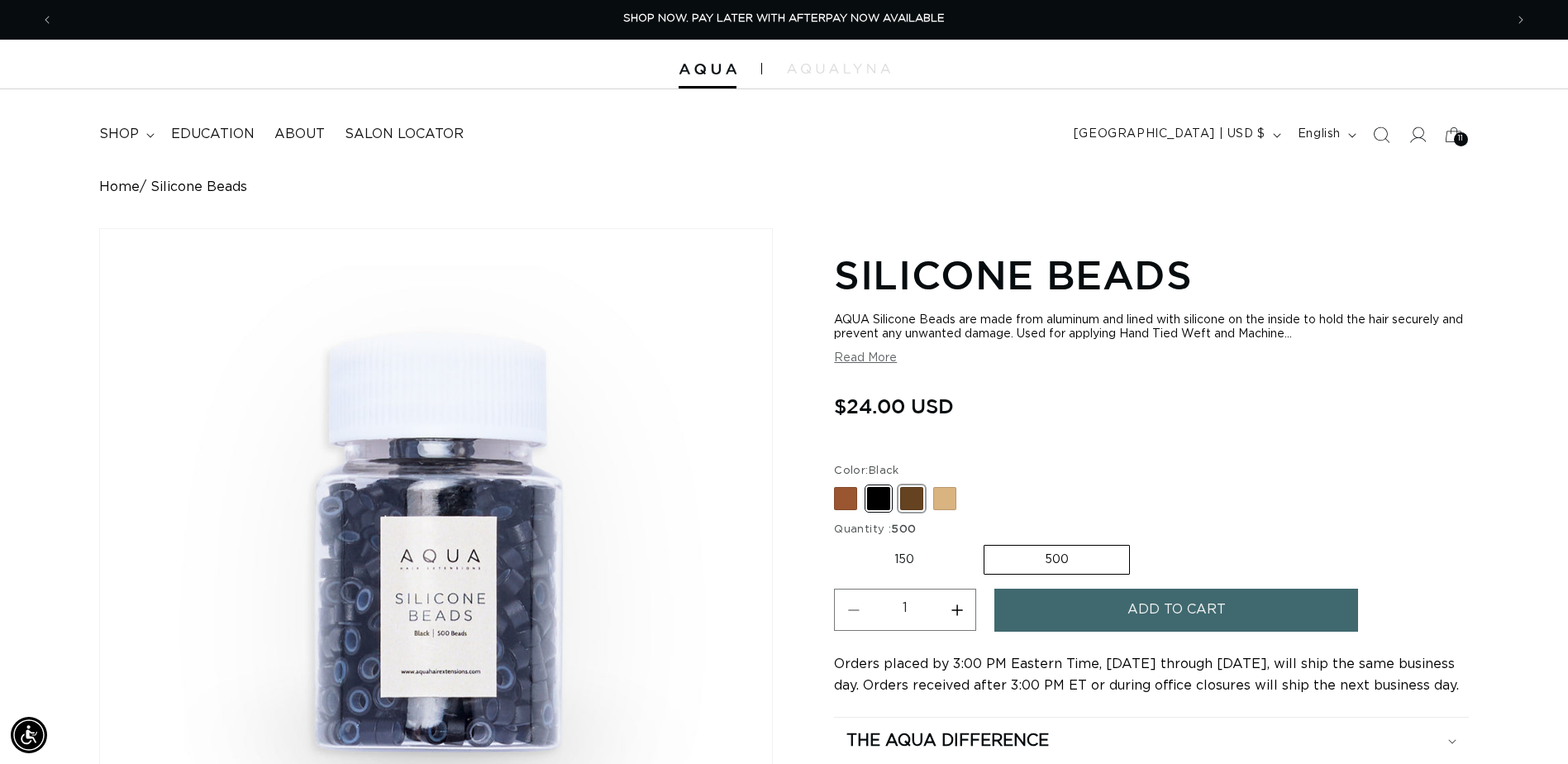
click at [906, 494] on span at bounding box center [911, 497] width 23 height 23
click at [839, 485] on input "Dark Brown Variant sold out or unavailable" at bounding box center [839, 484] width 1 height 1
radio input "true"
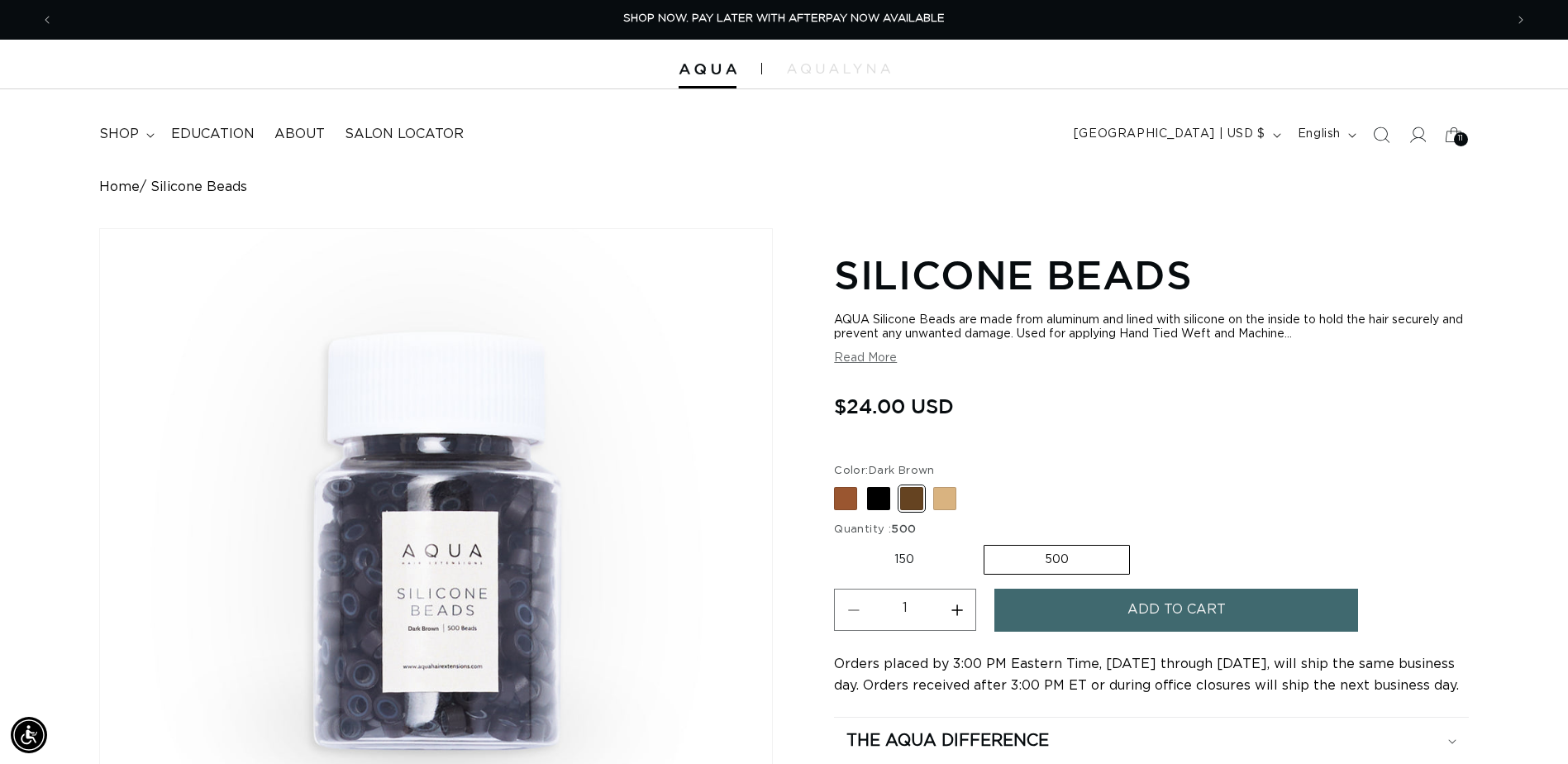
click at [1172, 604] on span "Add to cart" at bounding box center [1177, 610] width 99 height 42
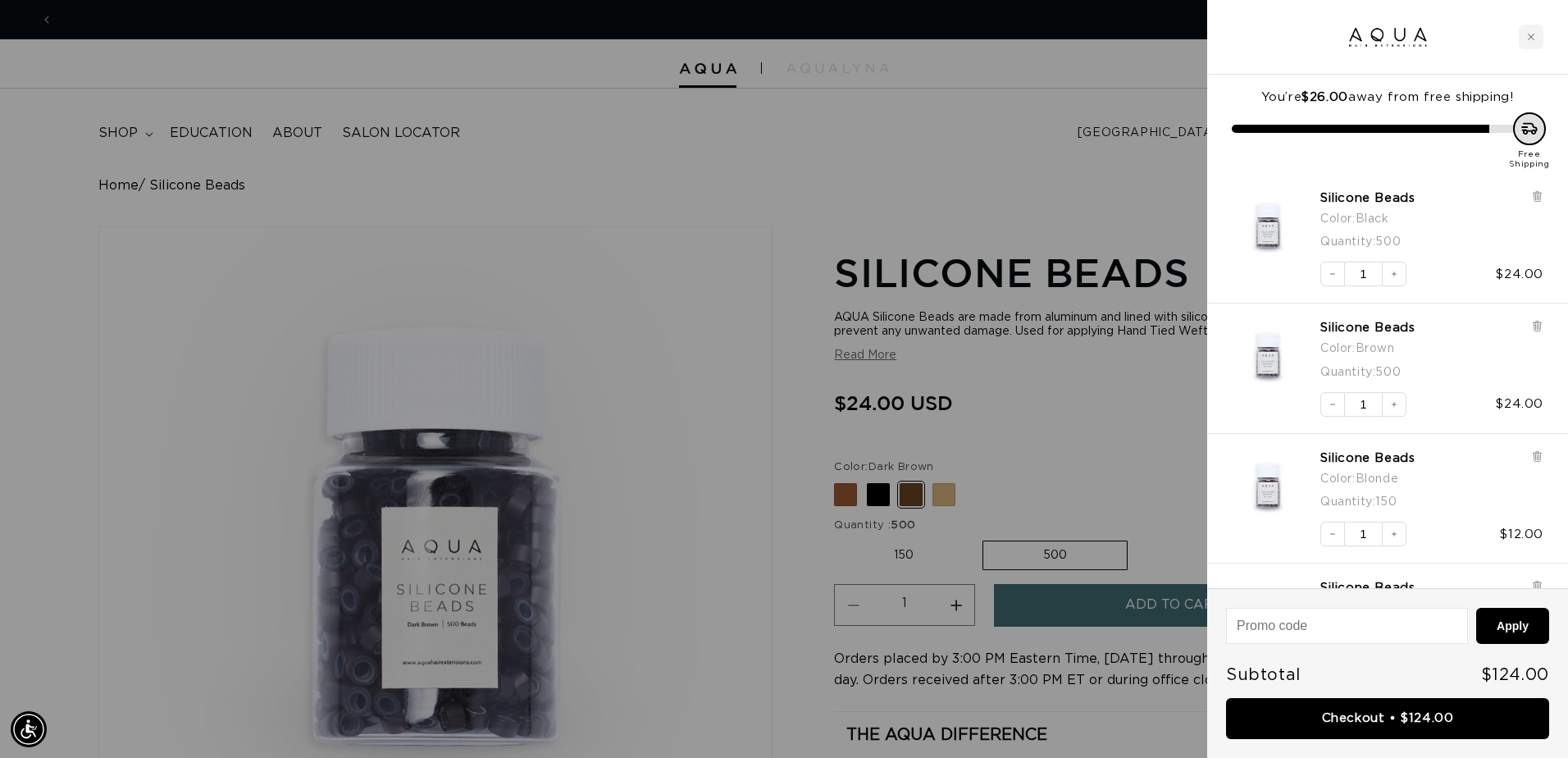
click at [679, 356] on div at bounding box center [784, 379] width 1568 height 758
click at [948, 494] on div at bounding box center [784, 379] width 1568 height 758
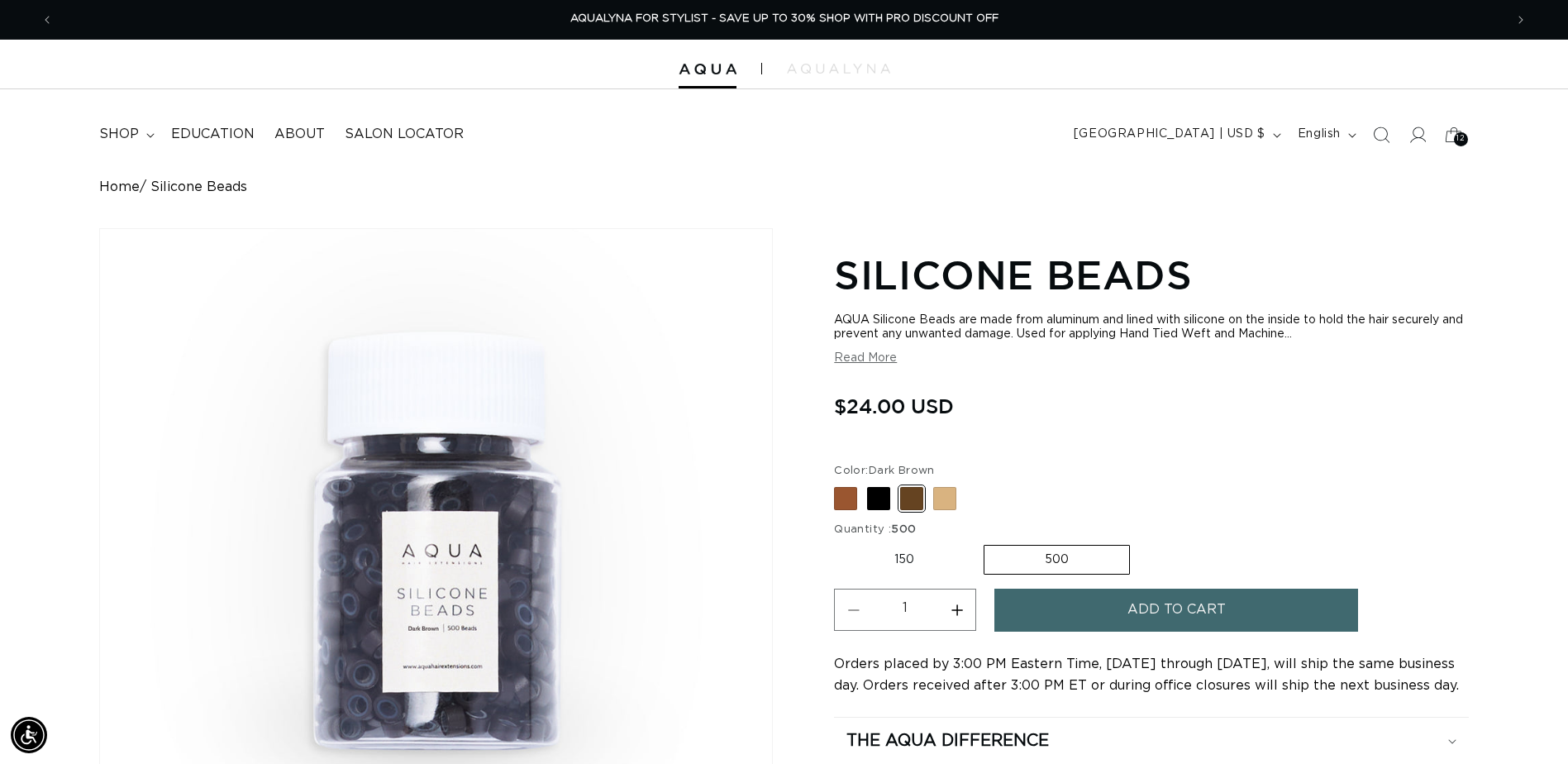
click at [956, 497] on span at bounding box center [944, 497] width 23 height 23
click at [839, 485] on input "Blonde Variant sold out or unavailable" at bounding box center [839, 484] width 1 height 1
radio input "true"
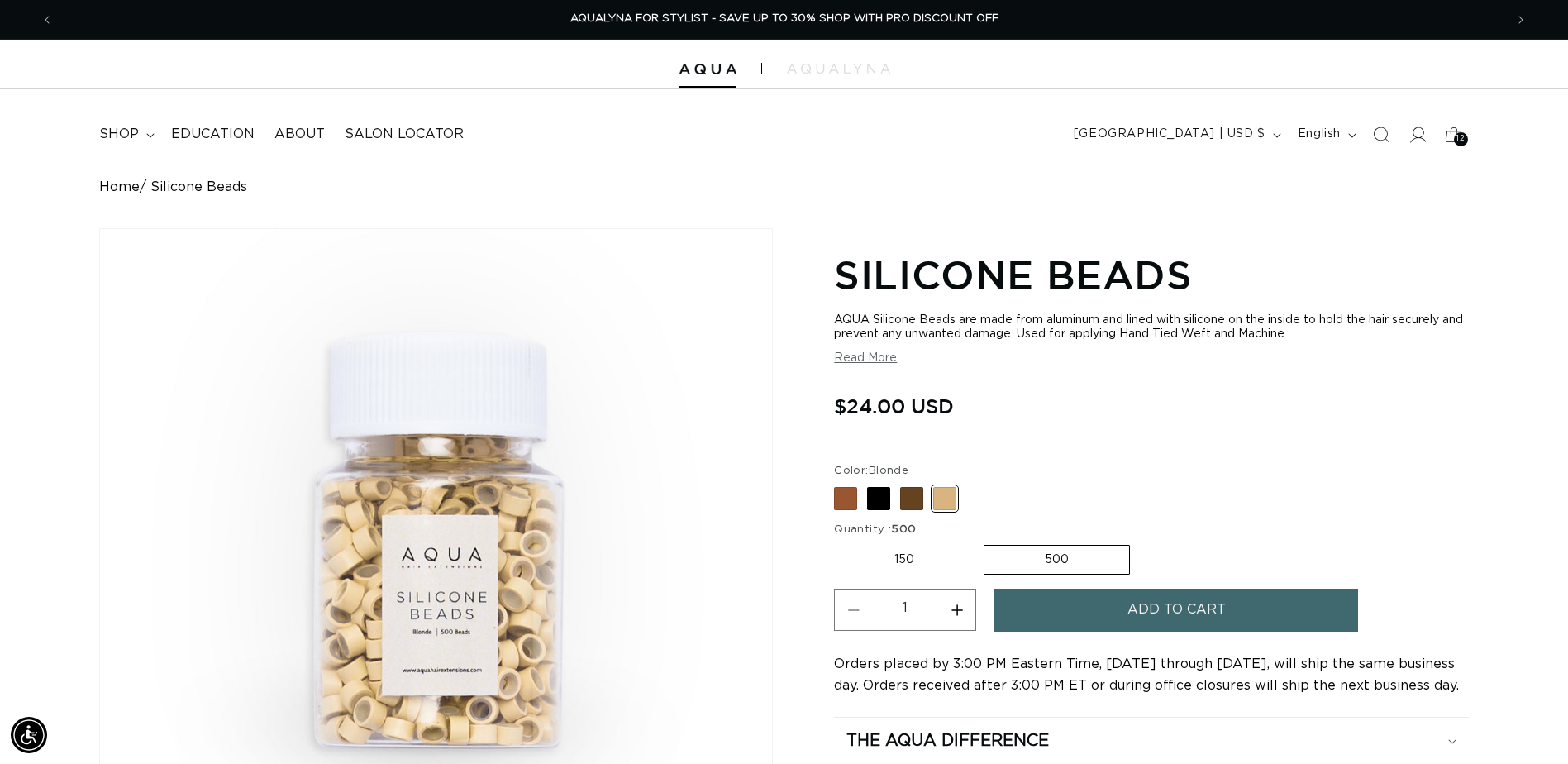
click at [1252, 612] on button "Add to cart" at bounding box center [1176, 610] width 364 height 42
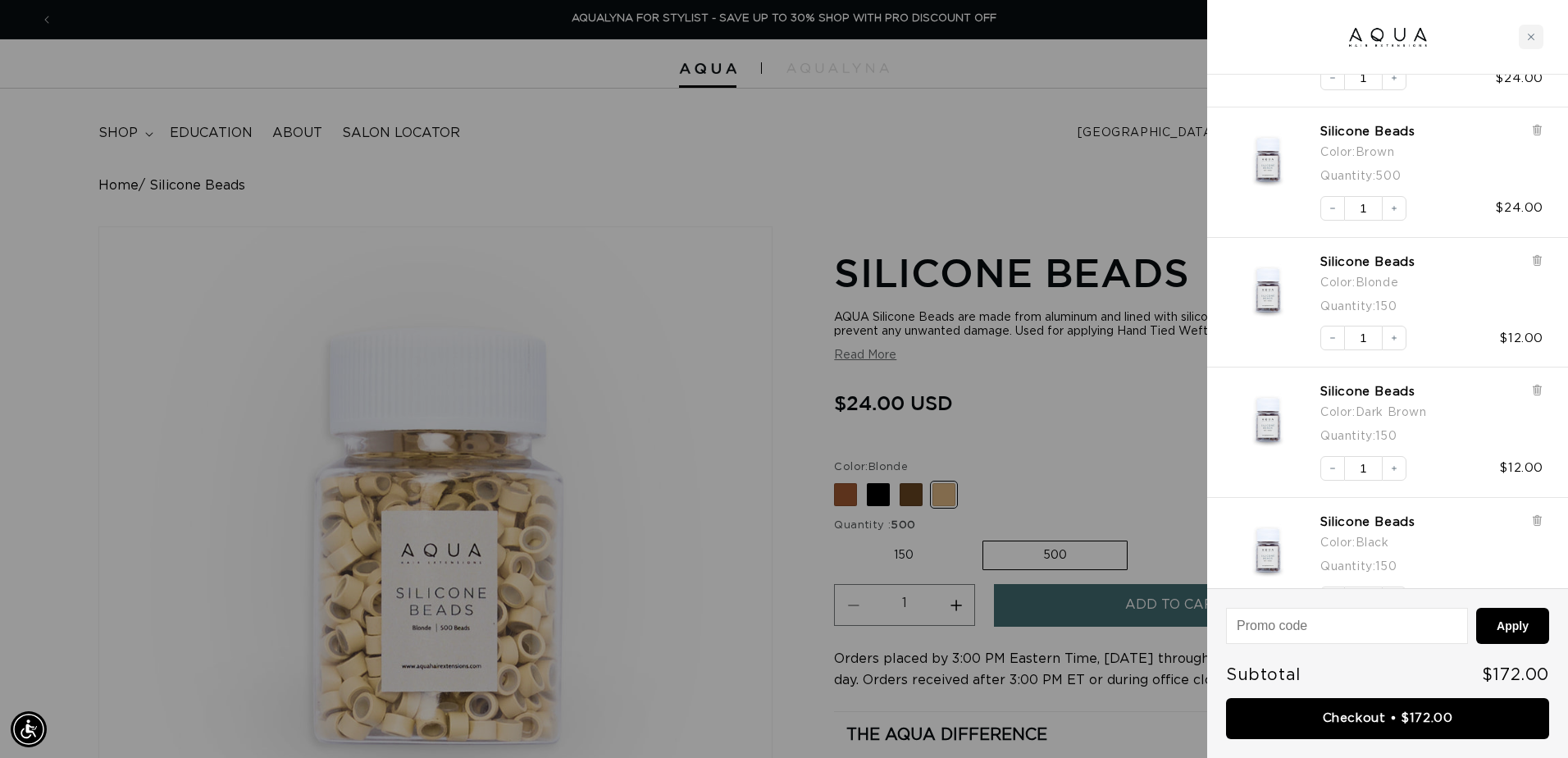
scroll to position [493, 0]
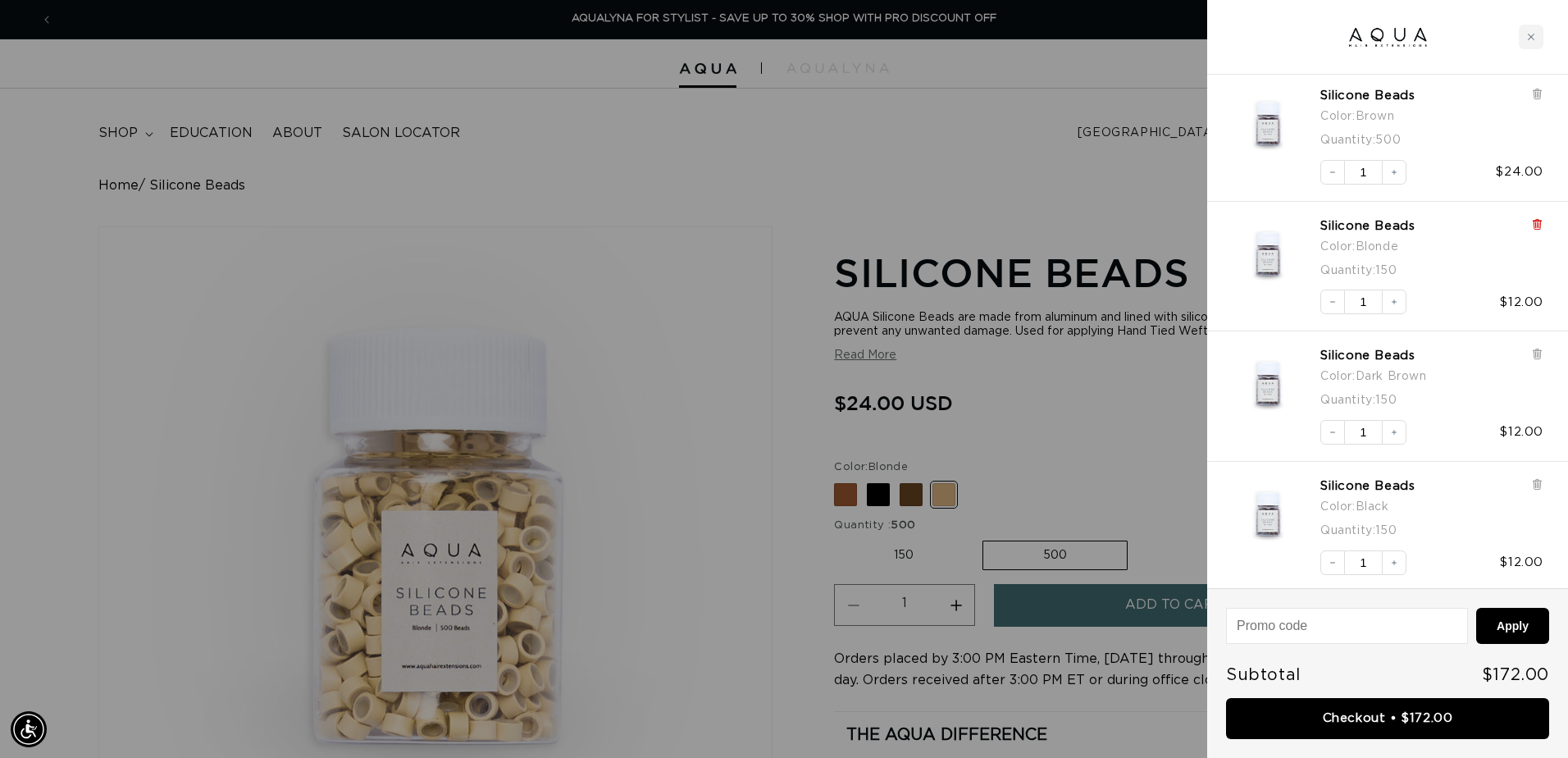
click at [1536, 227] on icon at bounding box center [1536, 223] width 3 height 8
click at [1541, 227] on icon at bounding box center [1537, 224] width 13 height 13
click at [1540, 228] on icon at bounding box center [1537, 224] width 7 height 8
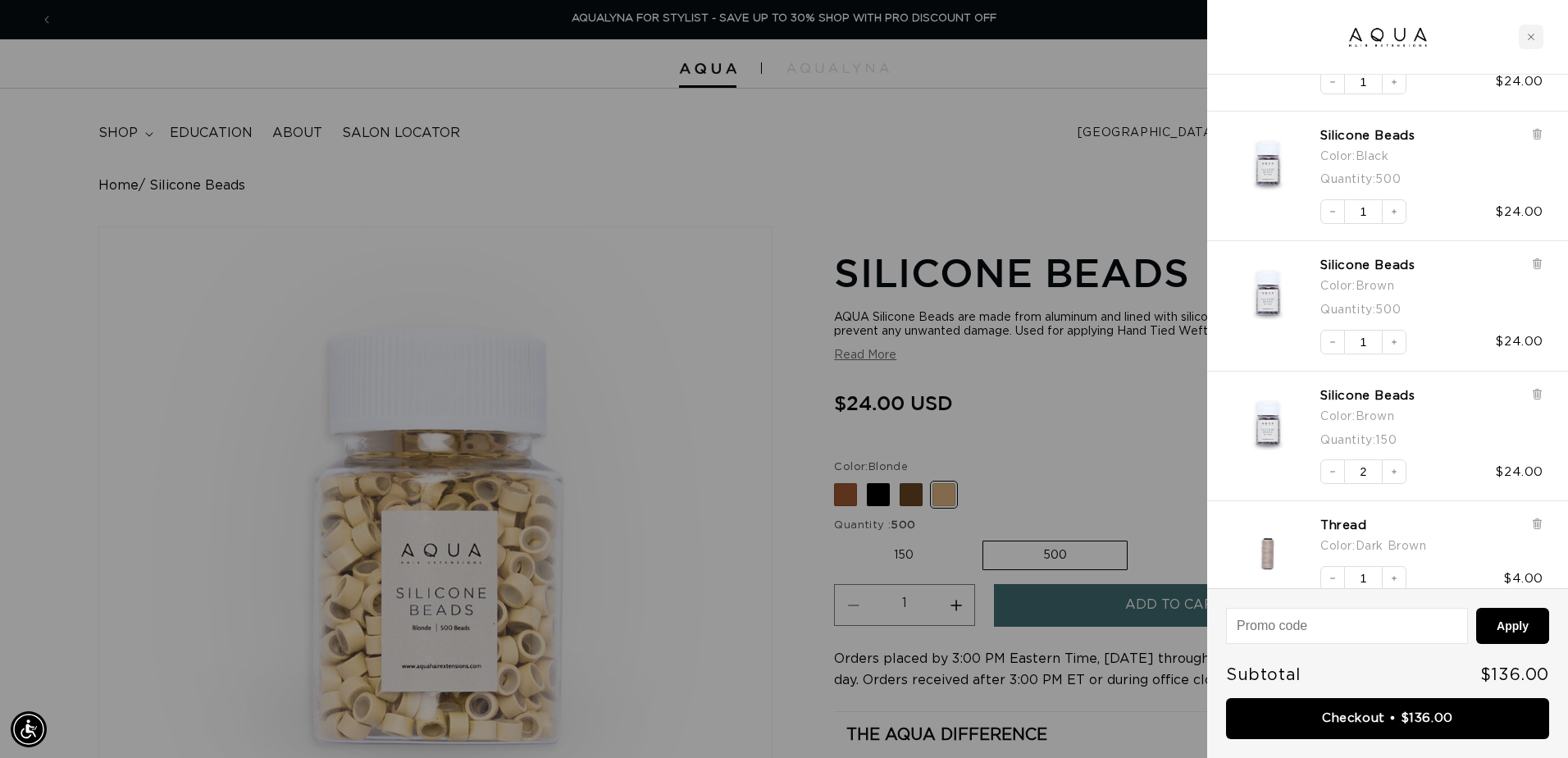
scroll to position [328, 0]
click at [1542, 387] on icon at bounding box center [1537, 388] width 13 height 13
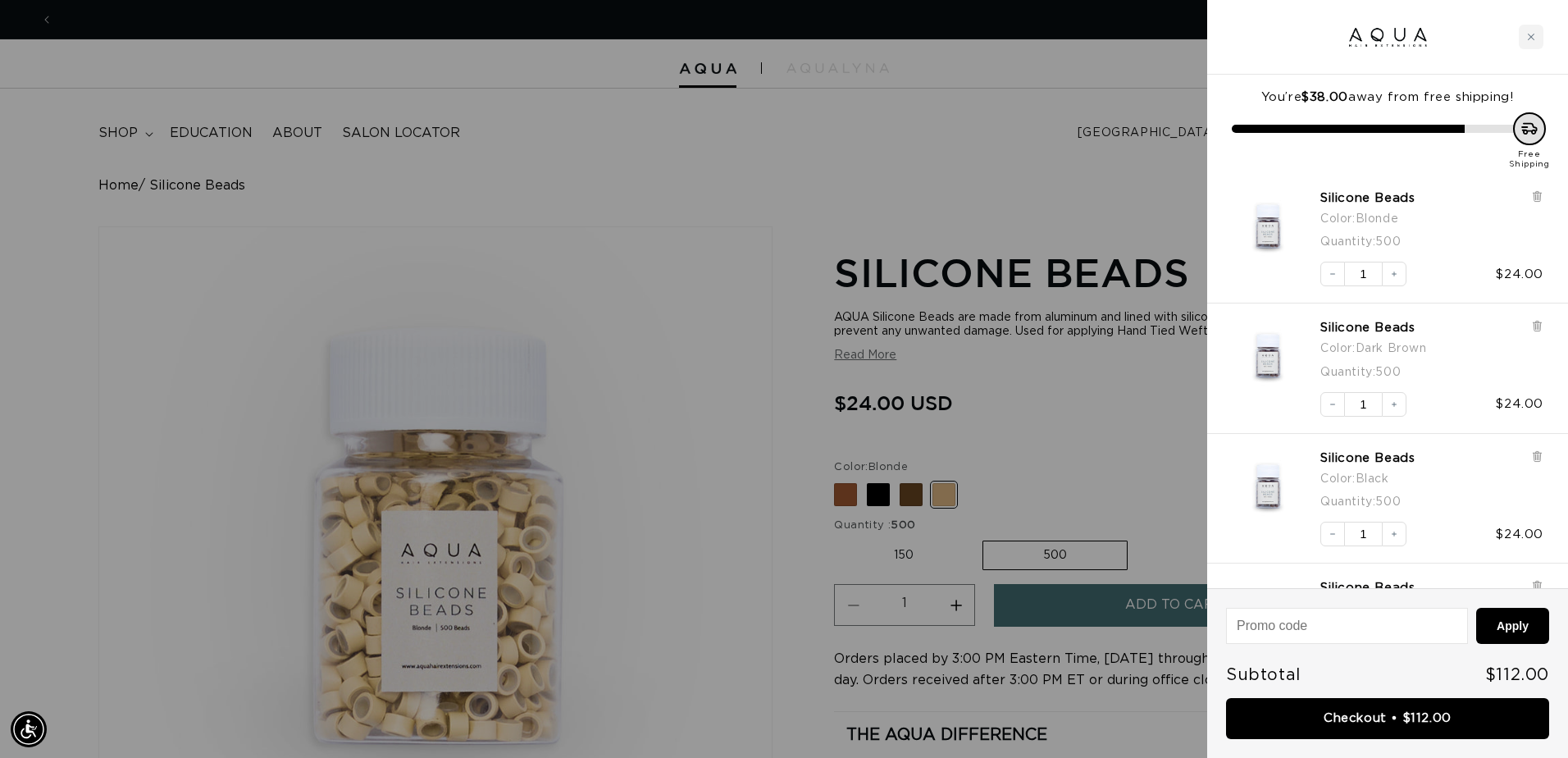
scroll to position [0, 0]
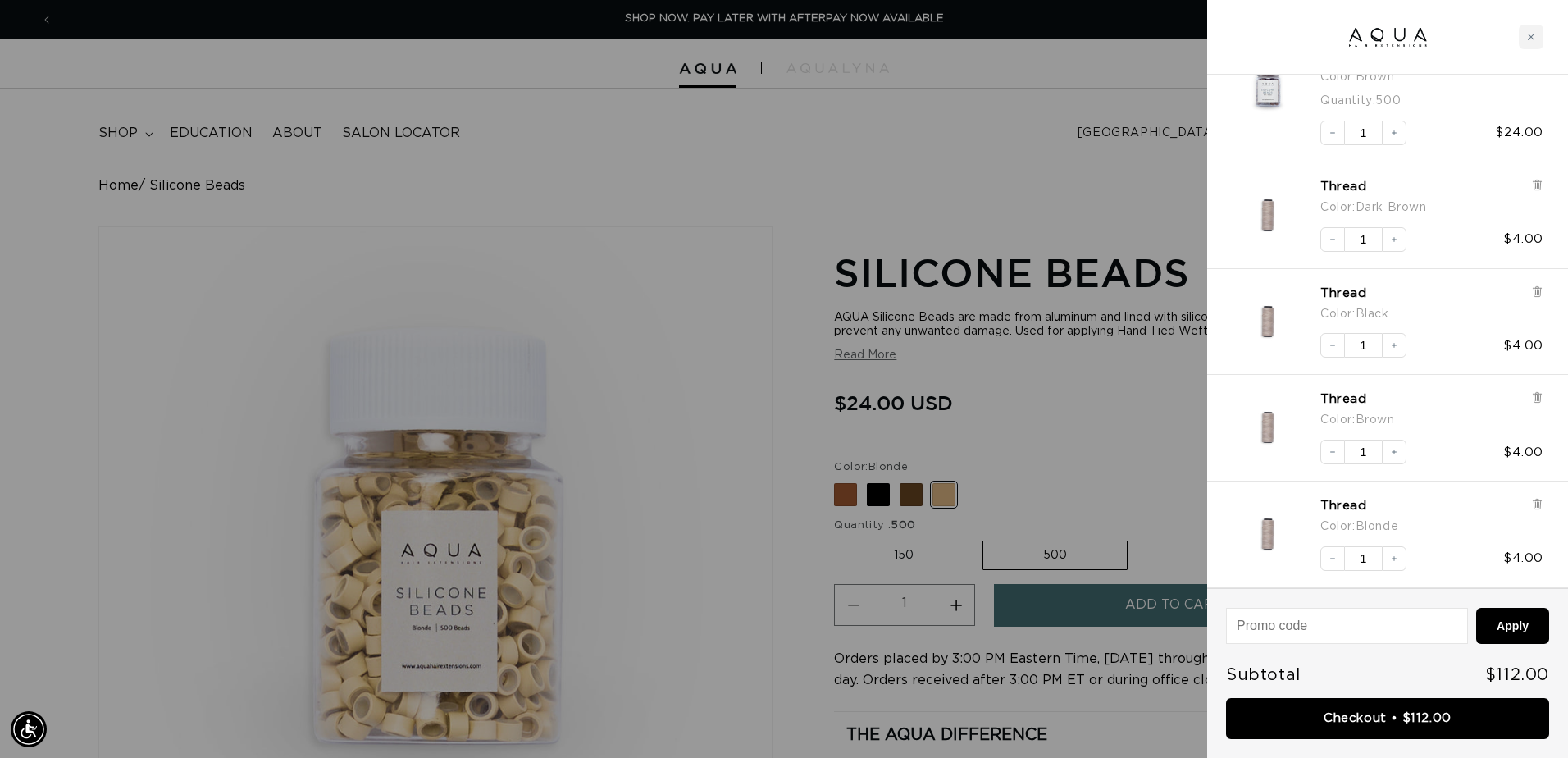
click at [760, 250] on div at bounding box center [784, 379] width 1568 height 758
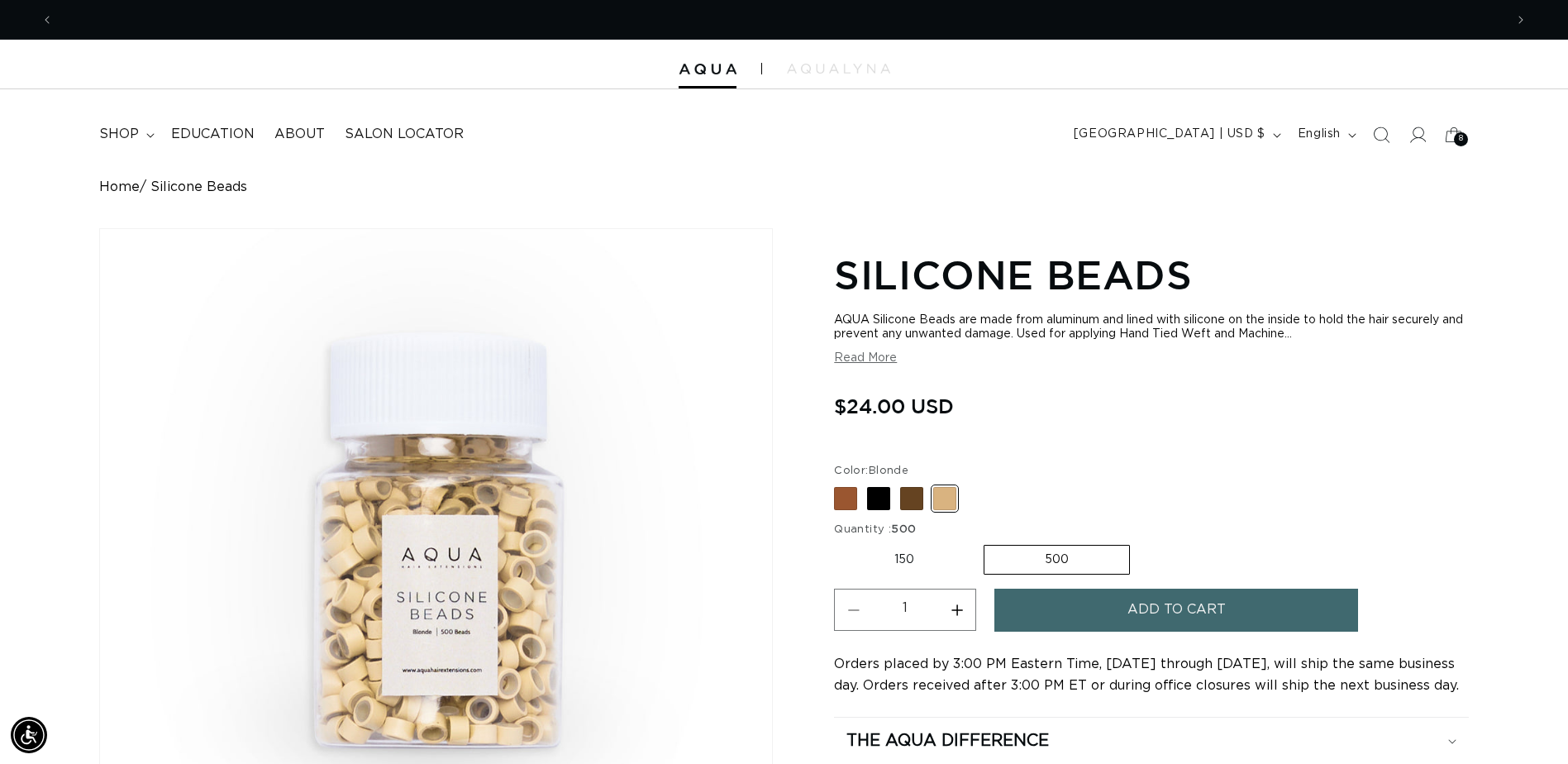
scroll to position [0, 2902]
click at [140, 134] on summary "shop" at bounding box center [124, 134] width 72 height 38
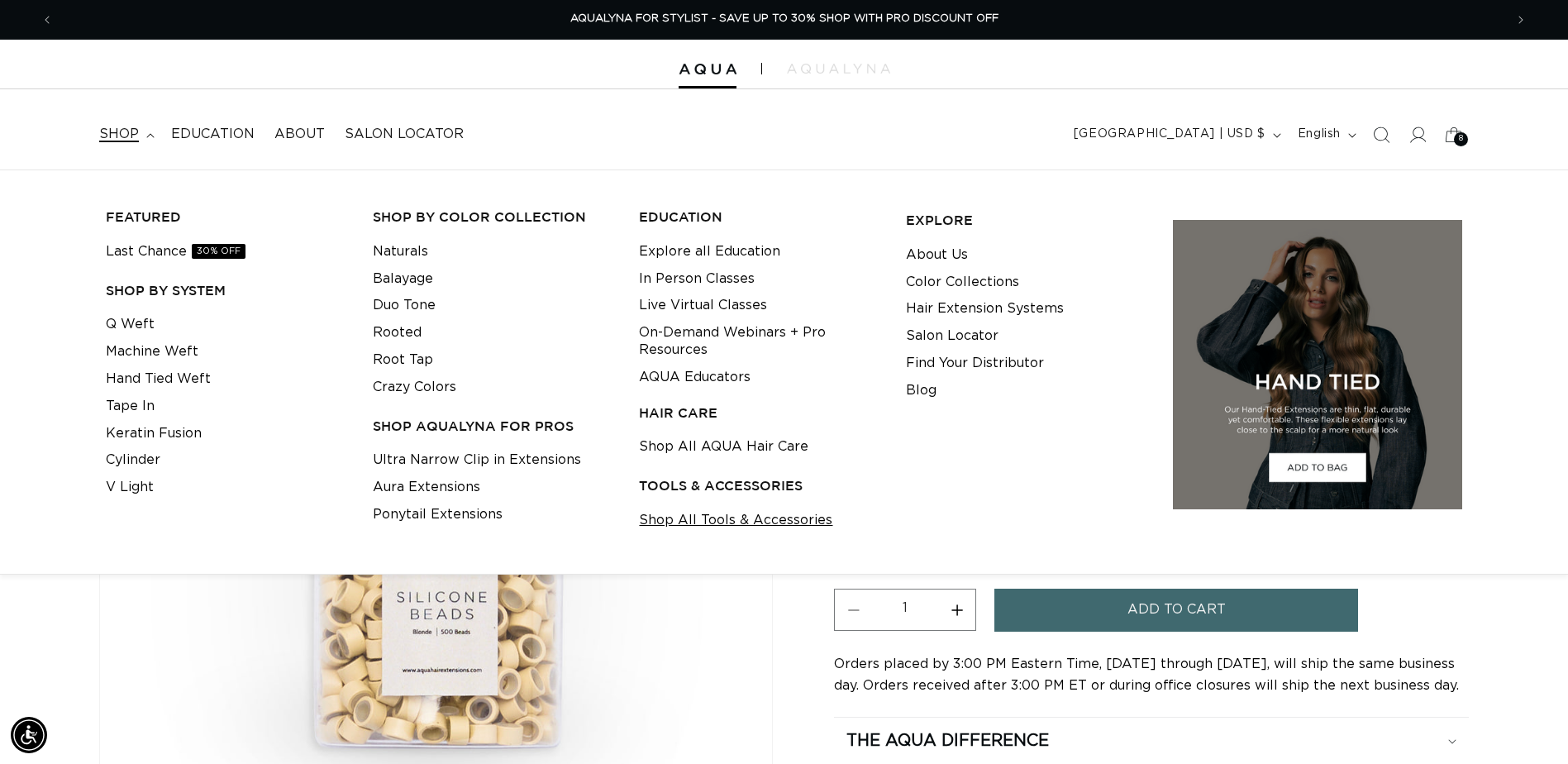
click at [682, 523] on link "Shop All Tools & Accessories" at bounding box center [736, 521] width 193 height 28
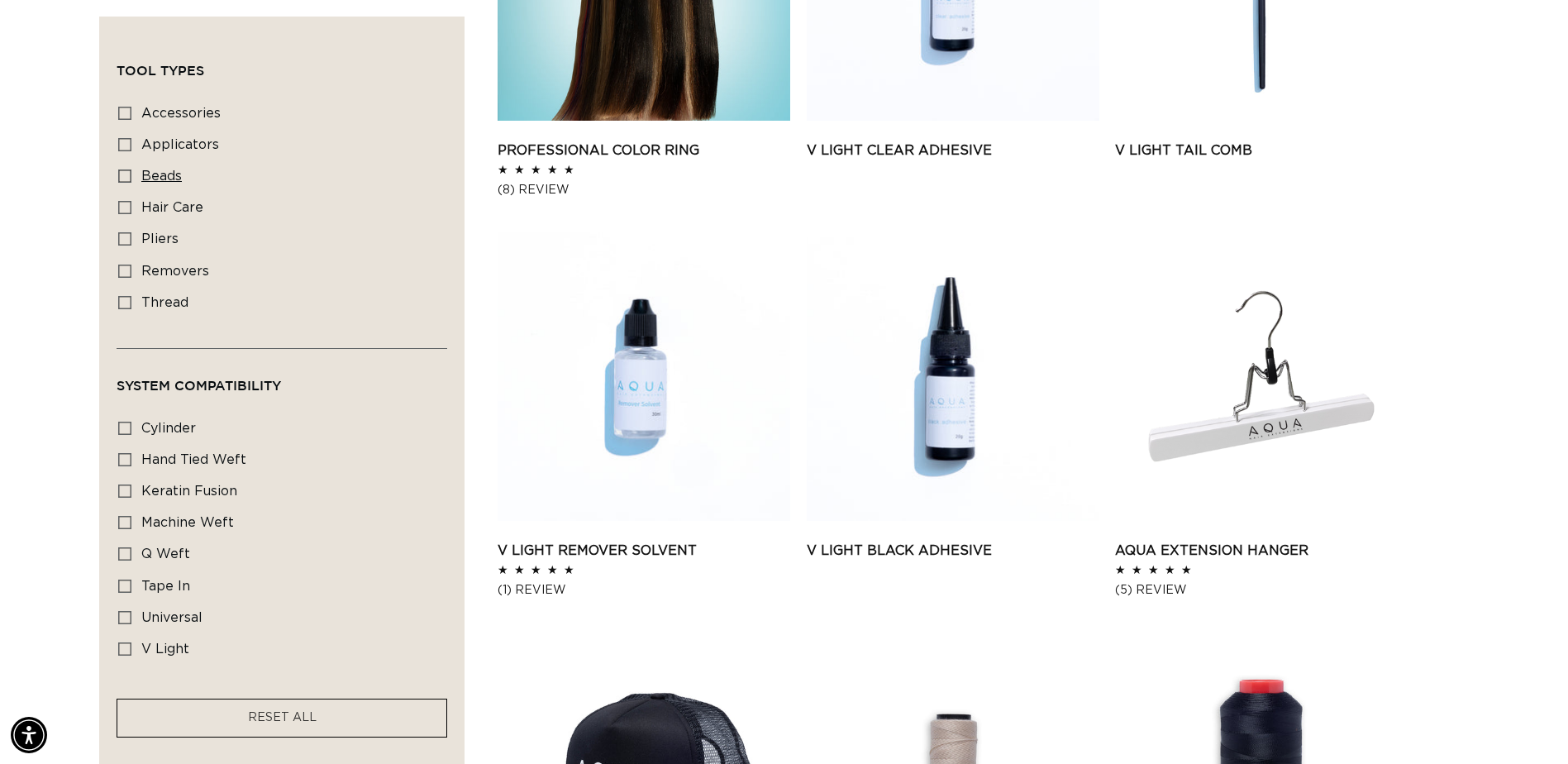
scroll to position [0, 2902]
click at [125, 206] on icon at bounding box center [124, 207] width 13 height 13
click at [125, 206] on input "hair care hair care (5 products)" at bounding box center [124, 207] width 13 height 13
checkbox input "true"
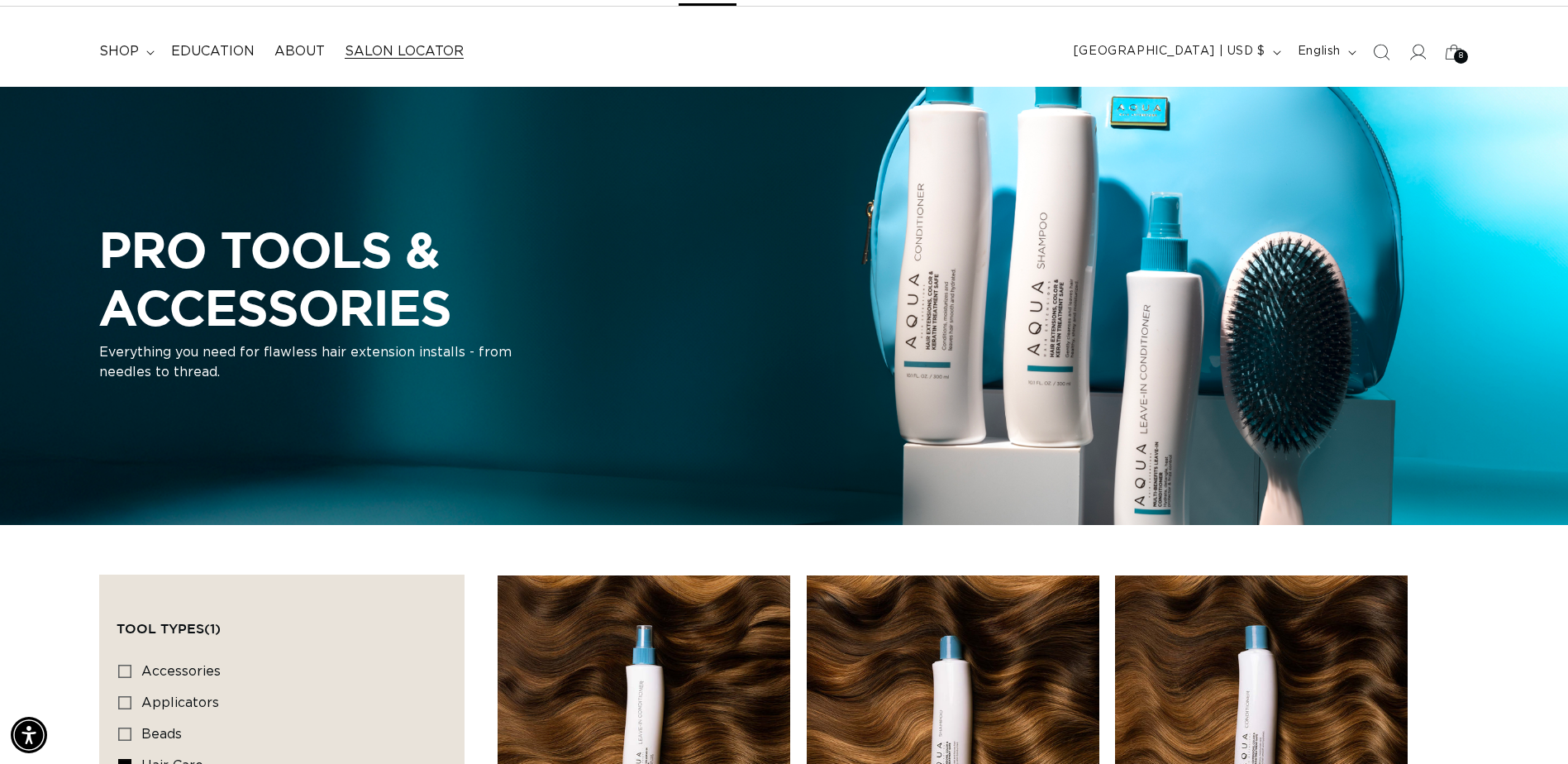
scroll to position [0, 1451]
click at [120, 48] on span "shop" at bounding box center [119, 52] width 39 height 18
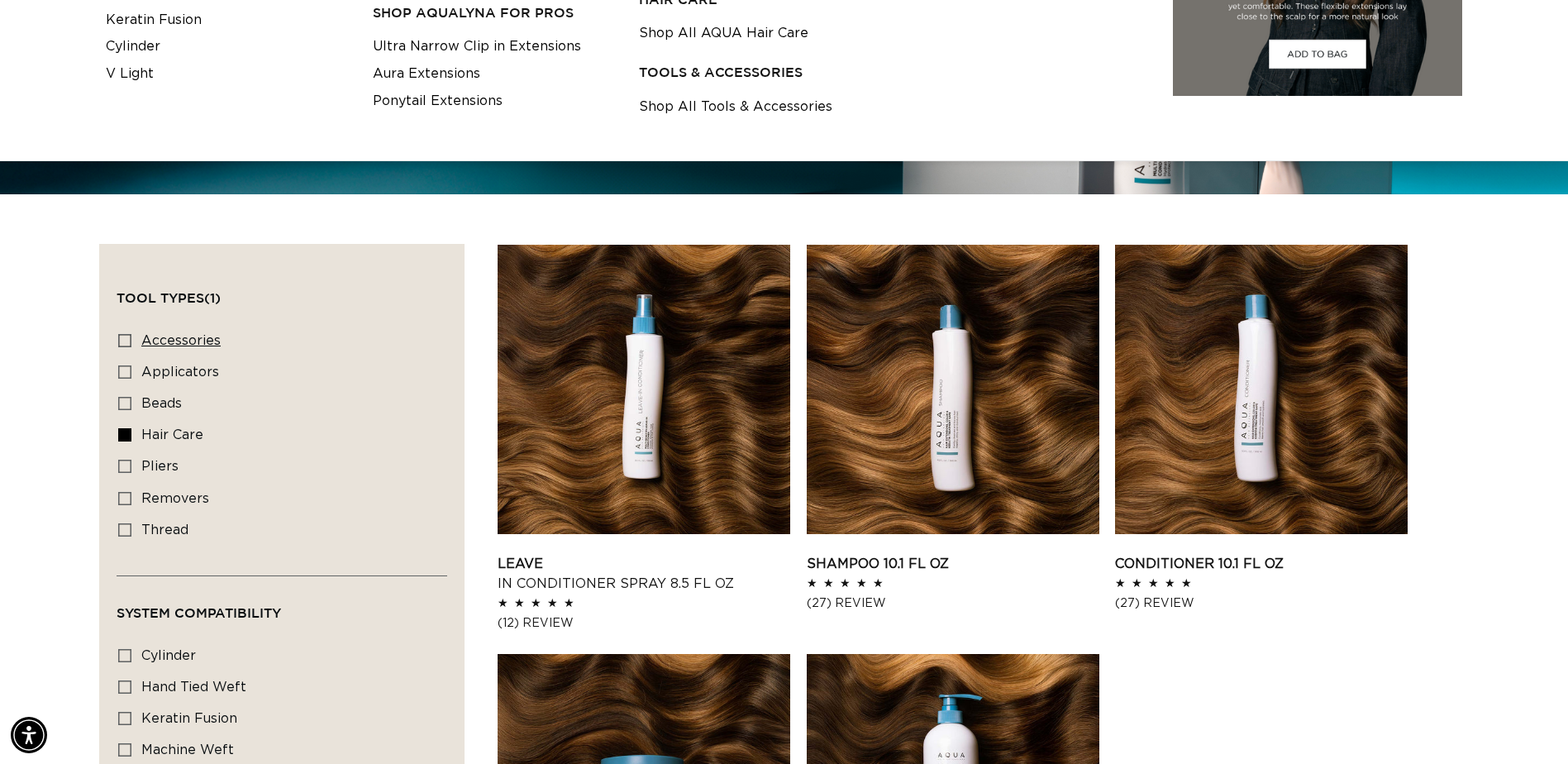
click at [121, 340] on icon at bounding box center [124, 340] width 13 height 13
click at [121, 340] on input "accessories accessories (9 products)" at bounding box center [124, 340] width 13 height 13
checkbox input "true"
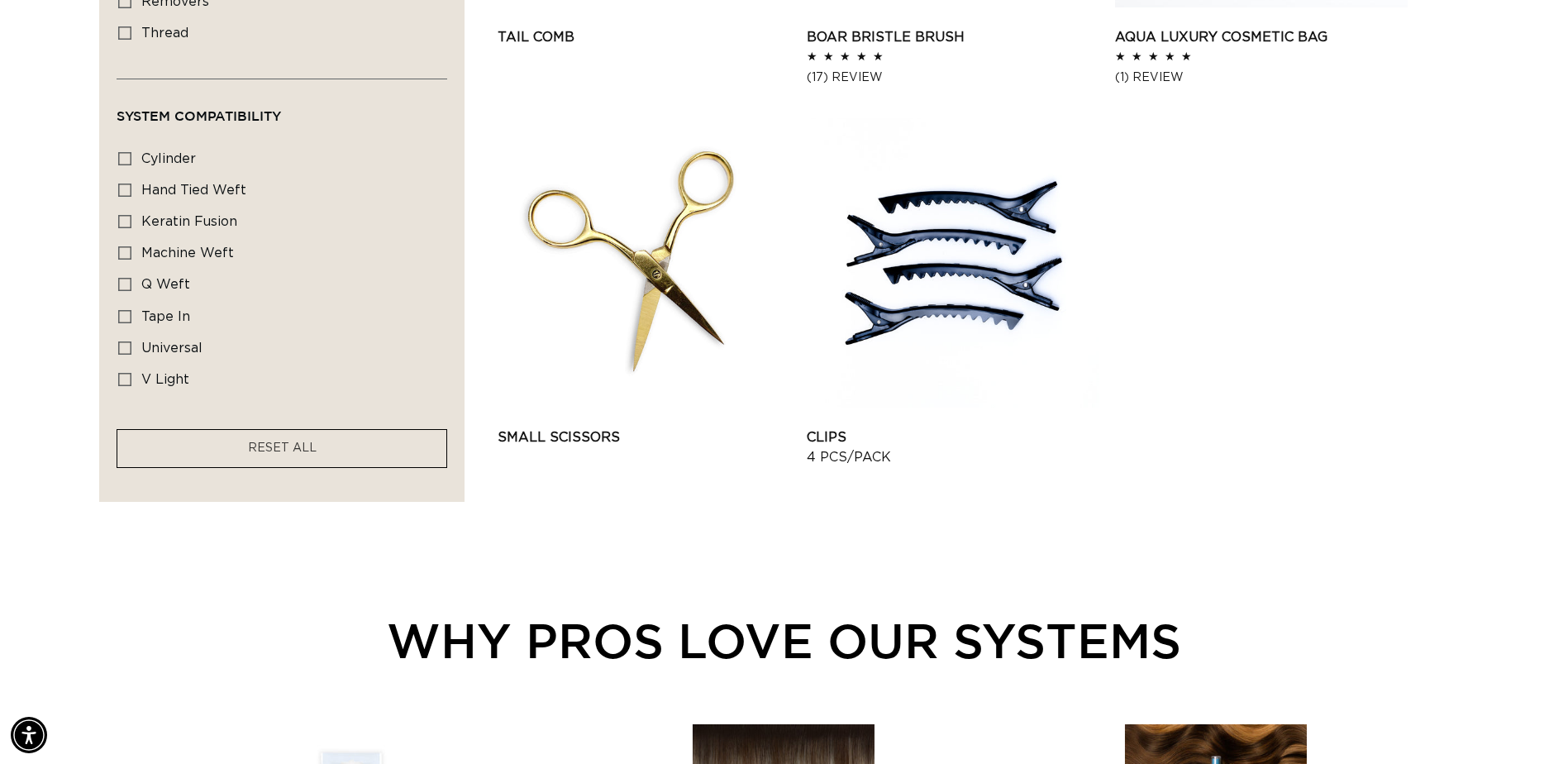
scroll to position [1819, 0]
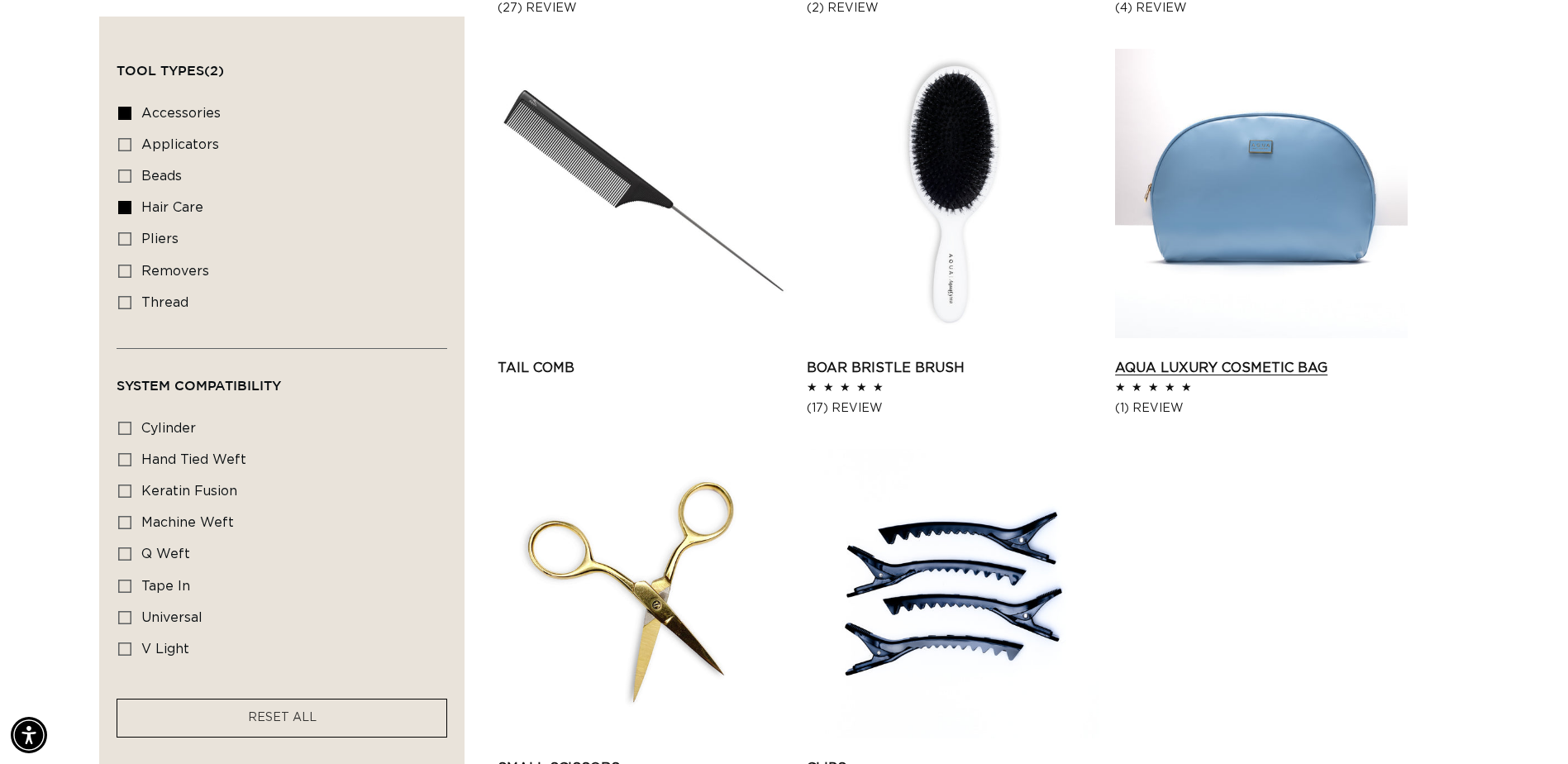
click at [1170, 358] on link "AQUA Luxury Cosmetic Bag" at bounding box center [1261, 368] width 293 height 20
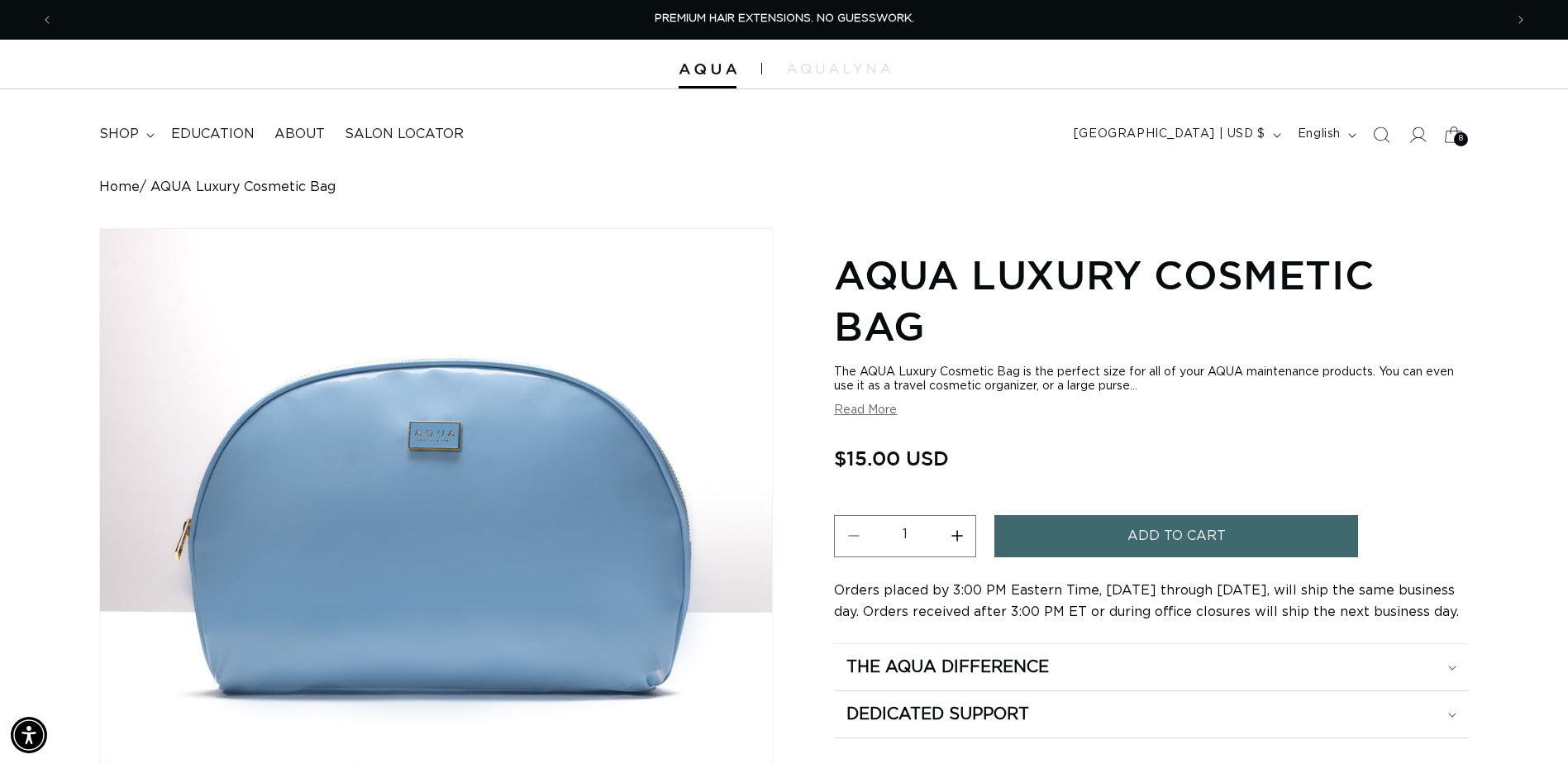
click at [1458, 146] on icon at bounding box center [1454, 133] width 38 height 38
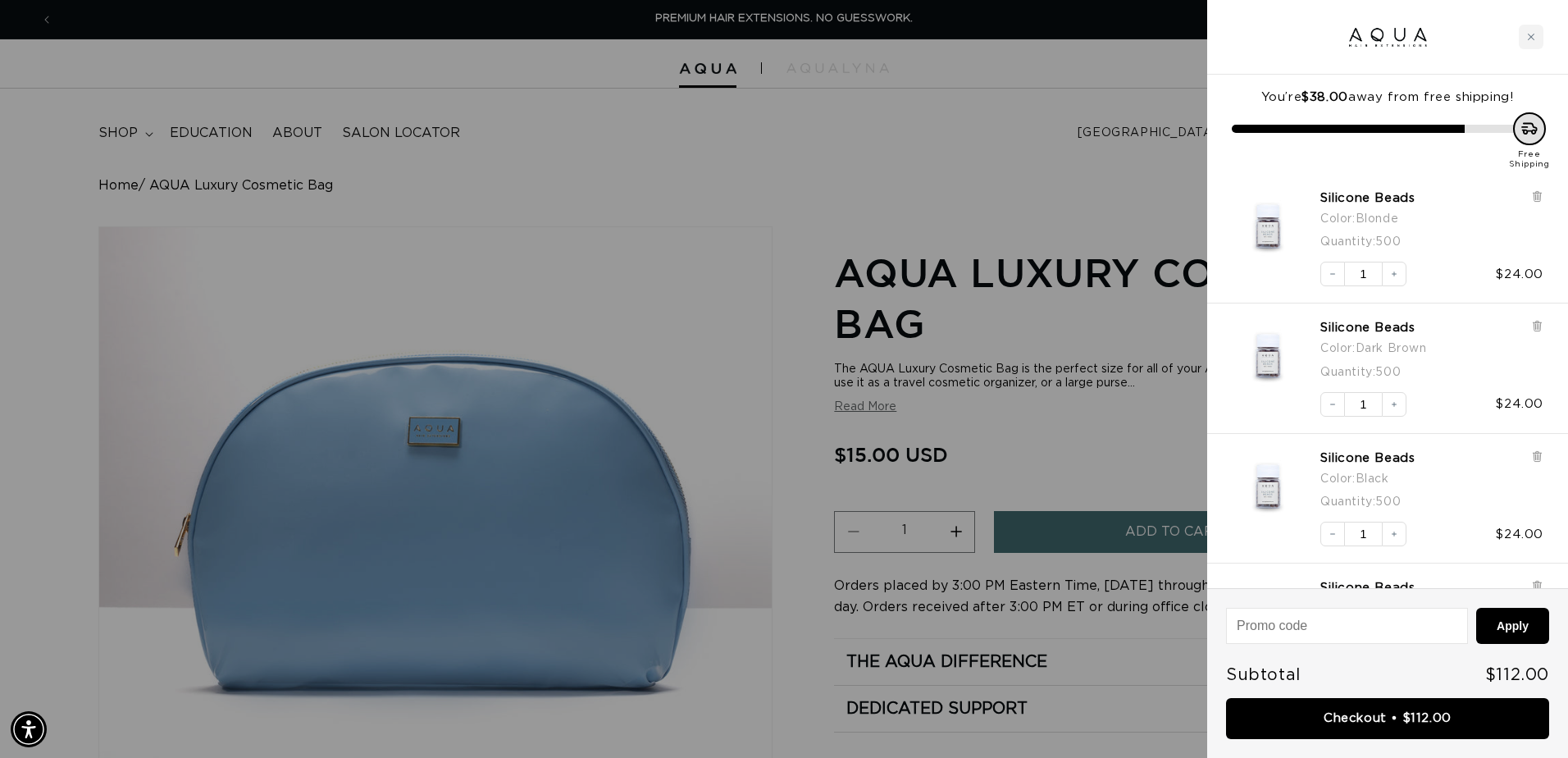
click at [1079, 139] on div at bounding box center [784, 379] width 1568 height 758
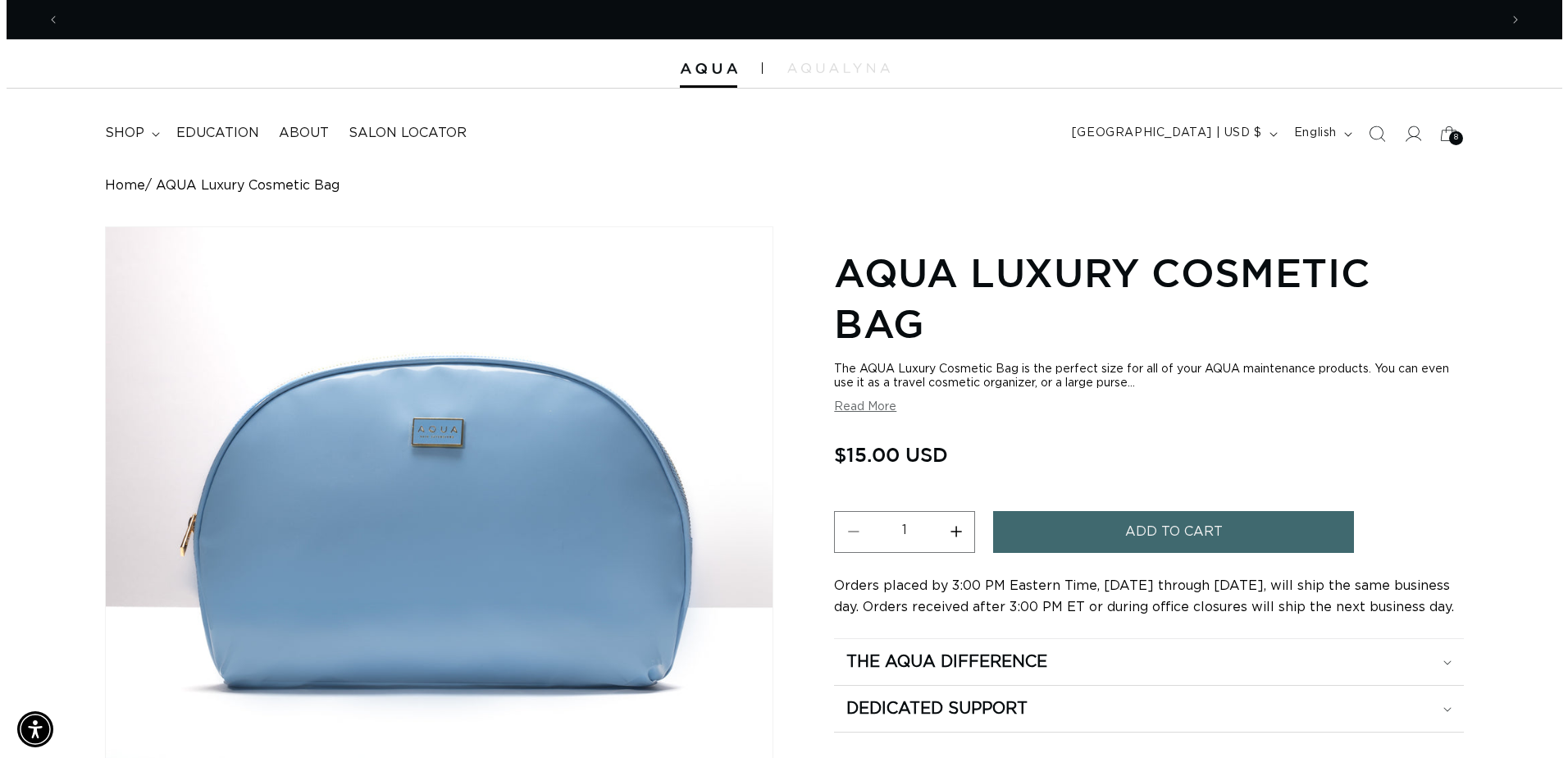
scroll to position [0, 2879]
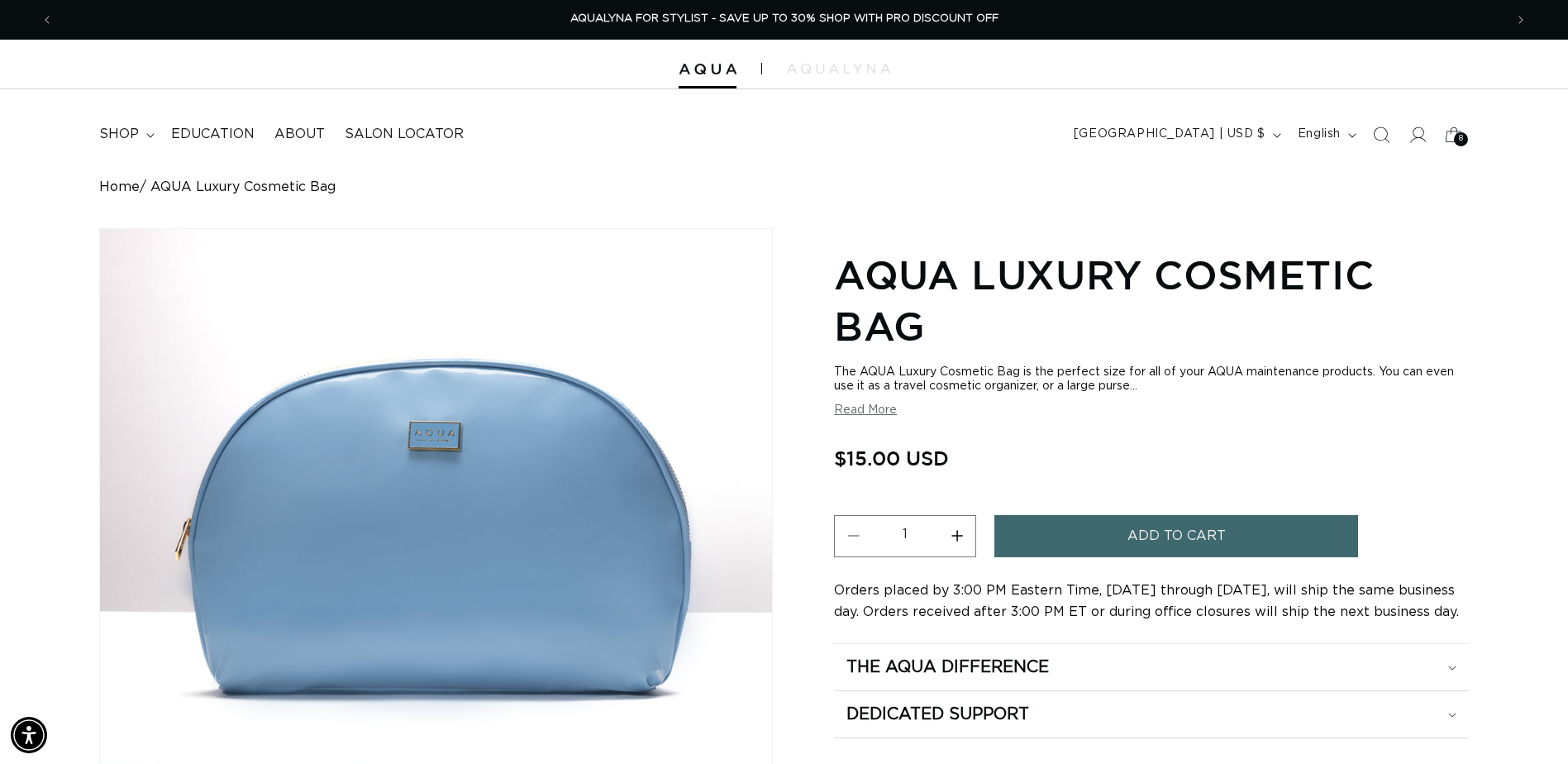
click at [1458, 158] on header "FEATURED Last Chance SHOP BY SYSTEM Q Weft Hand Tied Weft Machine Weft Tape In …" at bounding box center [784, 128] width 1568 height 80
click at [1456, 144] on icon at bounding box center [1454, 133] width 38 height 38
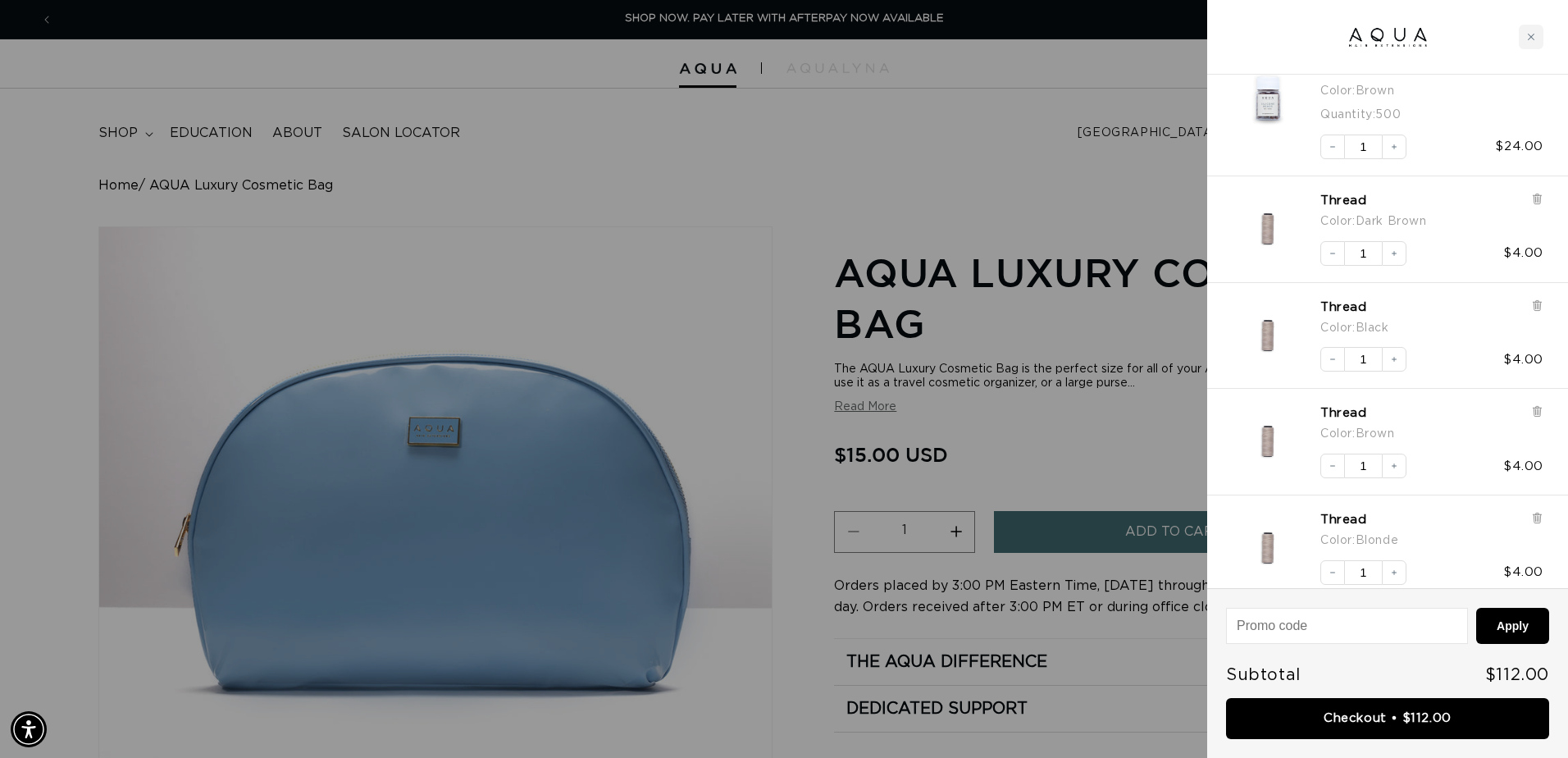
scroll to position [532, 0]
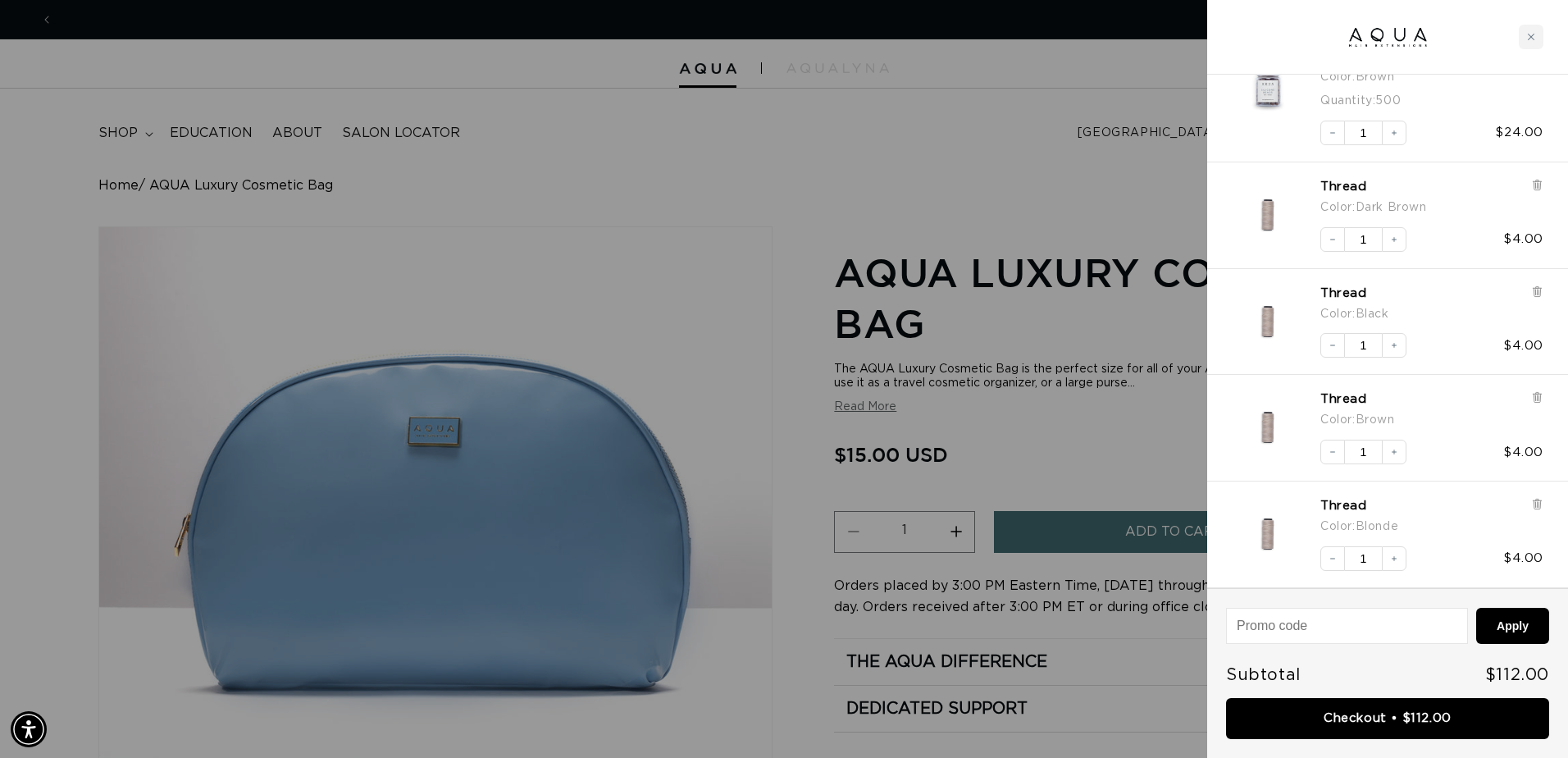
click at [1267, 536] on img "Thread - Blonde" at bounding box center [1268, 535] width 72 height 72
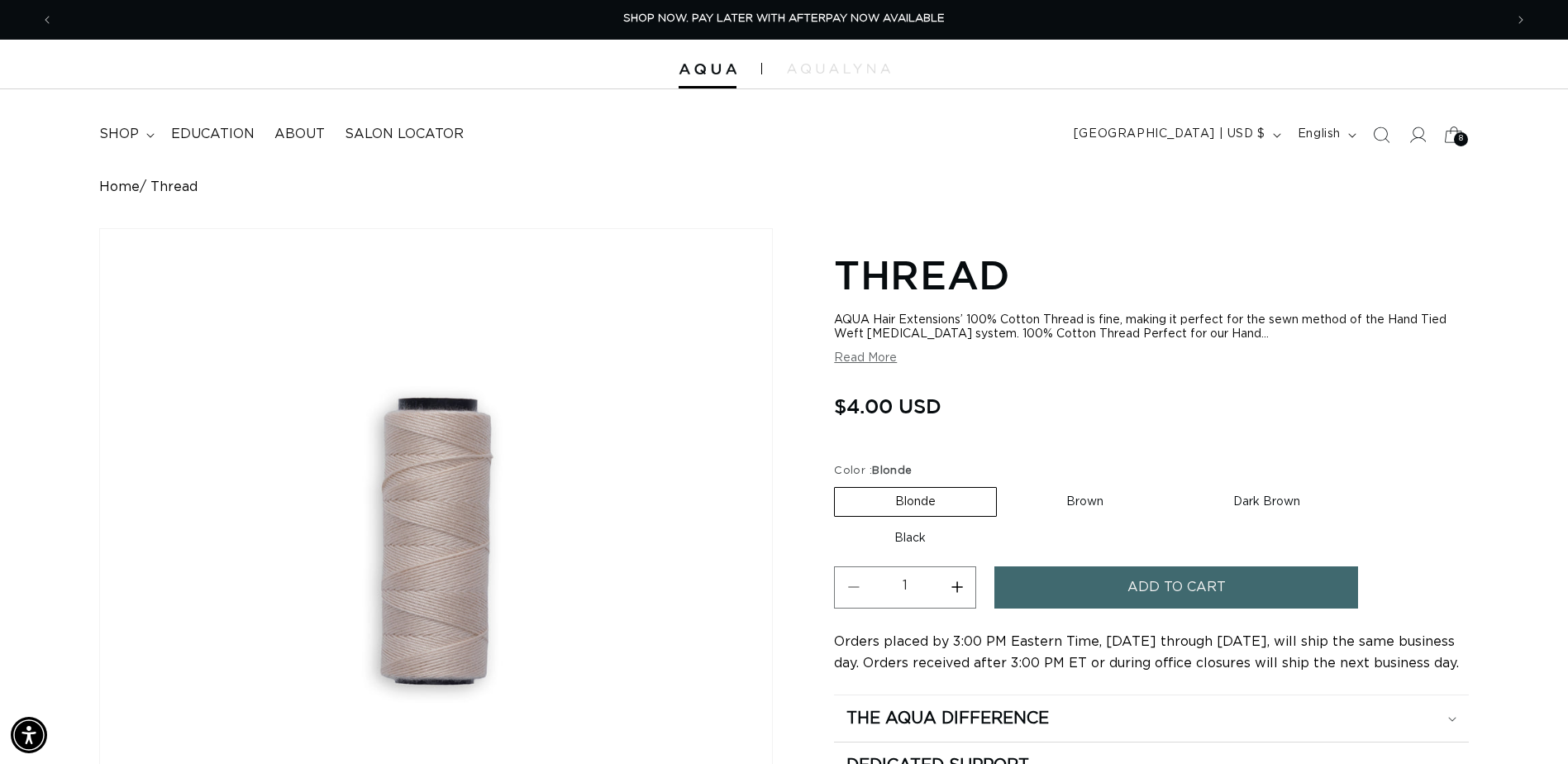
click at [1464, 139] on div "8 8" at bounding box center [1461, 139] width 14 height 14
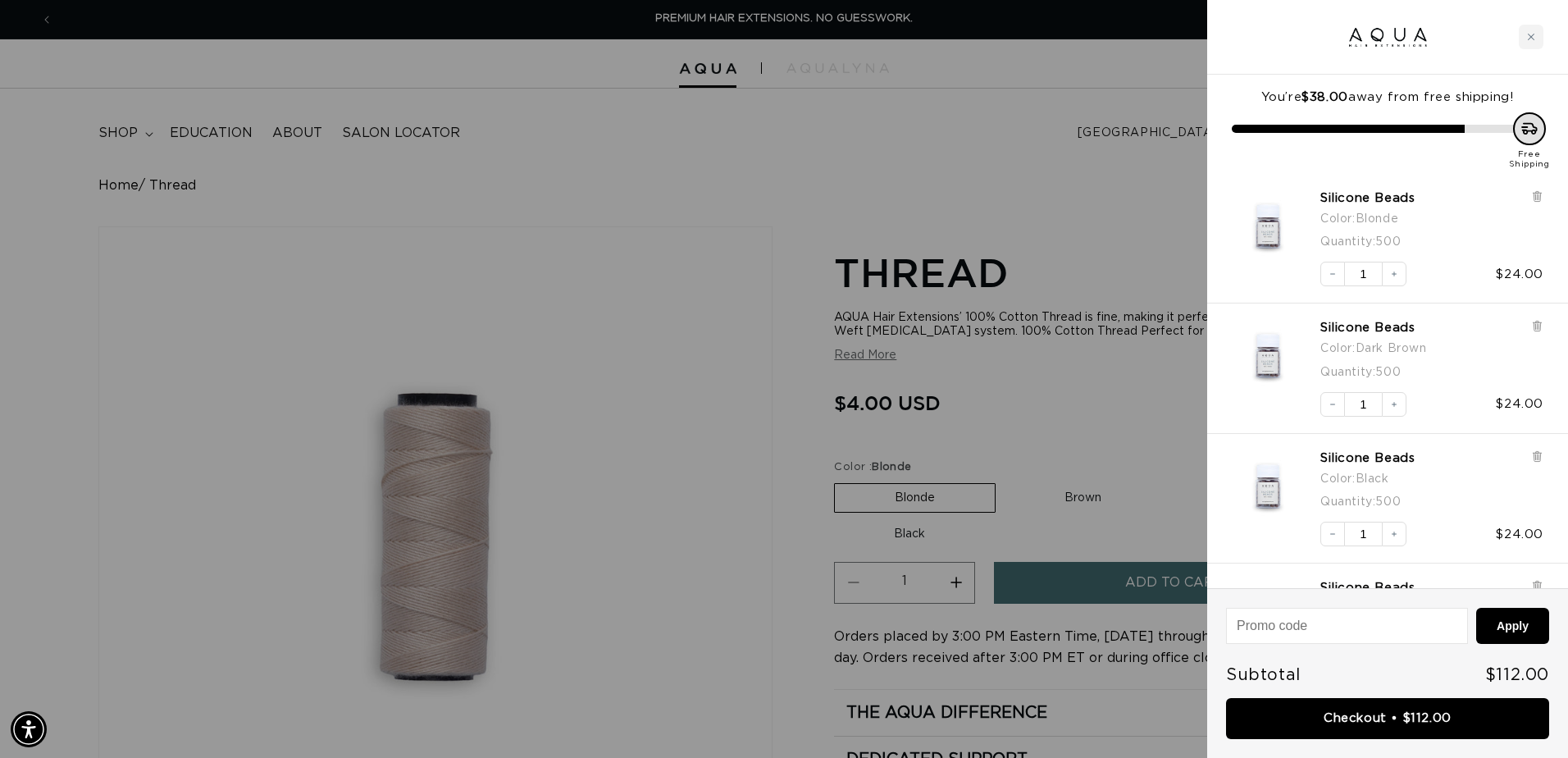
click at [1289, 235] on img "Silicone Beads - Blonde / 500" at bounding box center [1268, 226] width 72 height 72
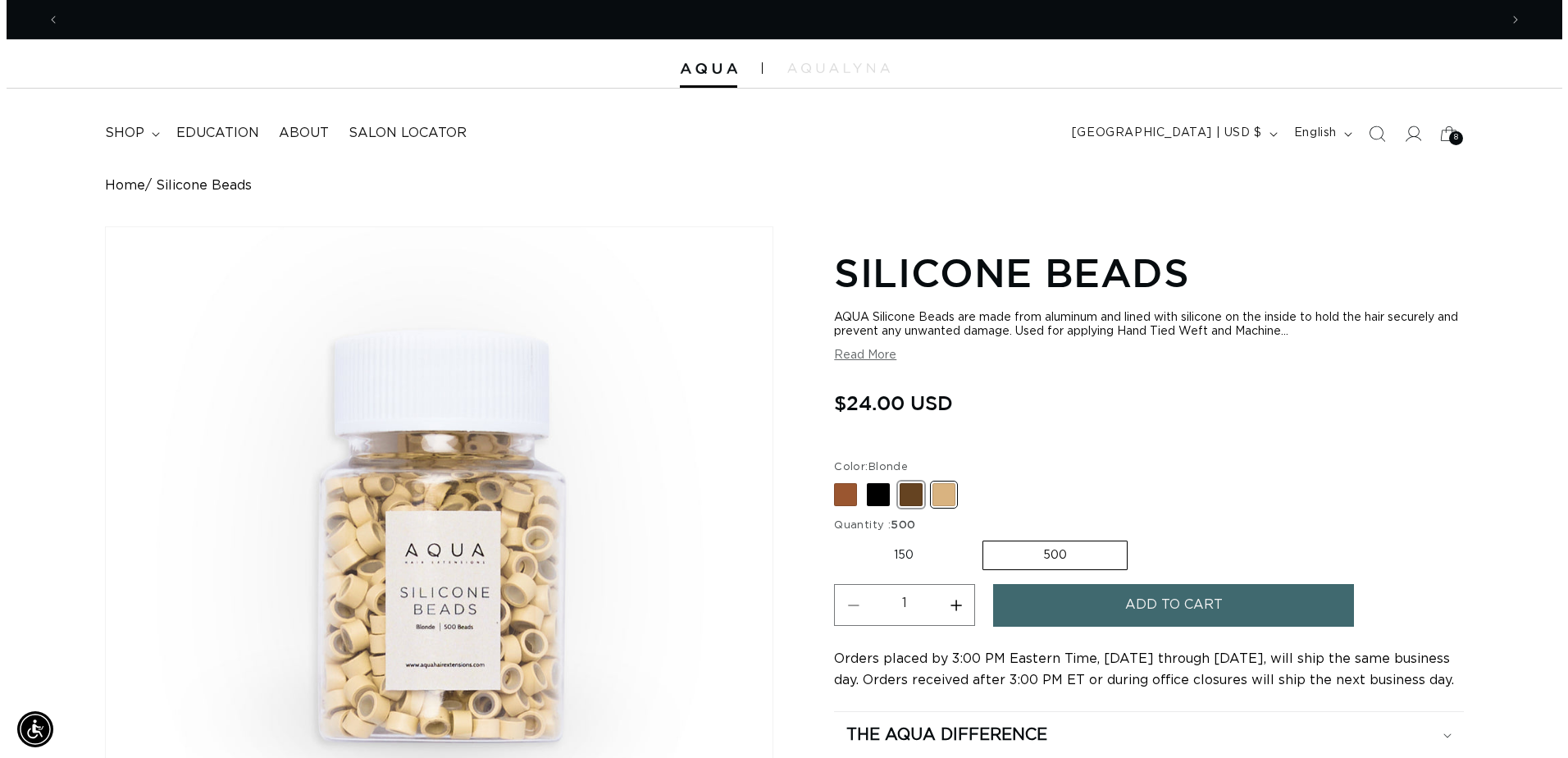
scroll to position [0, 1439]
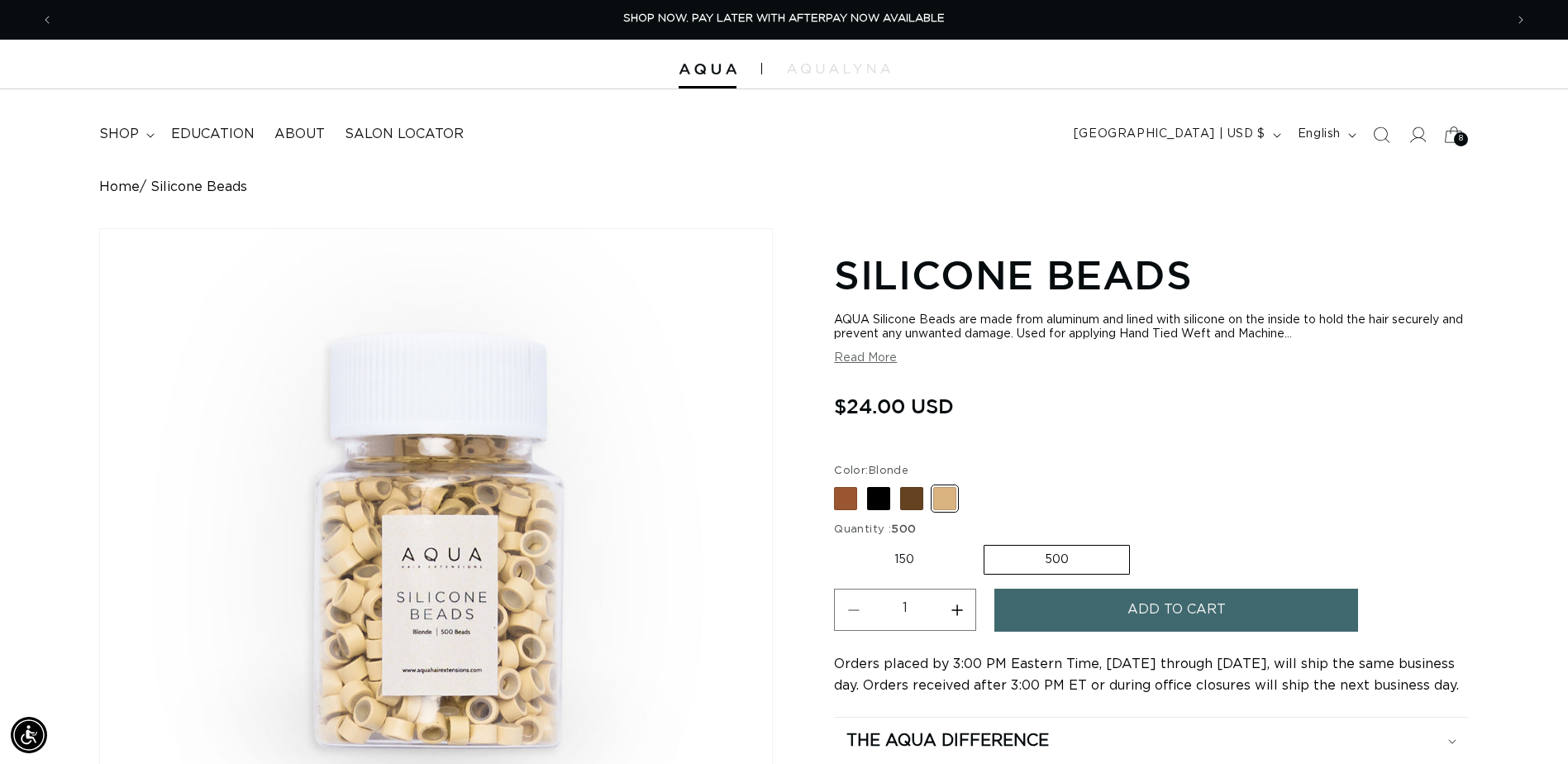
click at [1461, 148] on icon at bounding box center [1454, 133] width 38 height 38
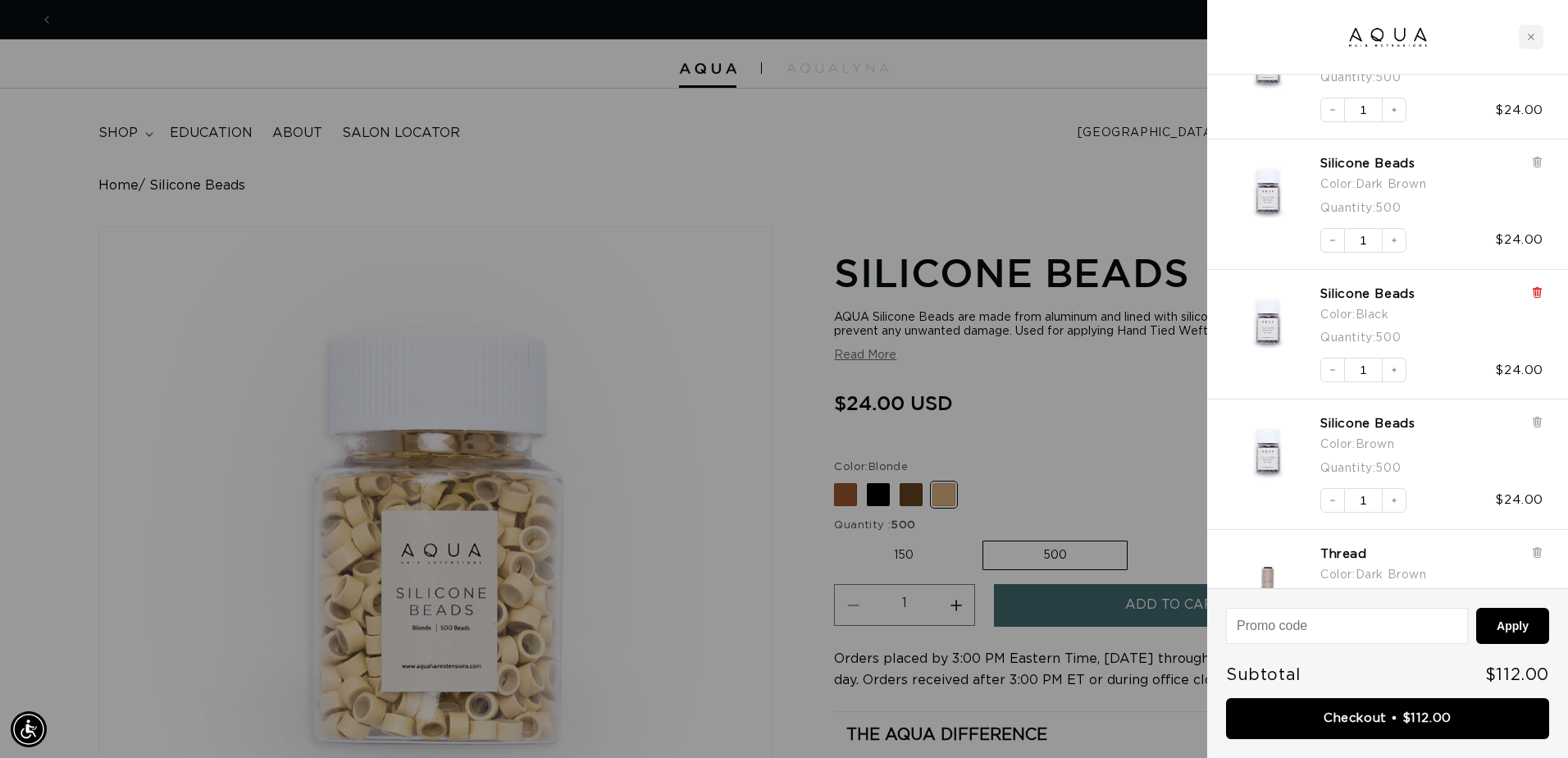
scroll to position [0, 2903]
click at [1538, 164] on icon at bounding box center [1537, 163] width 7 height 8
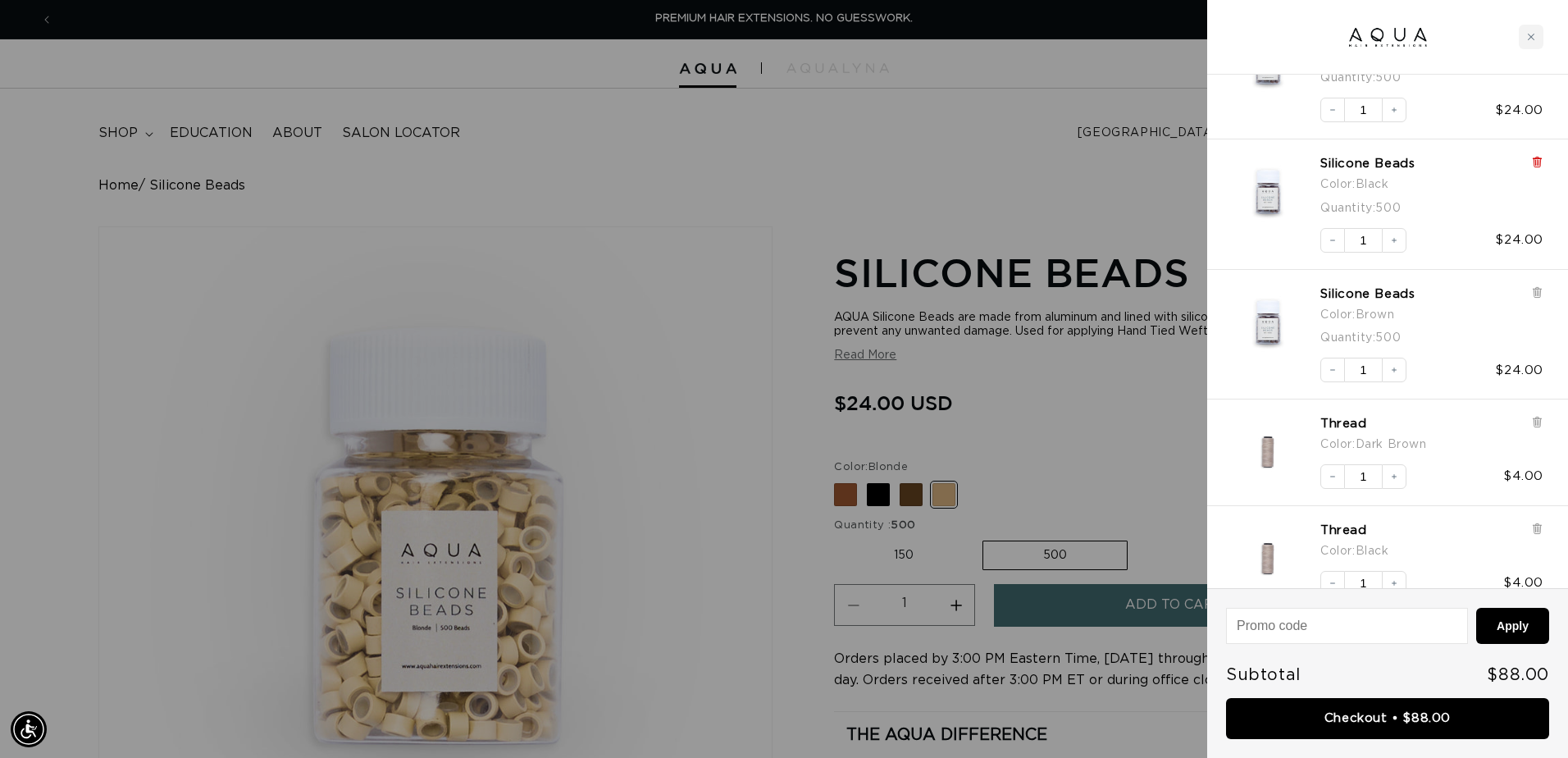
click at [1536, 160] on icon at bounding box center [1537, 163] width 7 height 8
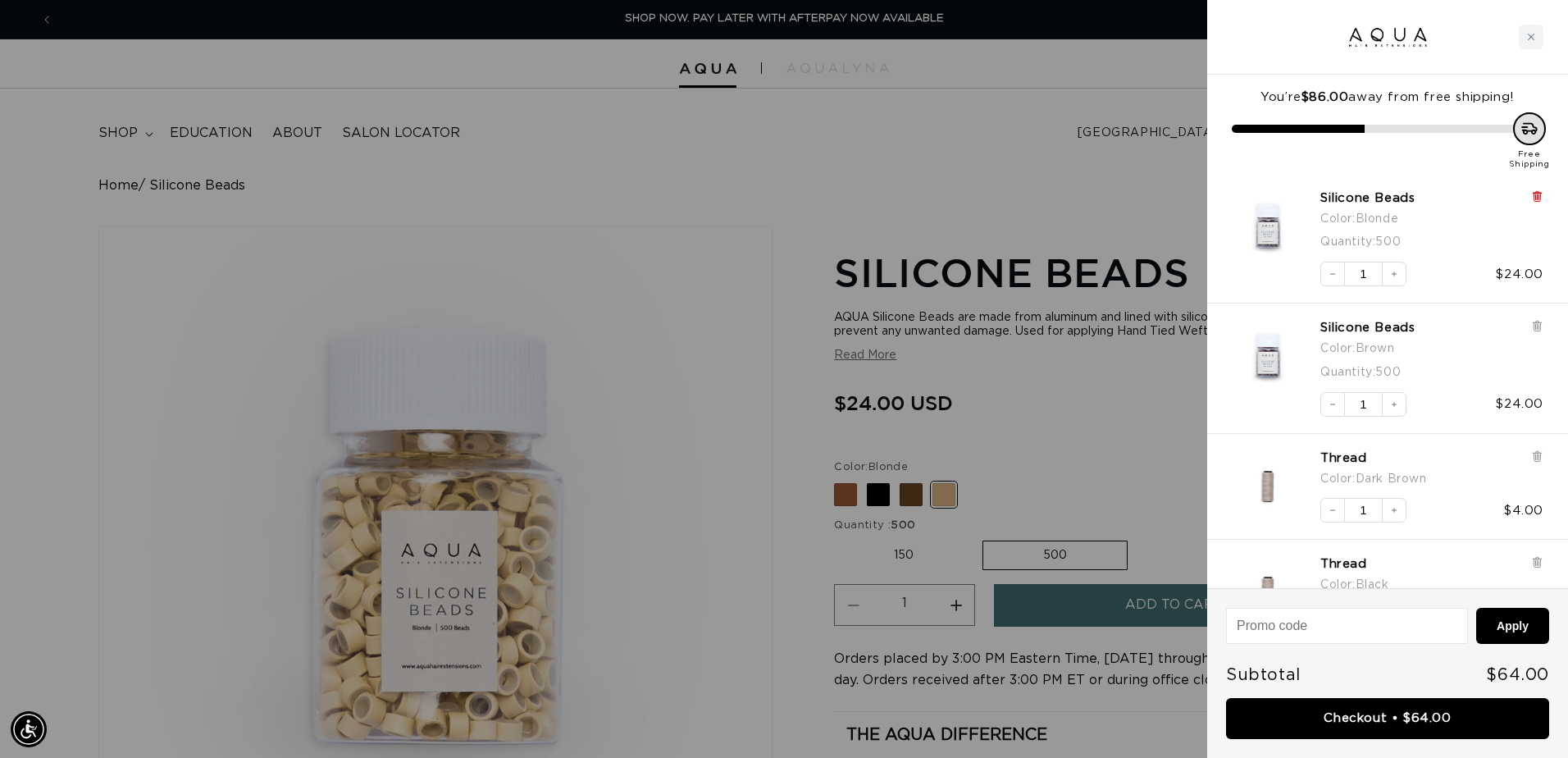
click at [1540, 194] on icon at bounding box center [1537, 197] width 7 height 8
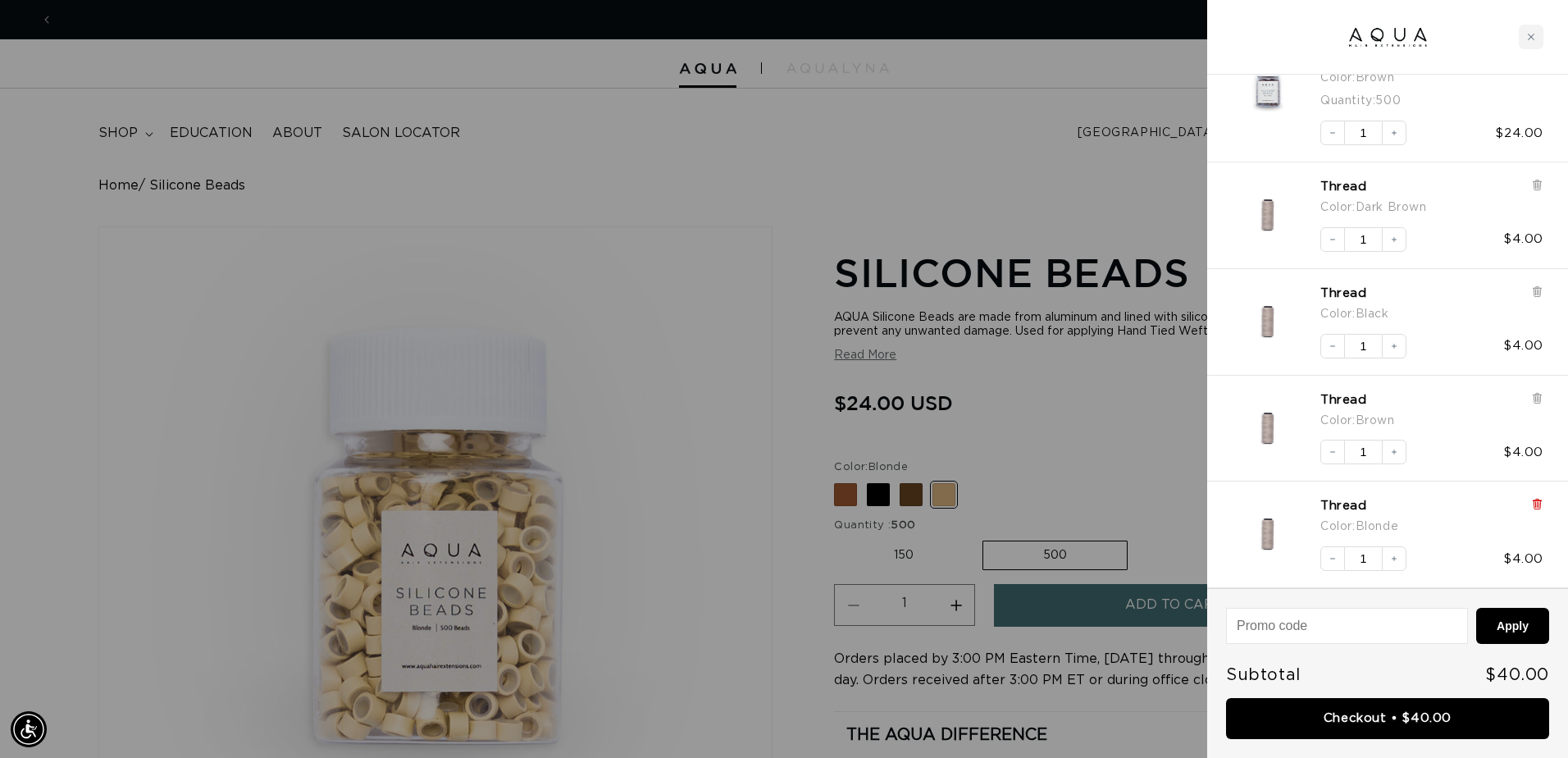
scroll to position [0, 1452]
click at [1540, 508] on icon at bounding box center [1537, 505] width 7 height 8
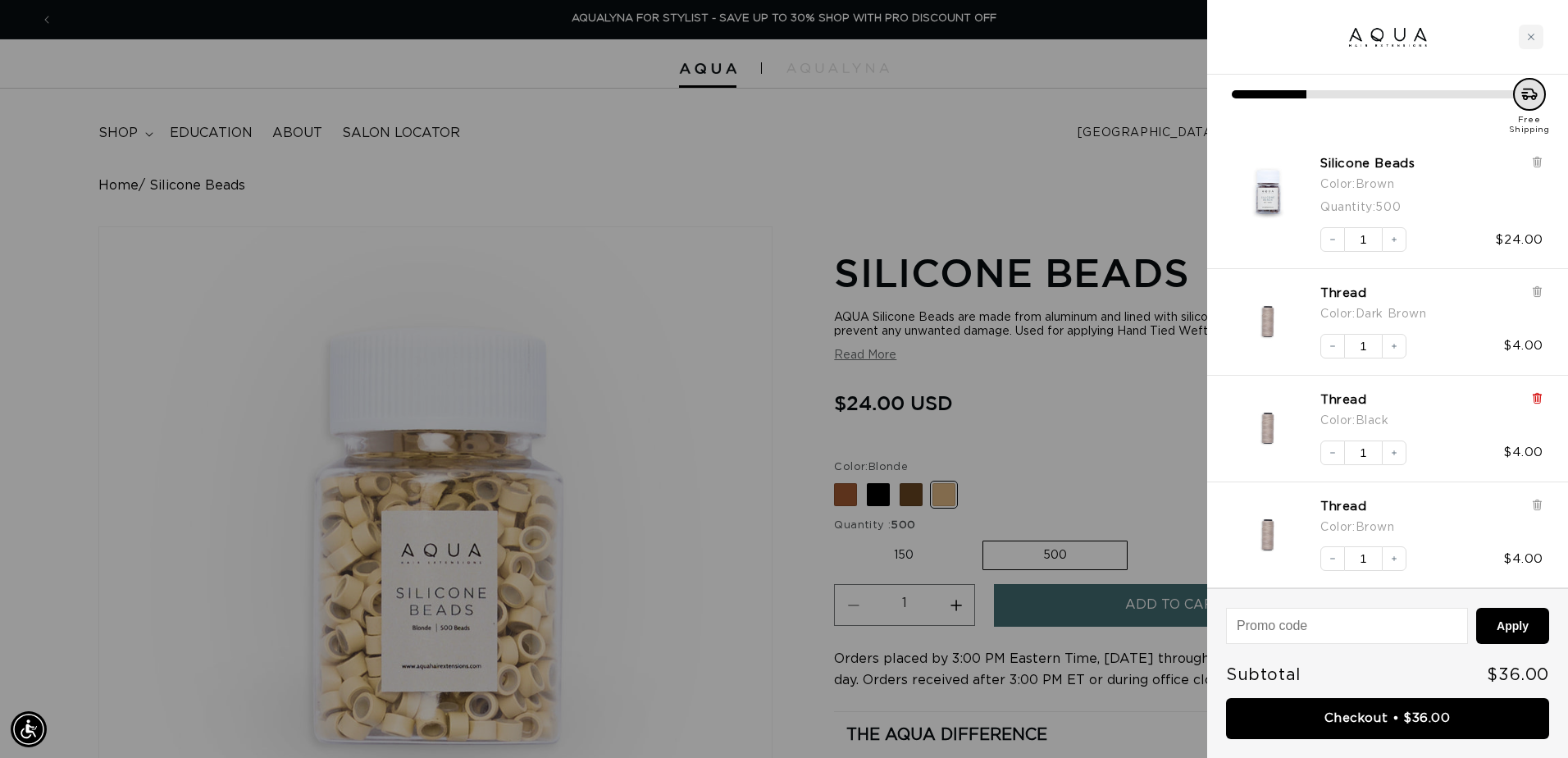
click at [1537, 398] on icon at bounding box center [1537, 399] width 7 height 8
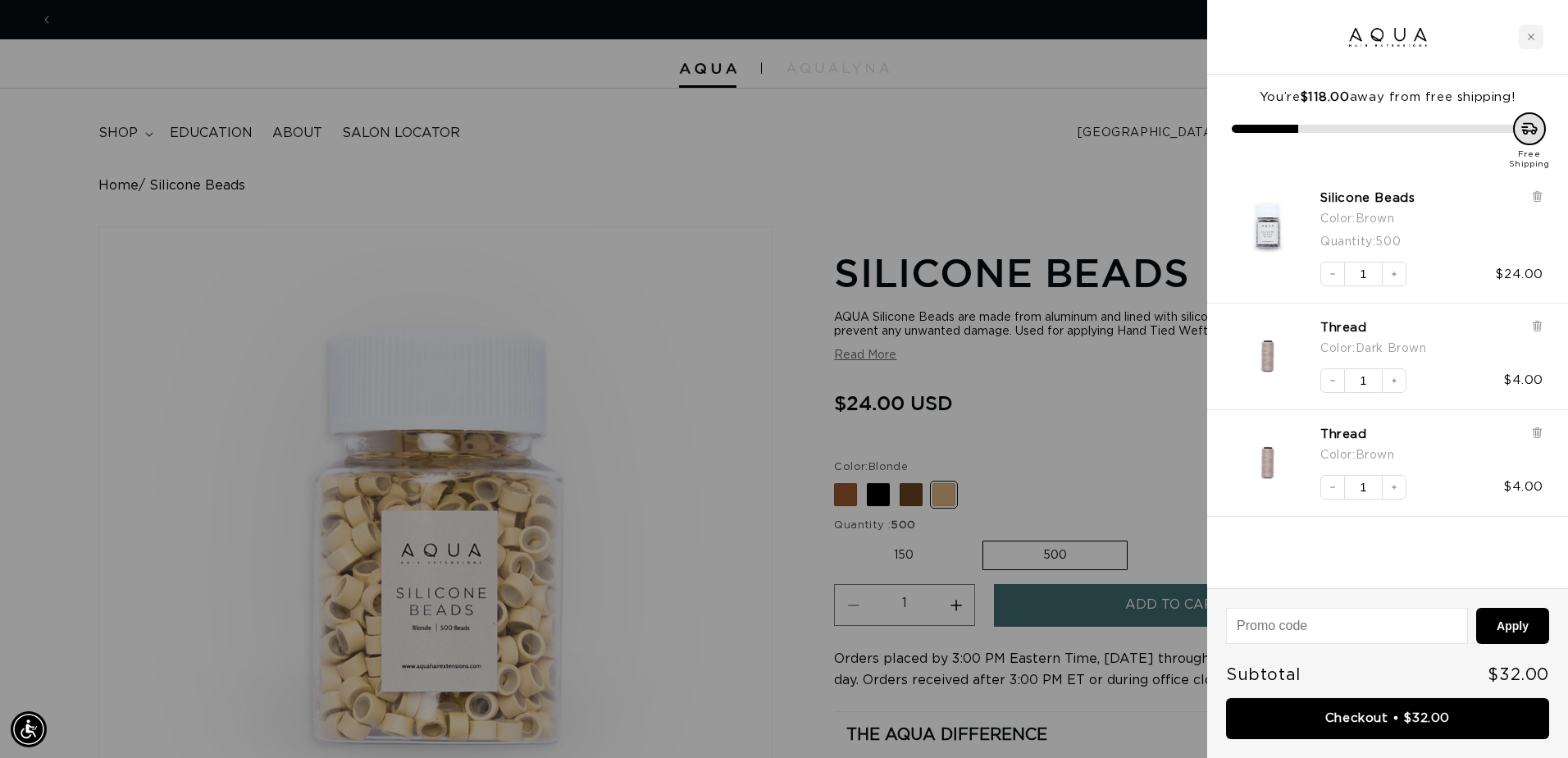
scroll to position [0, 1452]
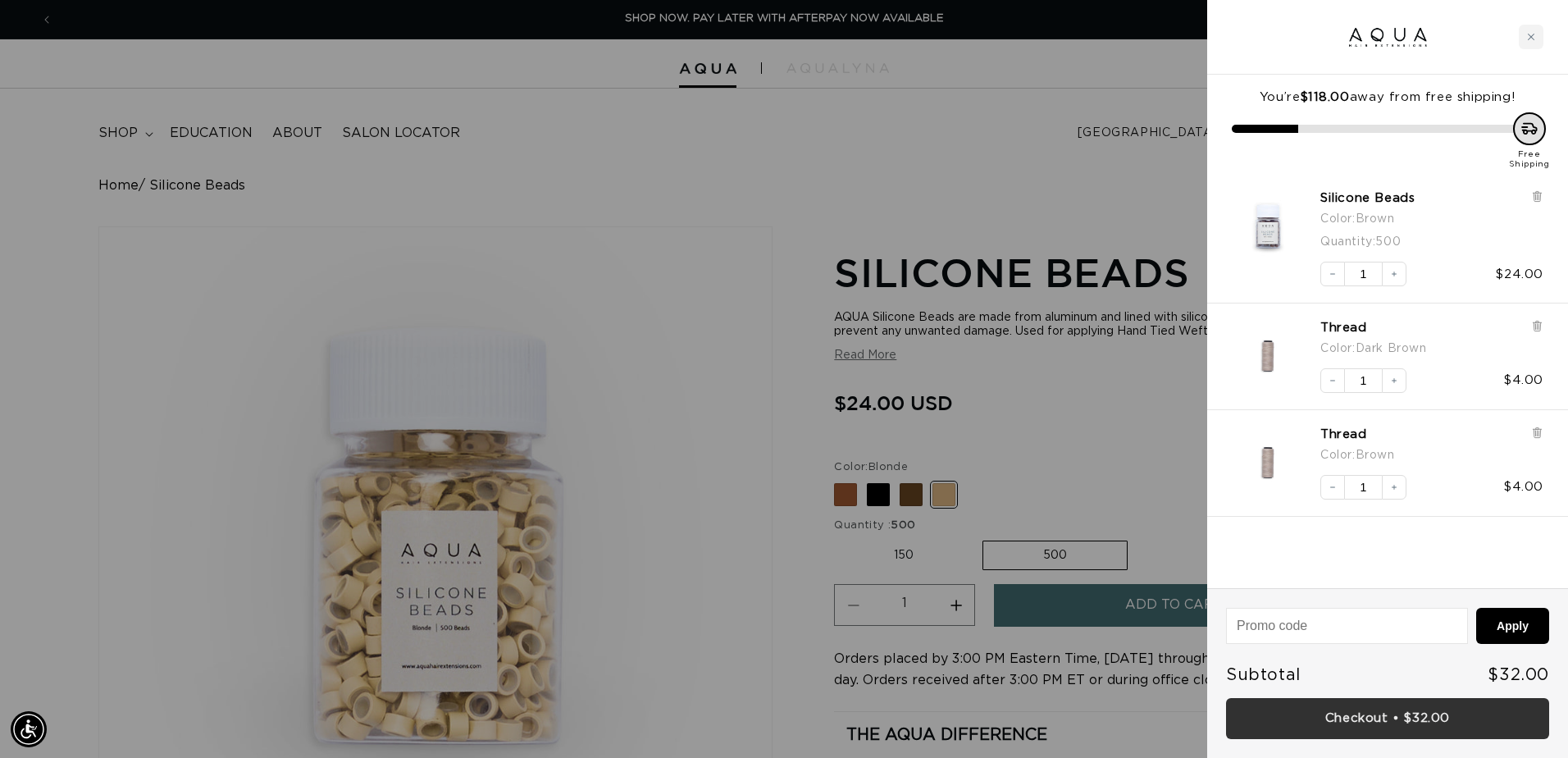
click at [1384, 707] on link "Checkout • $32.00" at bounding box center [1388, 719] width 323 height 42
